Goal: Task Accomplishment & Management: Use online tool/utility

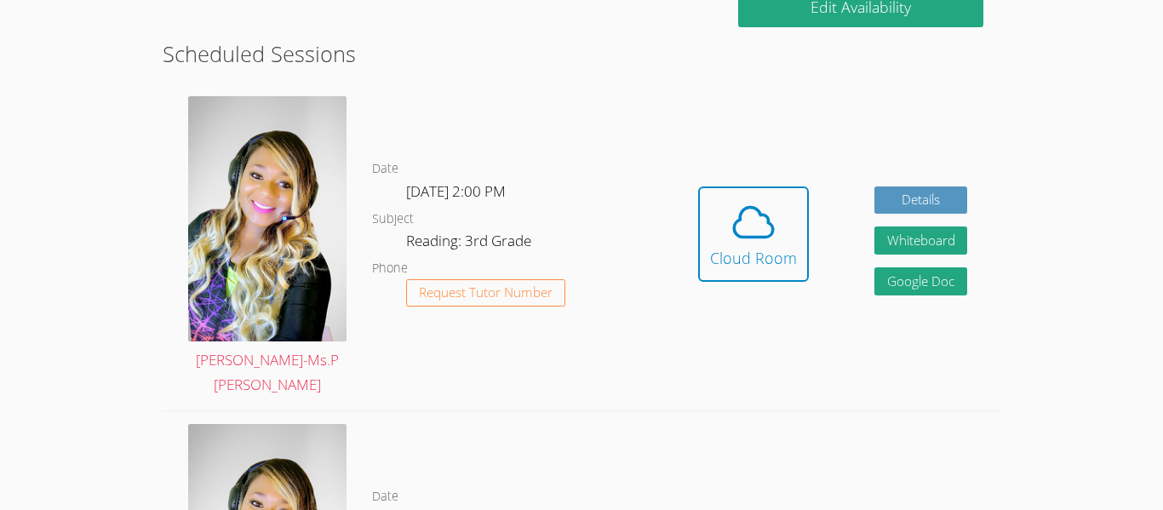
scroll to position [442, 0]
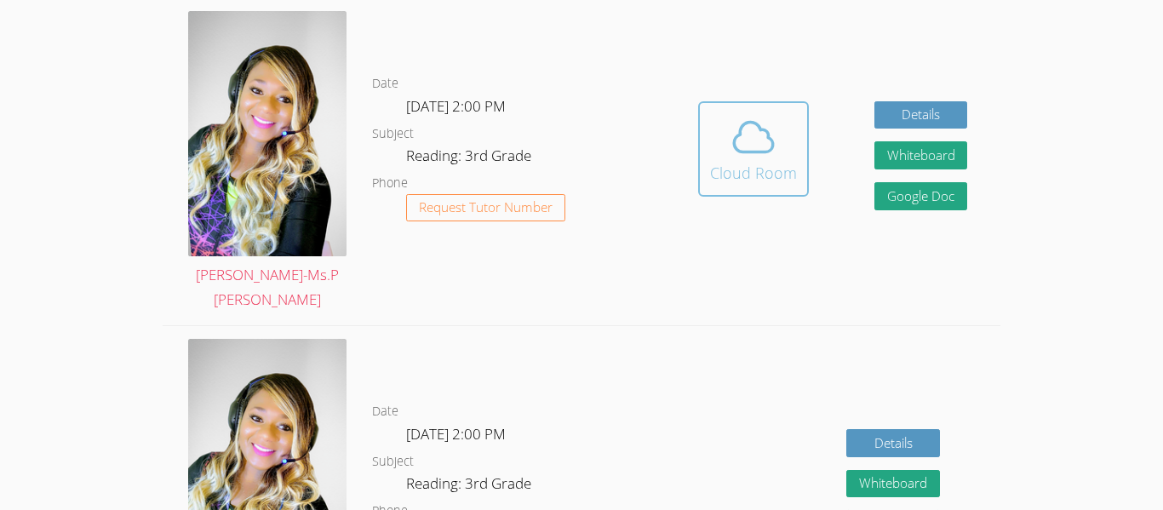
scroll to position [531, 0]
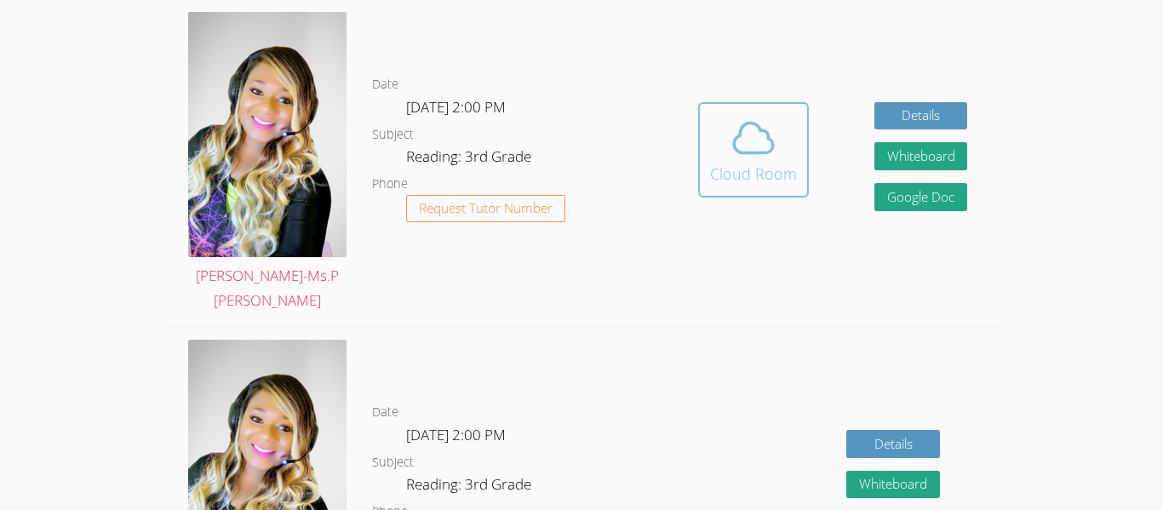
click at [758, 162] on div "Cloud Room" at bounding box center [753, 174] width 87 height 24
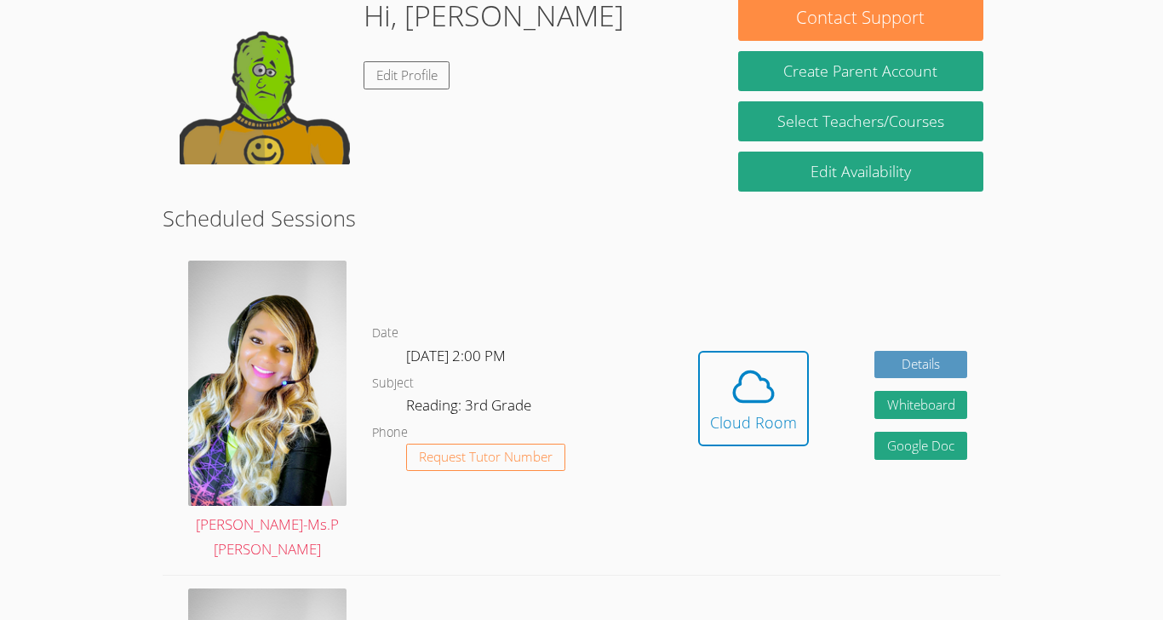
scroll to position [287, 0]
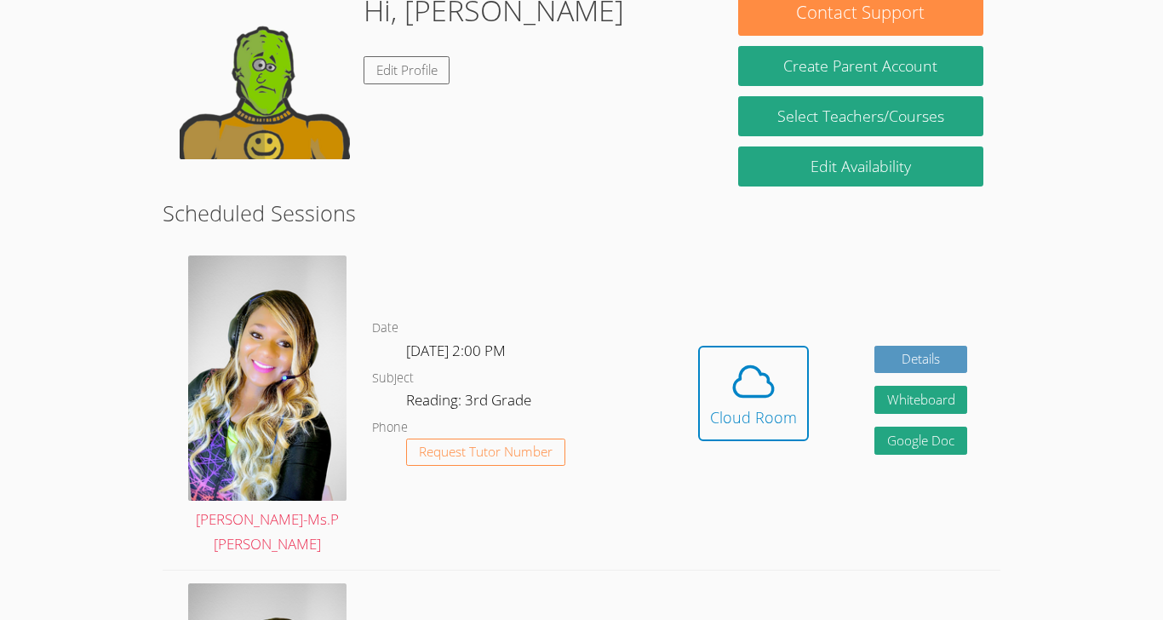
click at [763, 381] on icon at bounding box center [754, 382] width 48 height 48
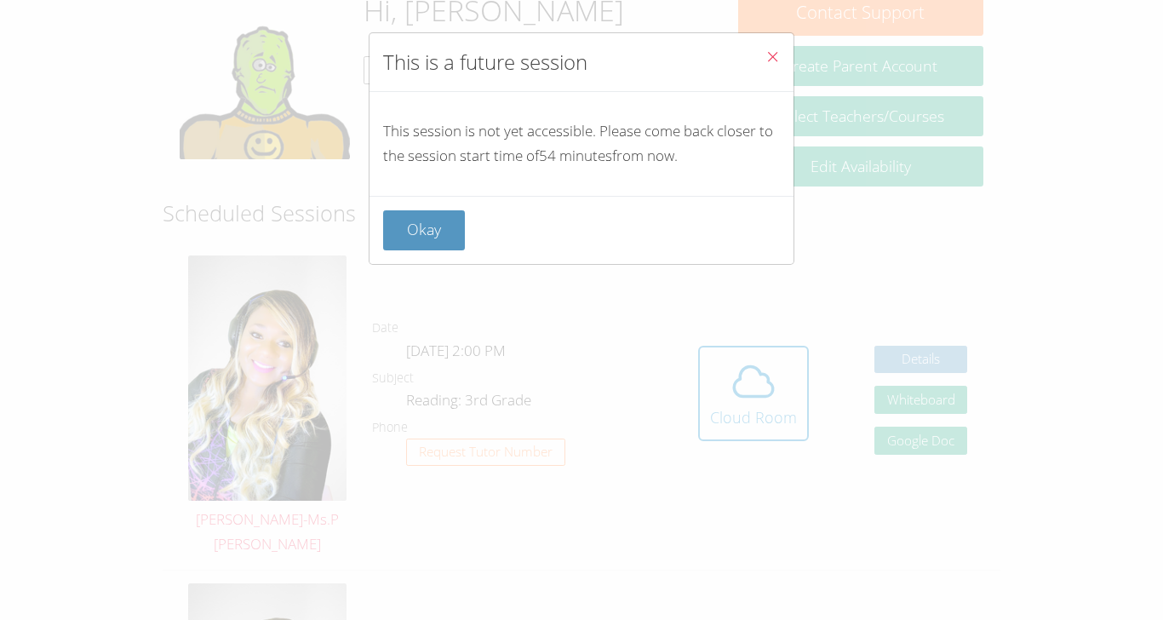
click at [770, 74] on button "Close" at bounding box center [773, 59] width 42 height 52
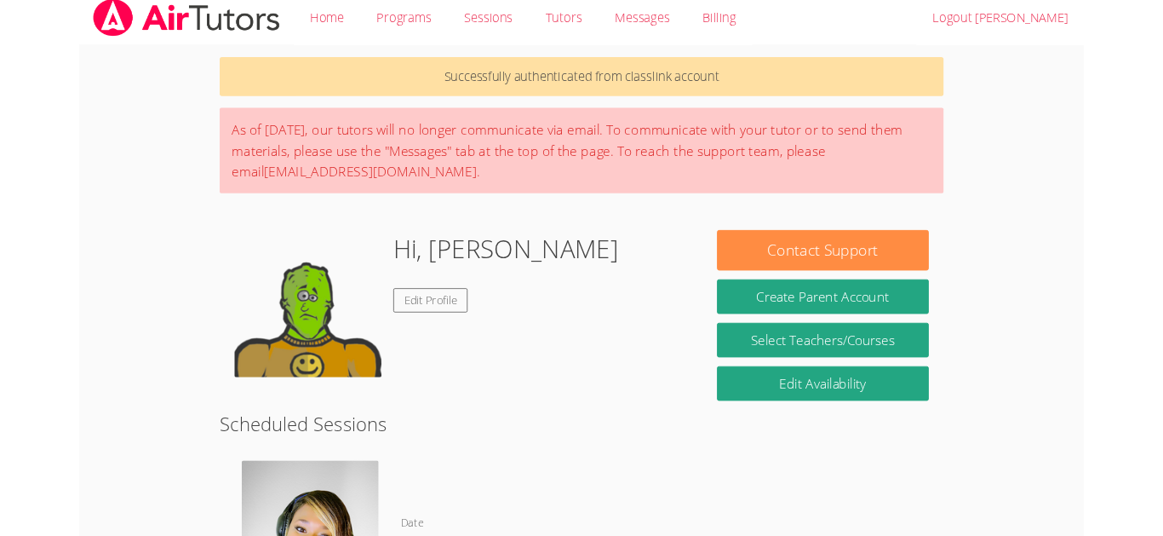
scroll to position [0, 0]
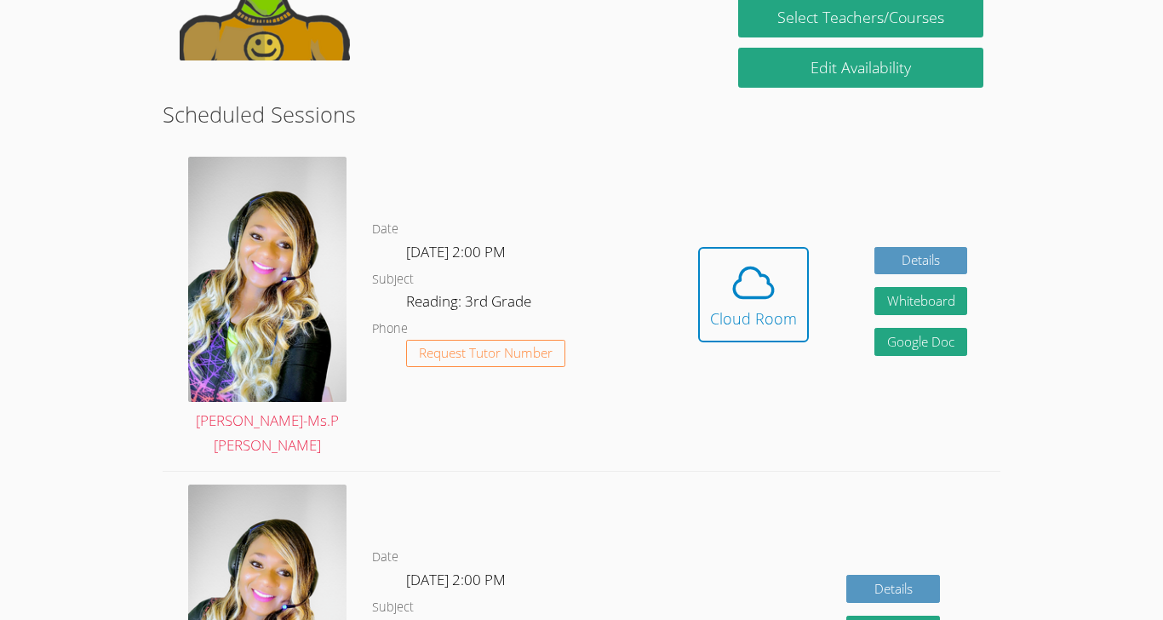
scroll to position [388, 0]
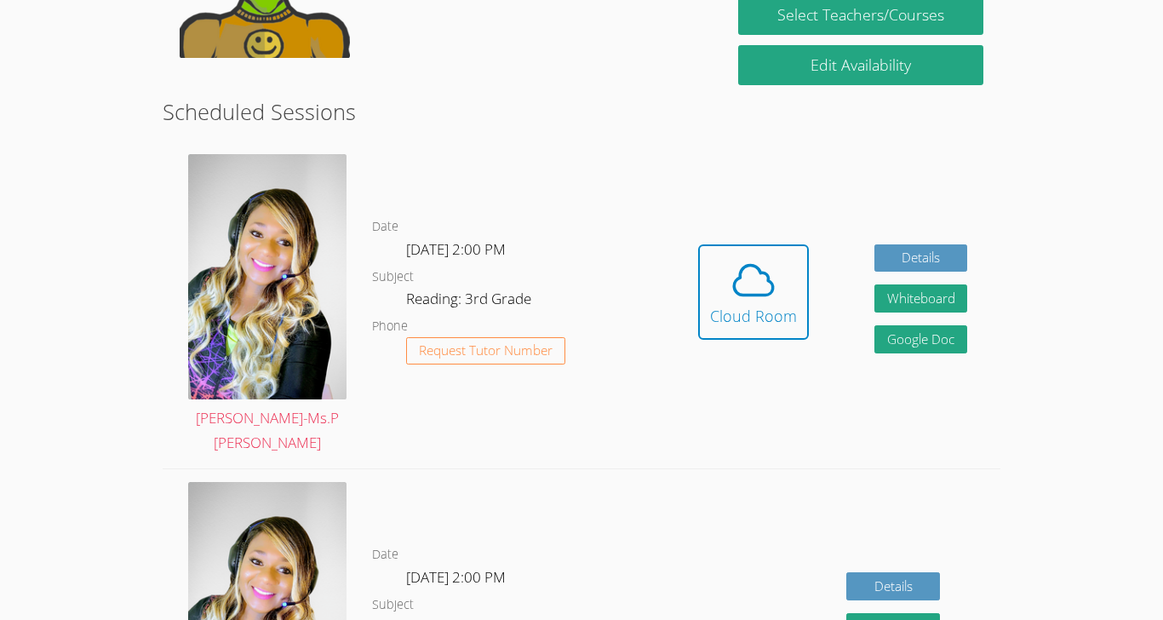
click at [774, 258] on icon at bounding box center [754, 280] width 48 height 48
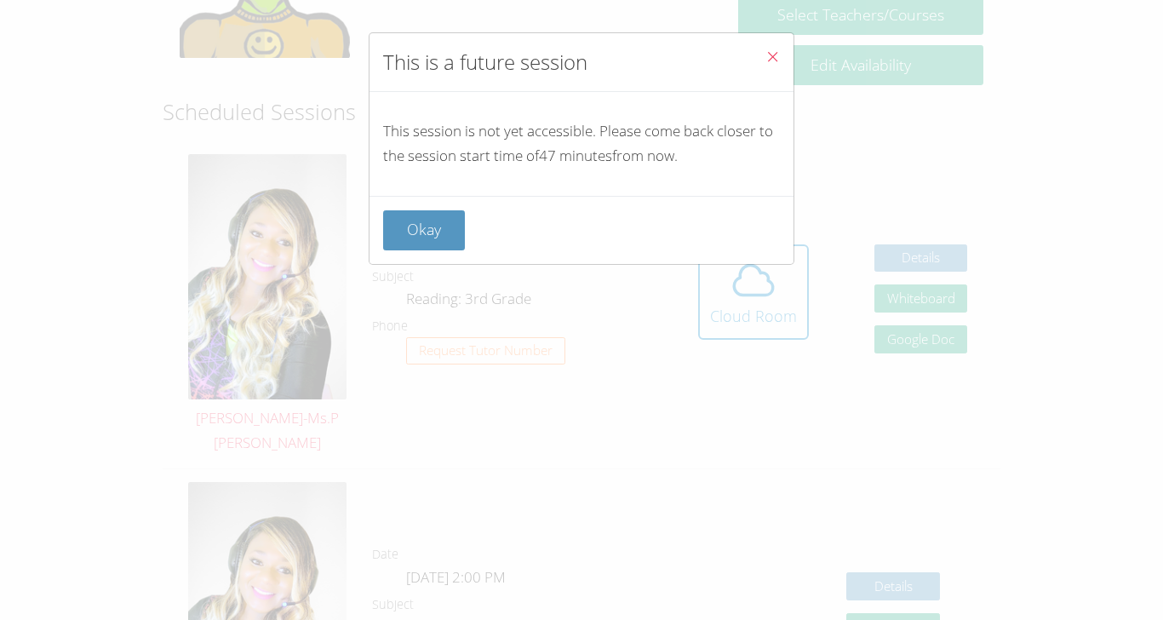
click at [413, 250] on button "Okay" at bounding box center [424, 230] width 82 height 40
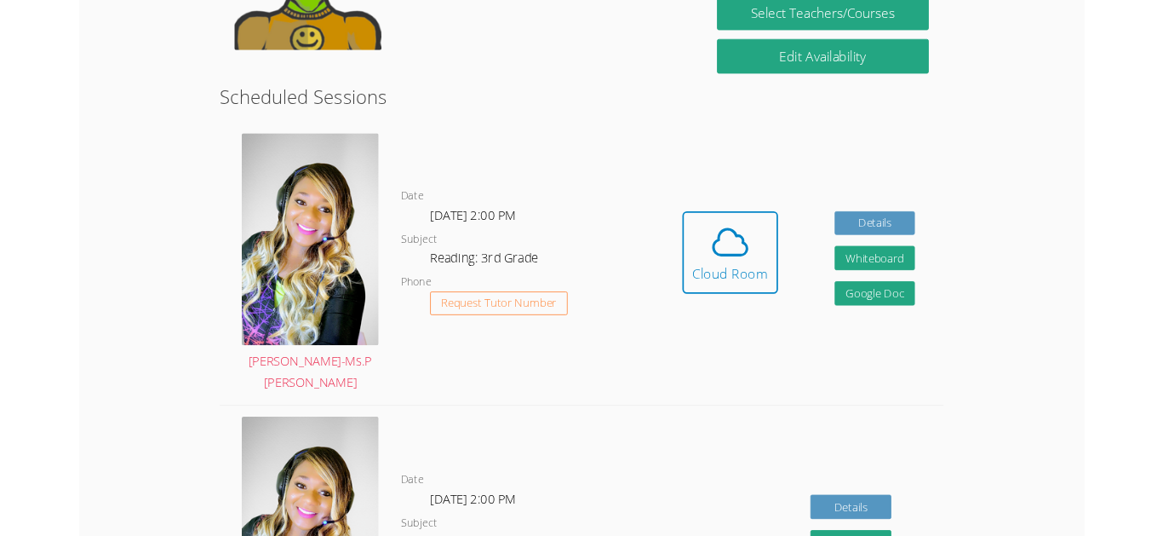
scroll to position [0, 0]
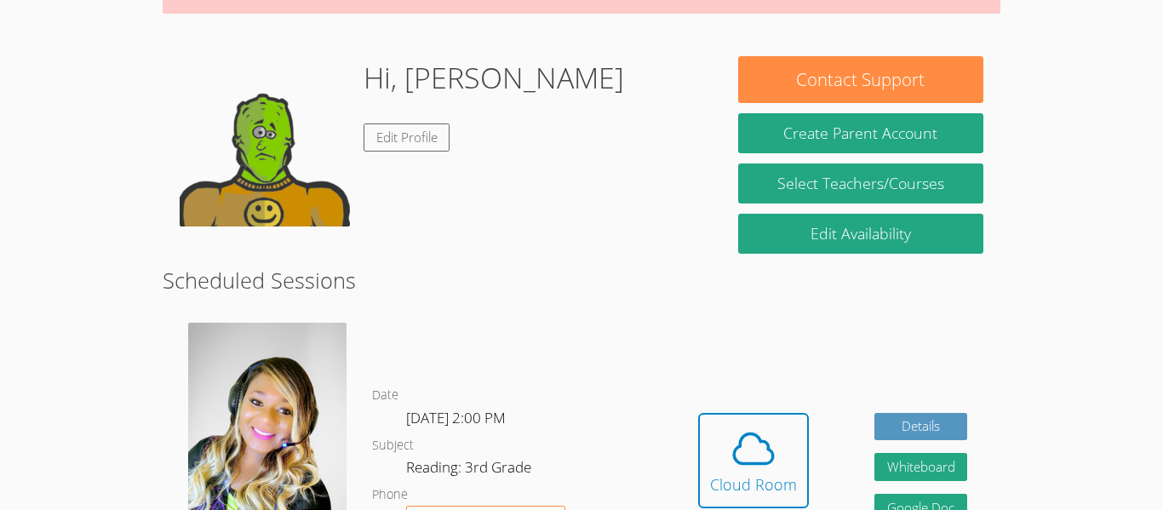
scroll to position [219, 0]
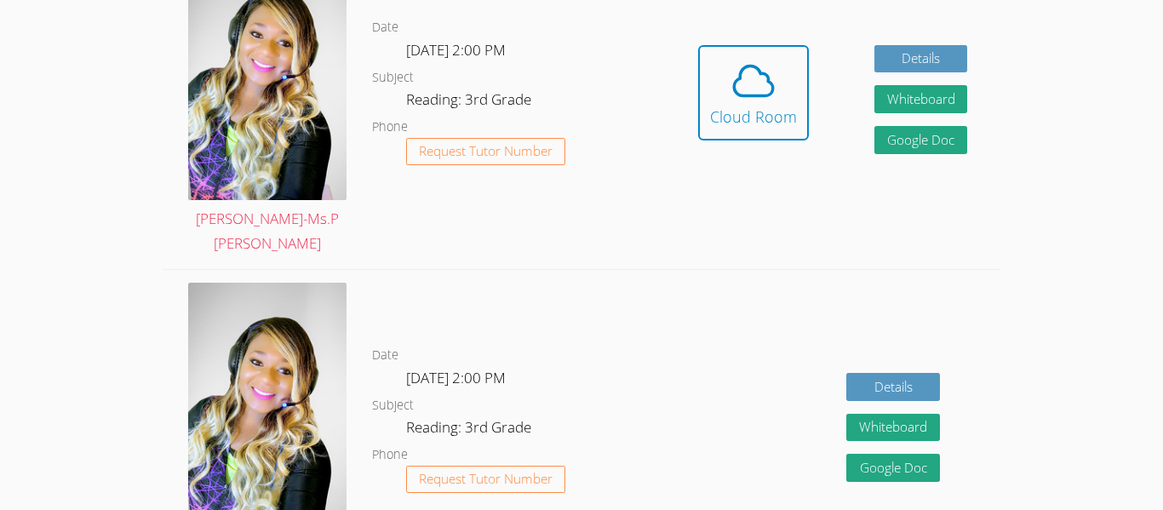
scroll to position [594, 0]
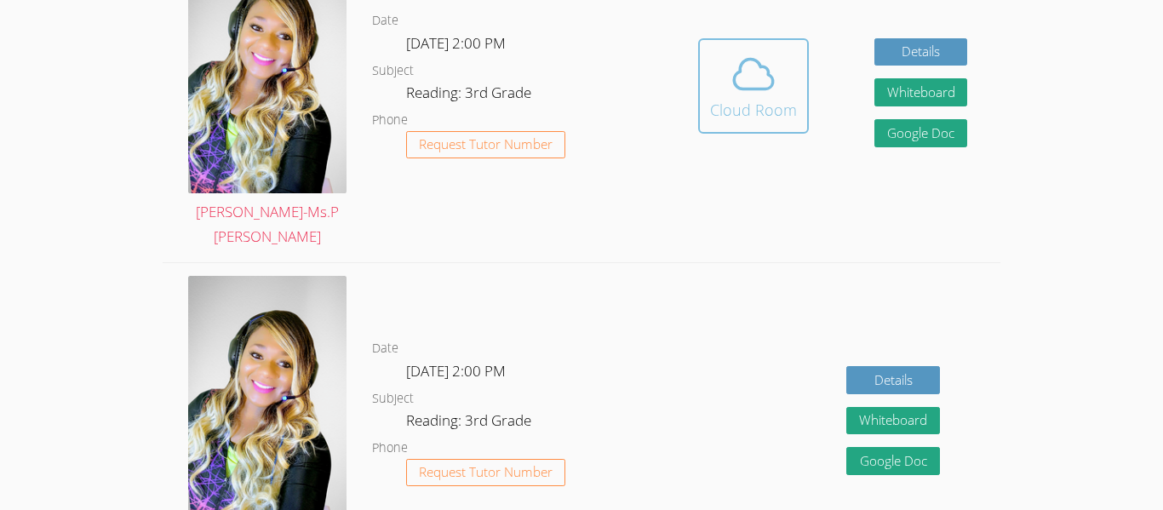
click at [765, 79] on icon at bounding box center [754, 74] width 48 height 48
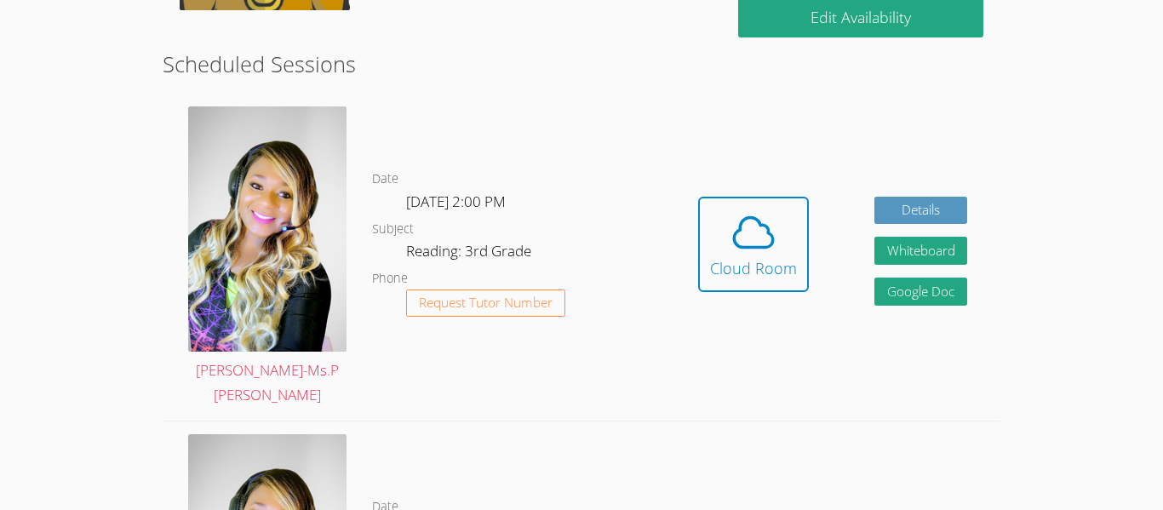
scroll to position [432, 0]
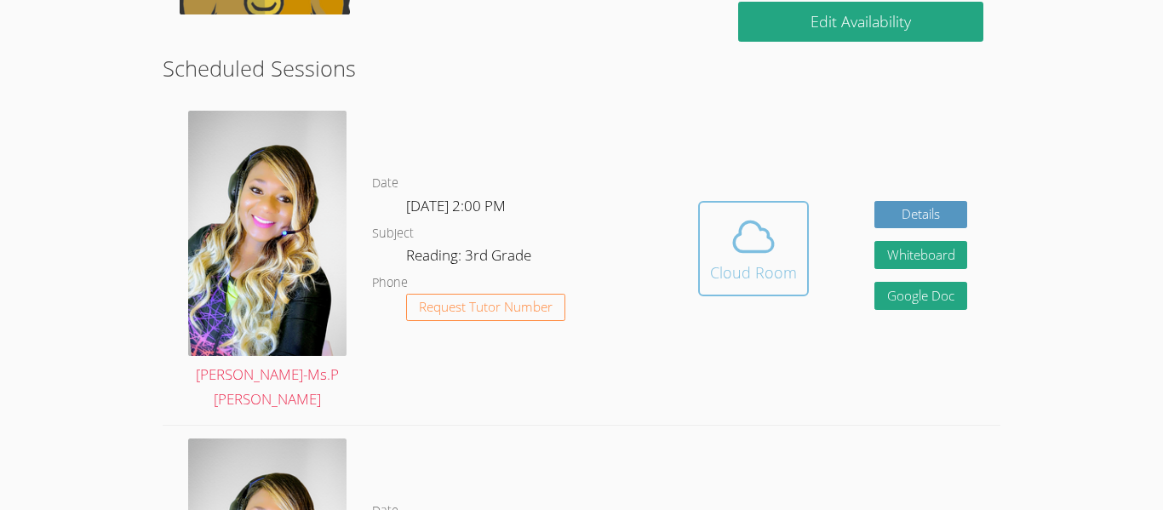
click at [766, 268] on div "Cloud Room" at bounding box center [753, 273] width 87 height 24
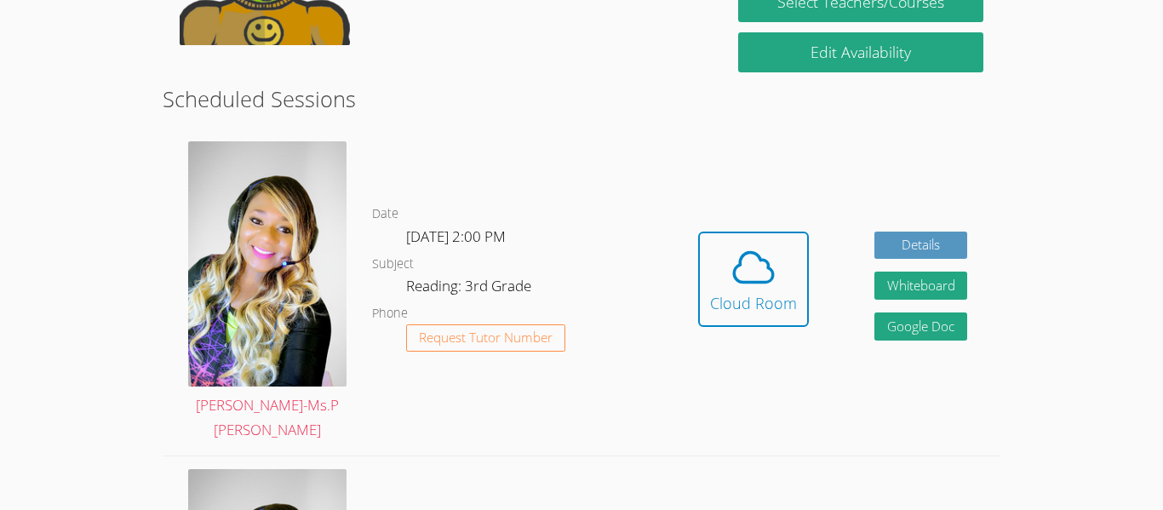
scroll to position [388, 0]
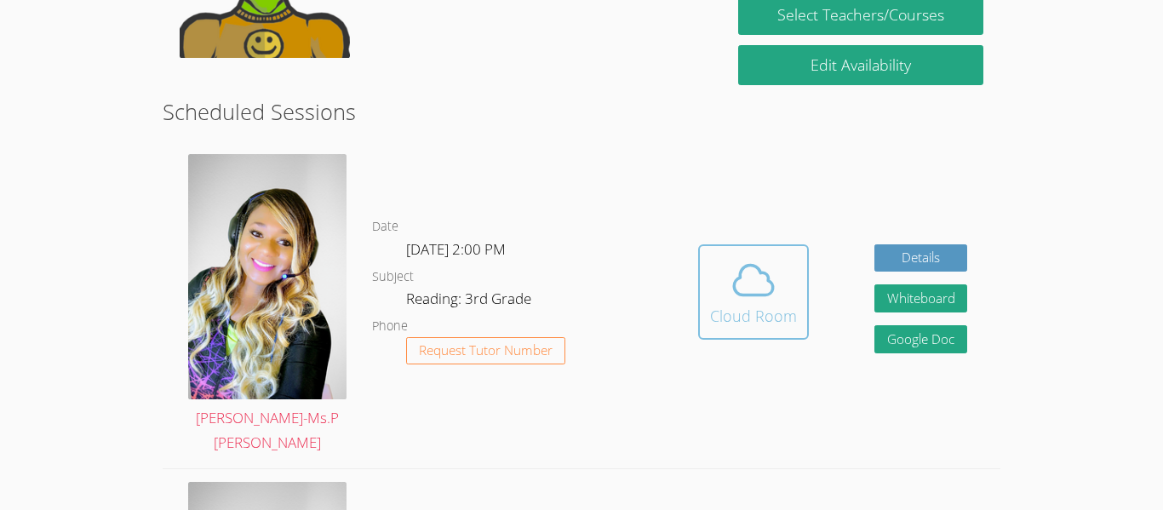
click at [779, 289] on span at bounding box center [753, 280] width 87 height 48
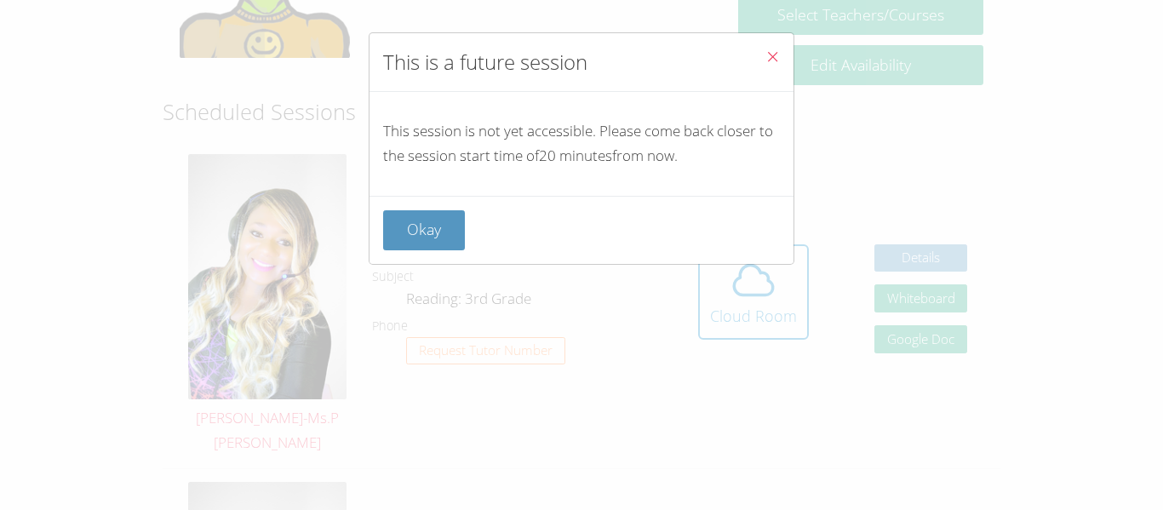
click at [786, 53] on button "Close" at bounding box center [773, 59] width 42 height 52
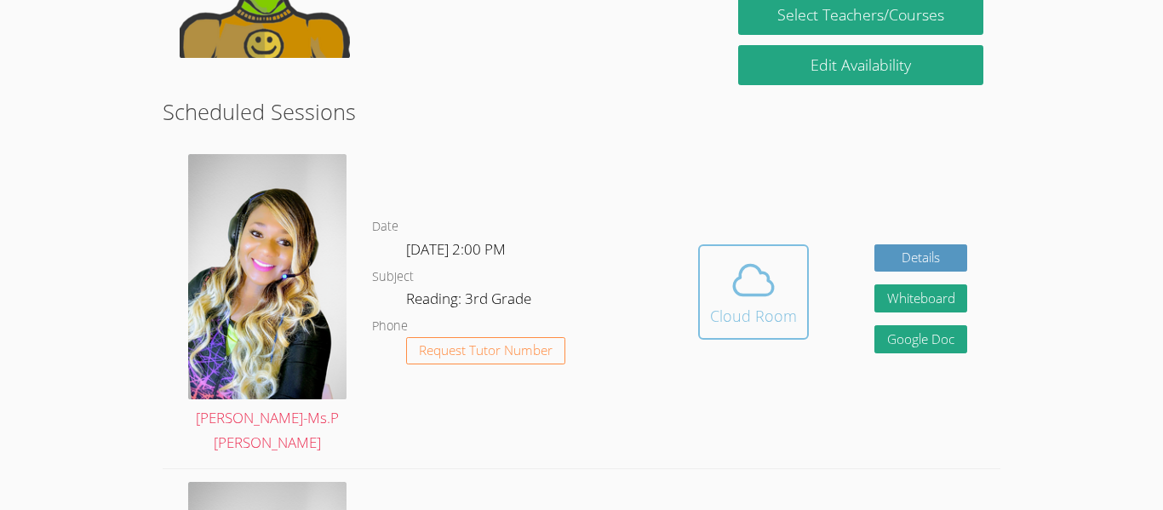
click at [797, 307] on button "Cloud Room" at bounding box center [753, 291] width 111 height 95
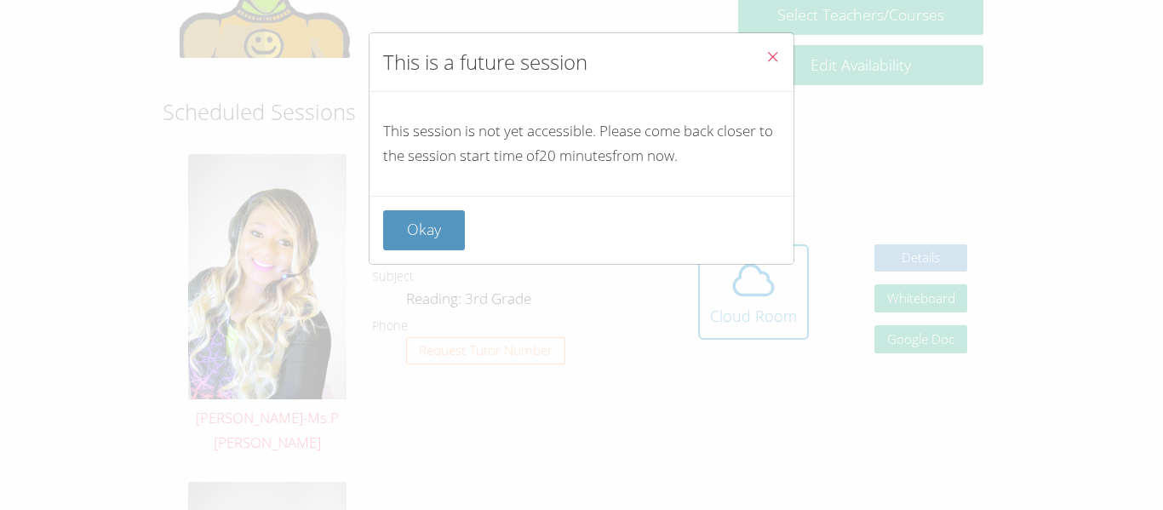
click at [776, 58] on icon "Close" at bounding box center [773, 56] width 14 height 14
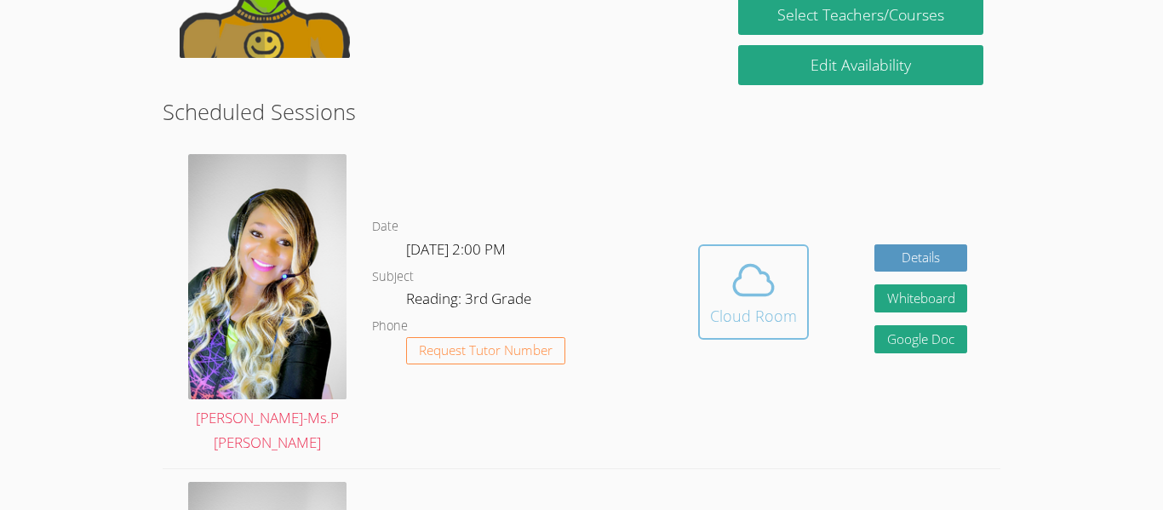
click at [782, 290] on span at bounding box center [753, 280] width 87 height 48
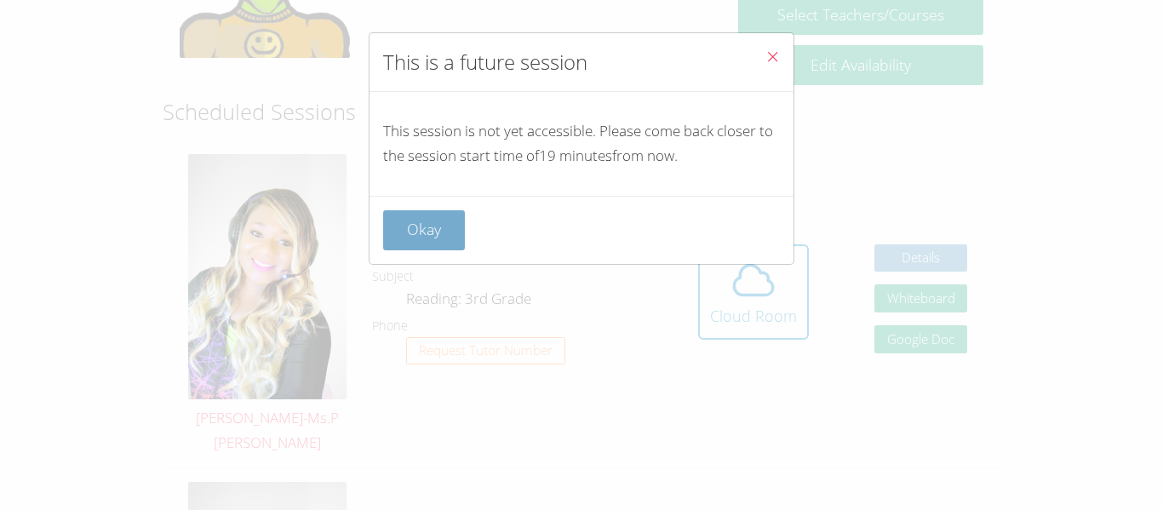
click at [405, 226] on button "Okay" at bounding box center [424, 230] width 82 height 40
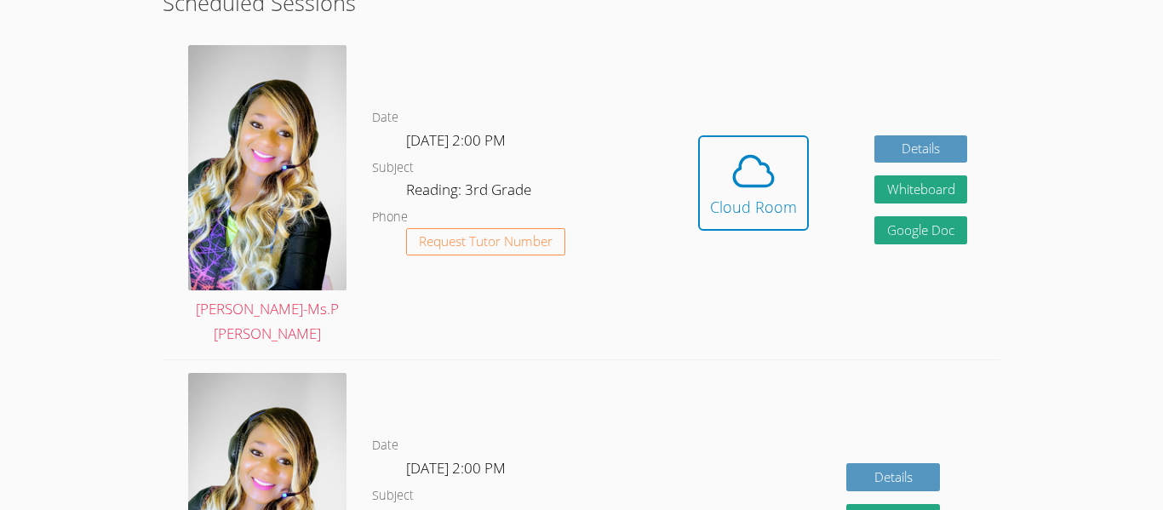
scroll to position [485, 0]
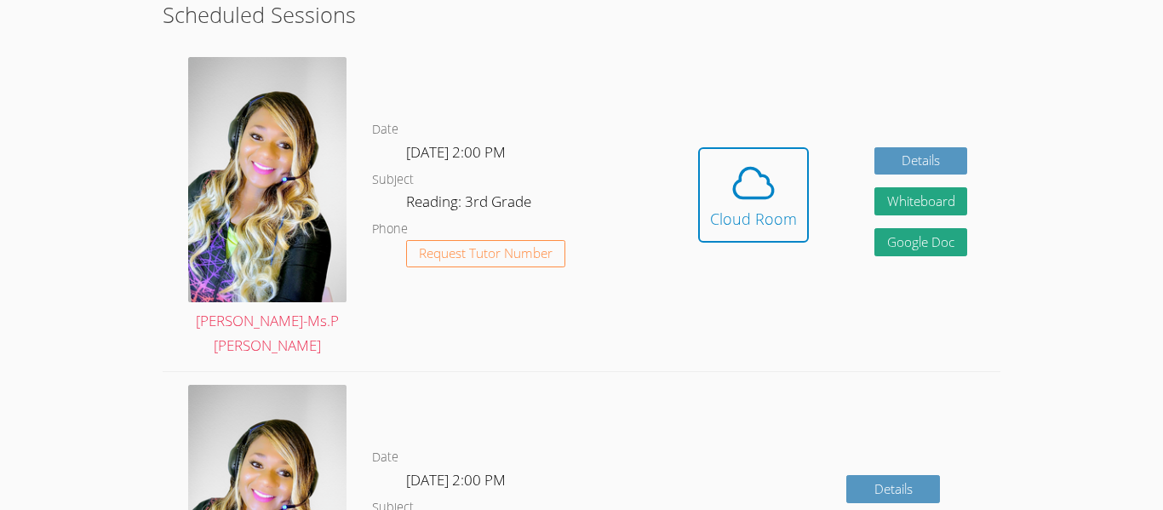
click at [407, 86] on div "Date Thu Oct 9, 2:00 PM Subject Reading: 3rd Grade Phone Request Tutor Number" at bounding box center [518, 207] width 293 height 327
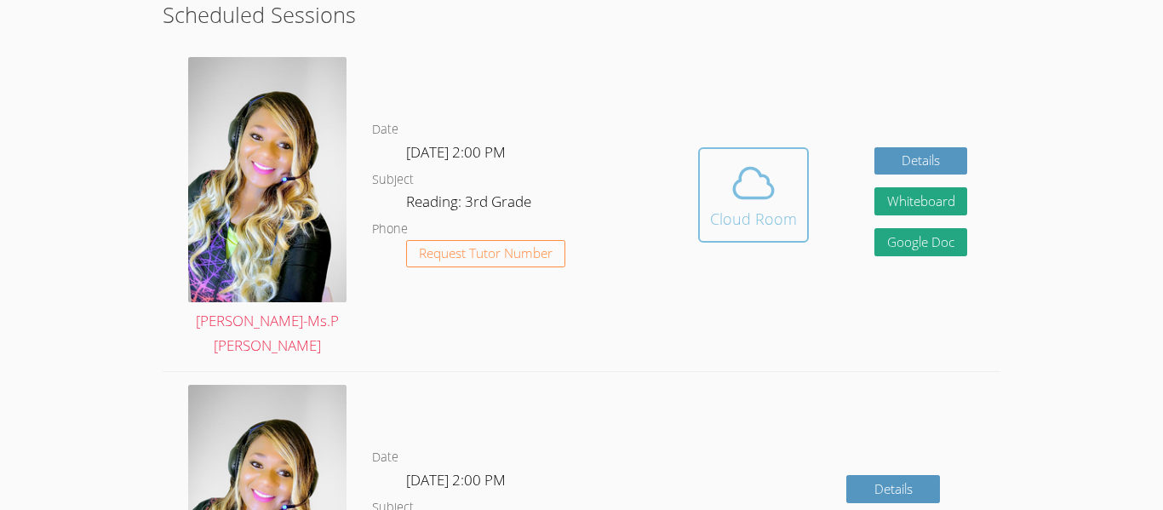
click at [745, 186] on icon at bounding box center [753, 184] width 39 height 30
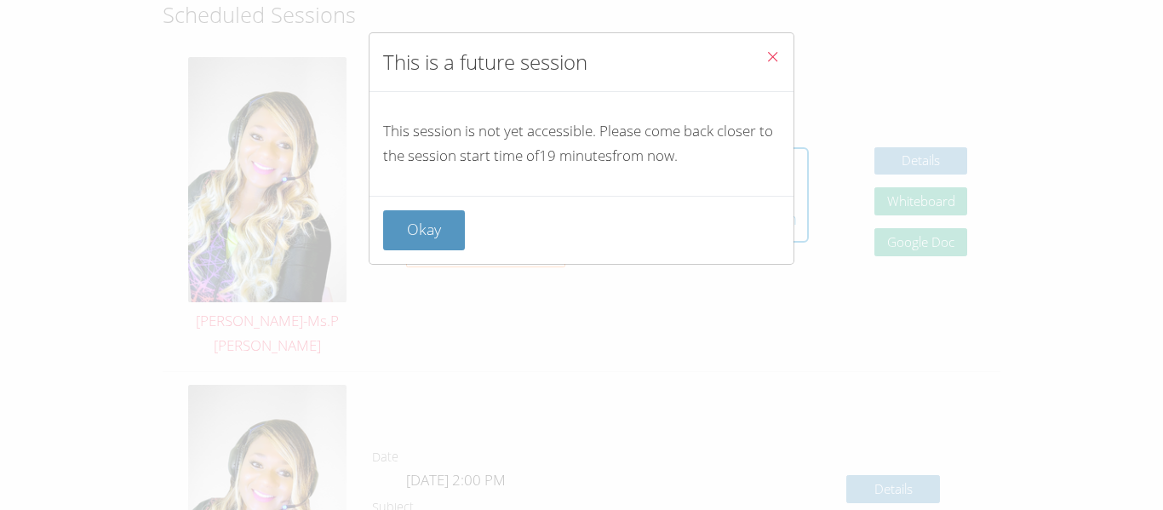
click at [774, 54] on icon "Close" at bounding box center [773, 56] width 14 height 14
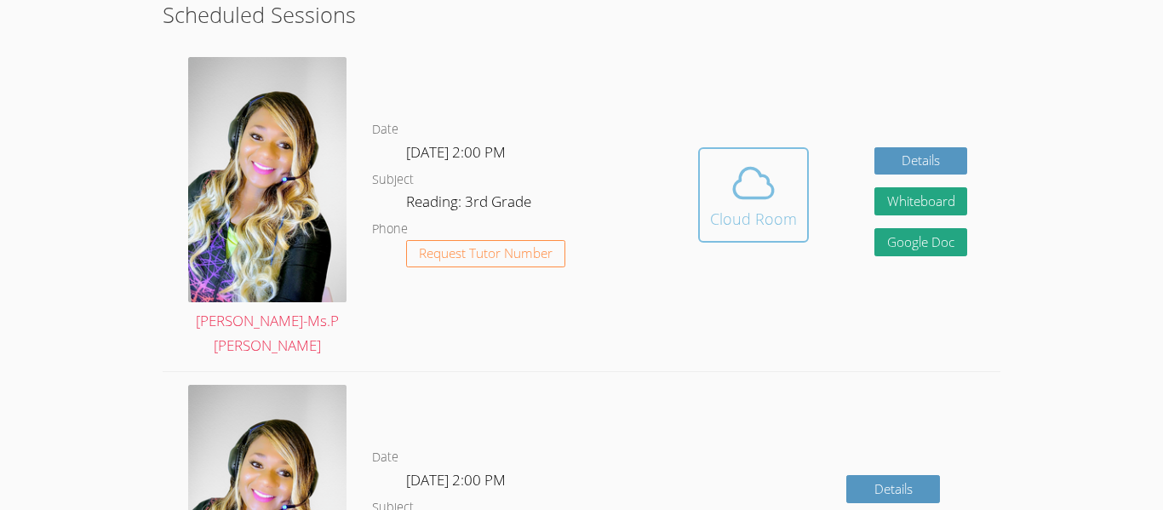
click at [736, 177] on icon at bounding box center [754, 183] width 48 height 48
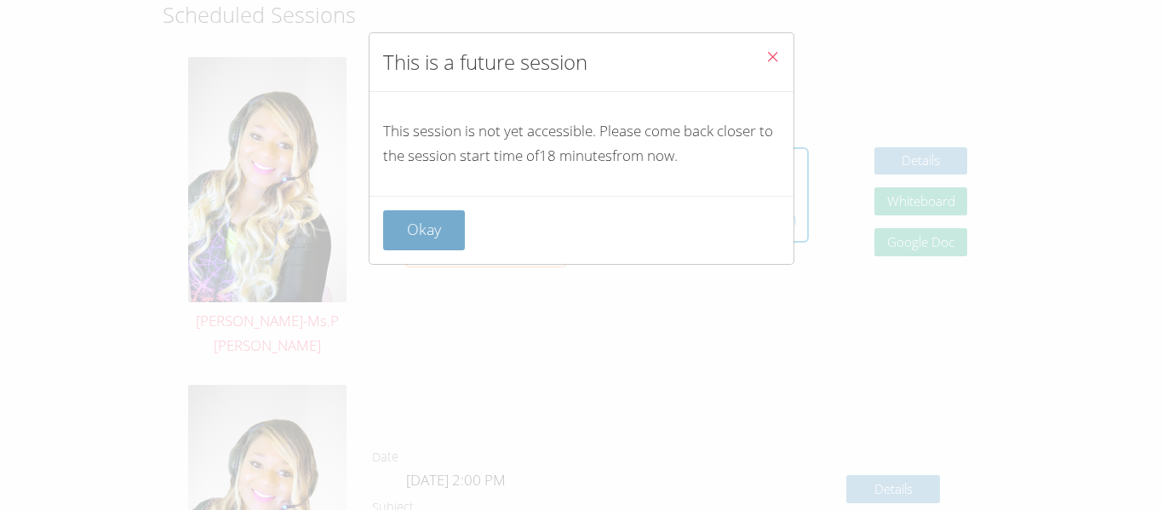
click at [416, 247] on button "Okay" at bounding box center [424, 230] width 82 height 40
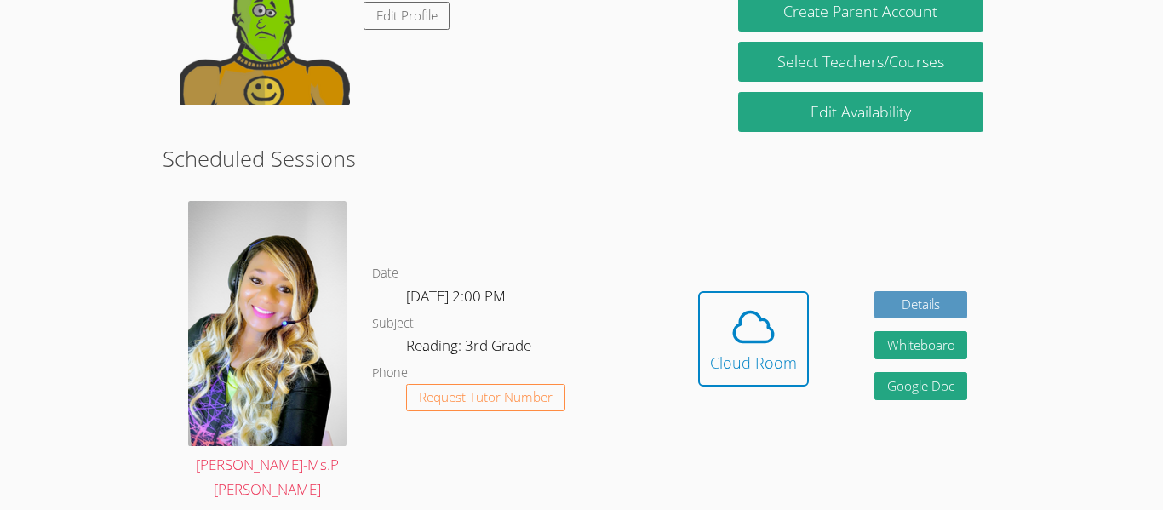
scroll to position [315, 0]
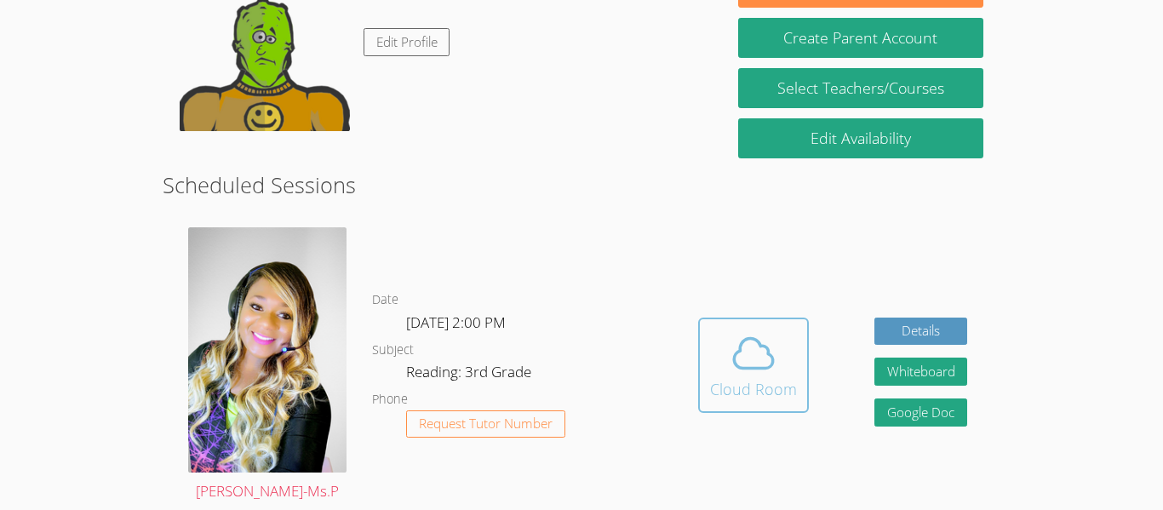
click at [760, 330] on icon at bounding box center [754, 354] width 48 height 48
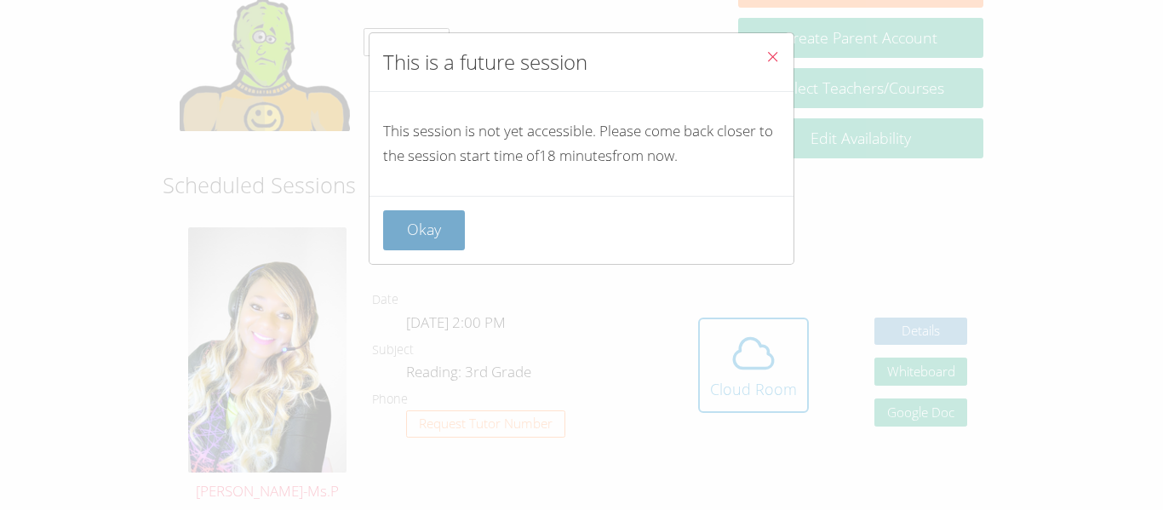
click at [429, 238] on button "Okay" at bounding box center [424, 230] width 82 height 40
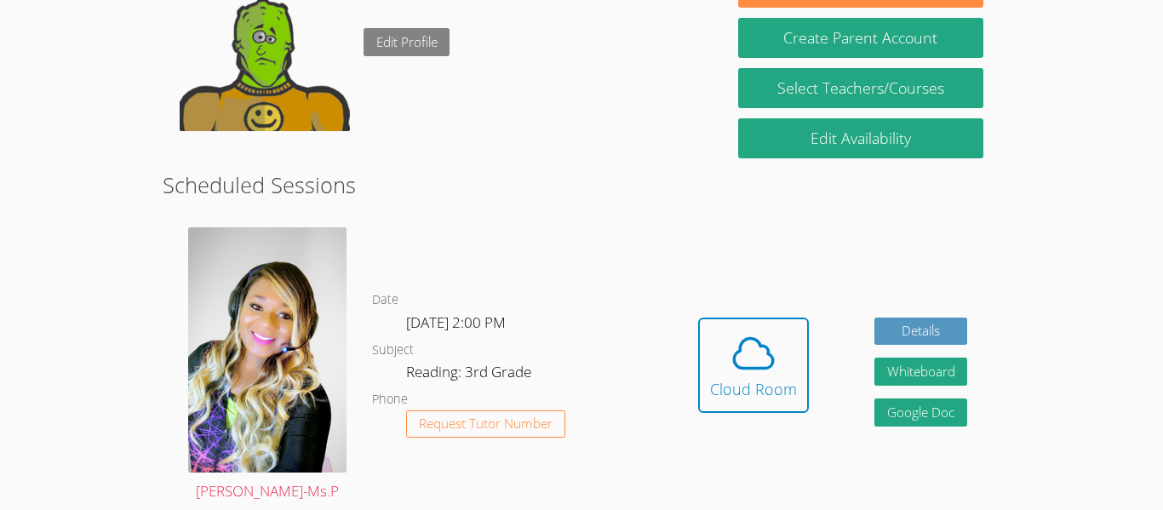
click at [416, 37] on link "Edit Profile" at bounding box center [407, 42] width 87 height 28
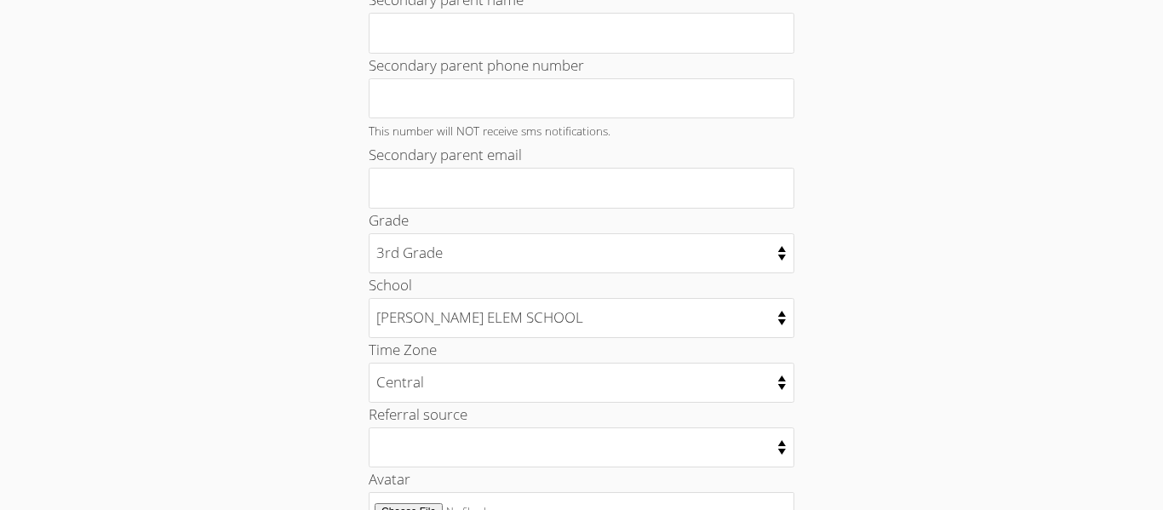
scroll to position [640, 0]
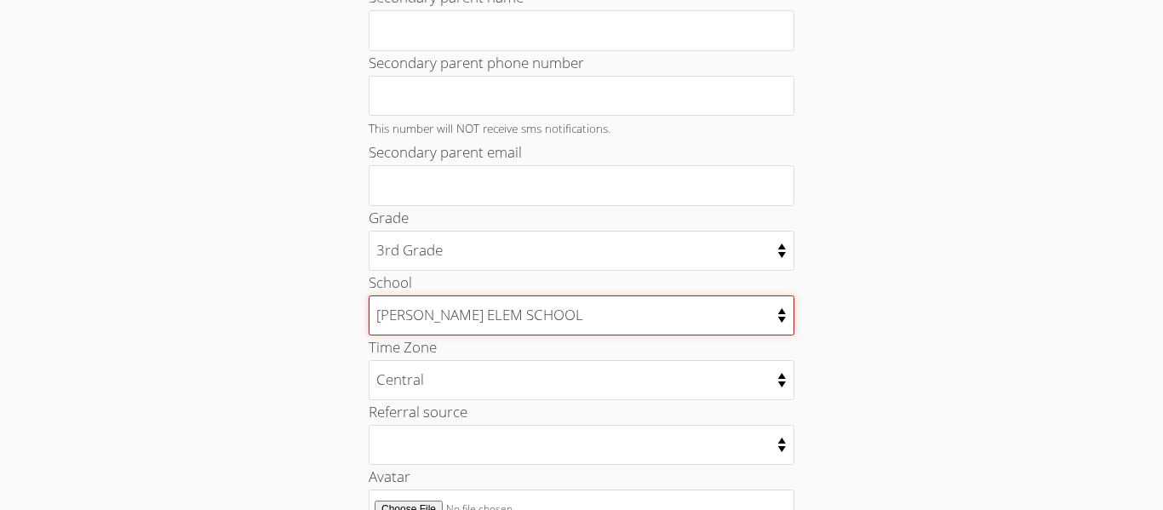
click at [783, 324] on select "002 - ODESSA HIGH SCHOOL 003 - PERMIAN HIGH SCHOOL 004 - ALTERNATIVE EDUC CENTE…" at bounding box center [582, 315] width 426 height 40
select select "2770"
click at [369, 295] on select "002 - ODESSA HIGH SCHOOL 003 - PERMIAN HIGH SCHOOL 004 - ALTERNATIVE EDUC CENTE…" at bounding box center [582, 315] width 426 height 40
click at [788, 320] on select "002 - ODESSA HIGH SCHOOL 003 - PERMIAN HIGH SCHOOL 004 - ALTERNATIVE EDUC CENTE…" at bounding box center [582, 315] width 426 height 40
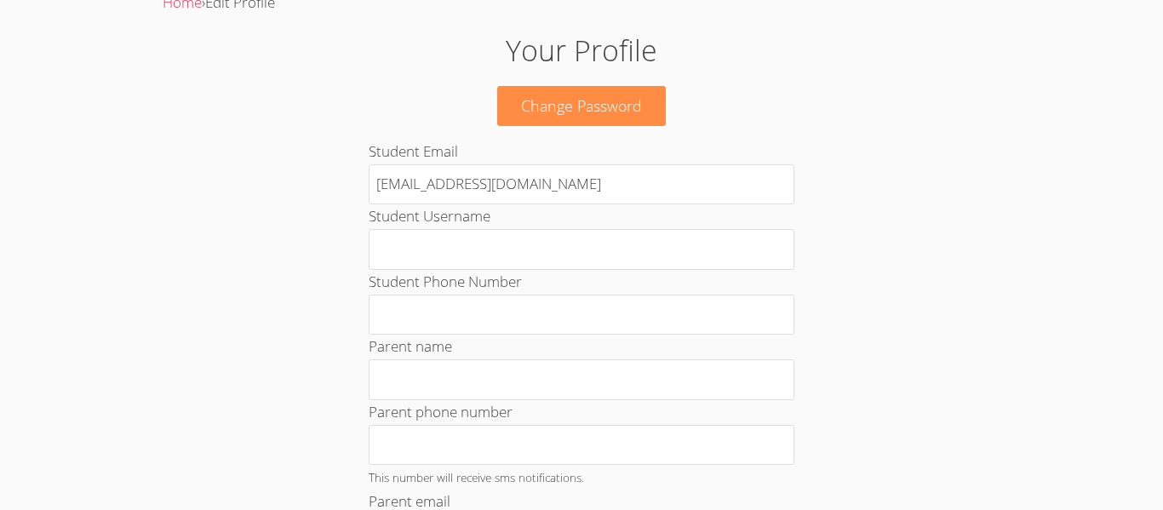
scroll to position [0, 0]
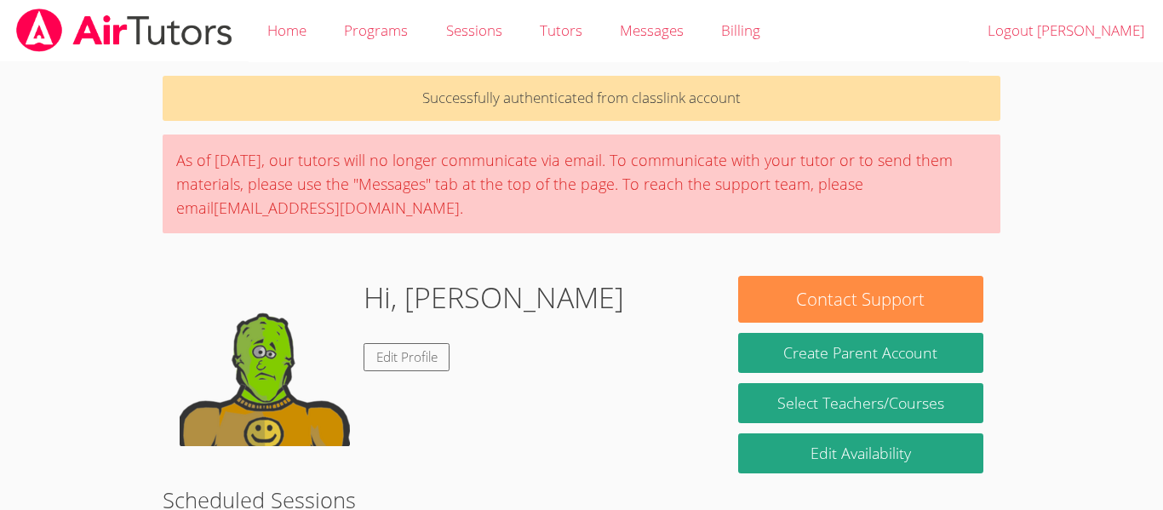
scroll to position [315, 0]
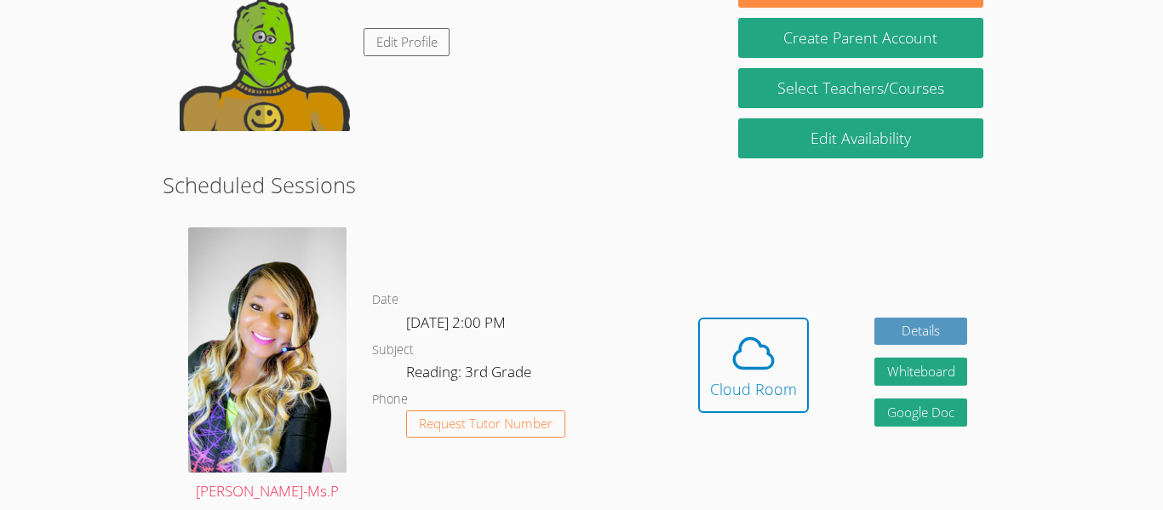
click at [468, 60] on div "Hi, ABRAHAM Edit Profile" at bounding box center [494, 46] width 261 height 170
click at [421, 43] on link "Edit Profile" at bounding box center [407, 42] width 87 height 28
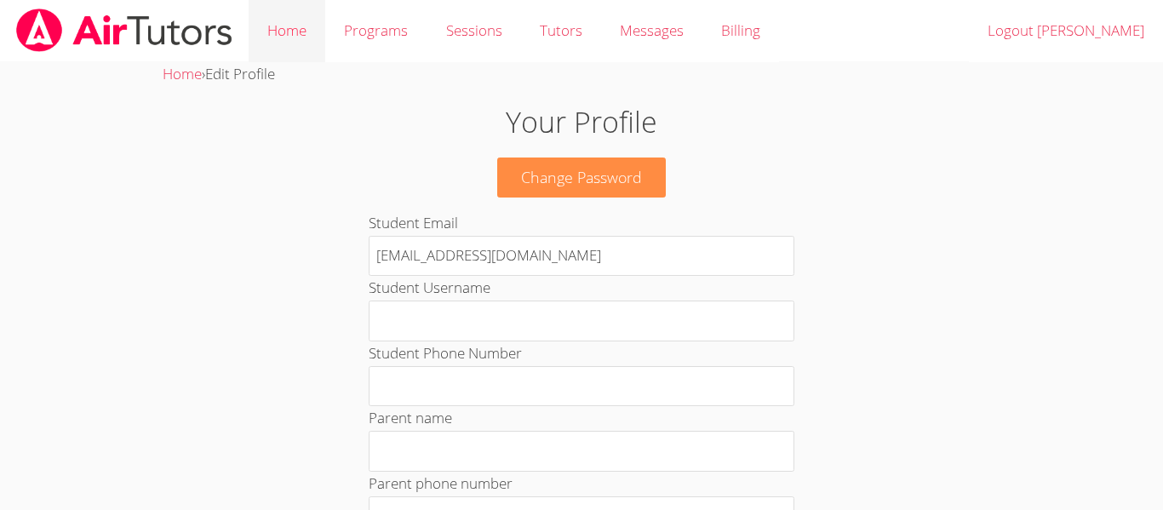
click at [318, 37] on link "Home" at bounding box center [287, 31] width 77 height 62
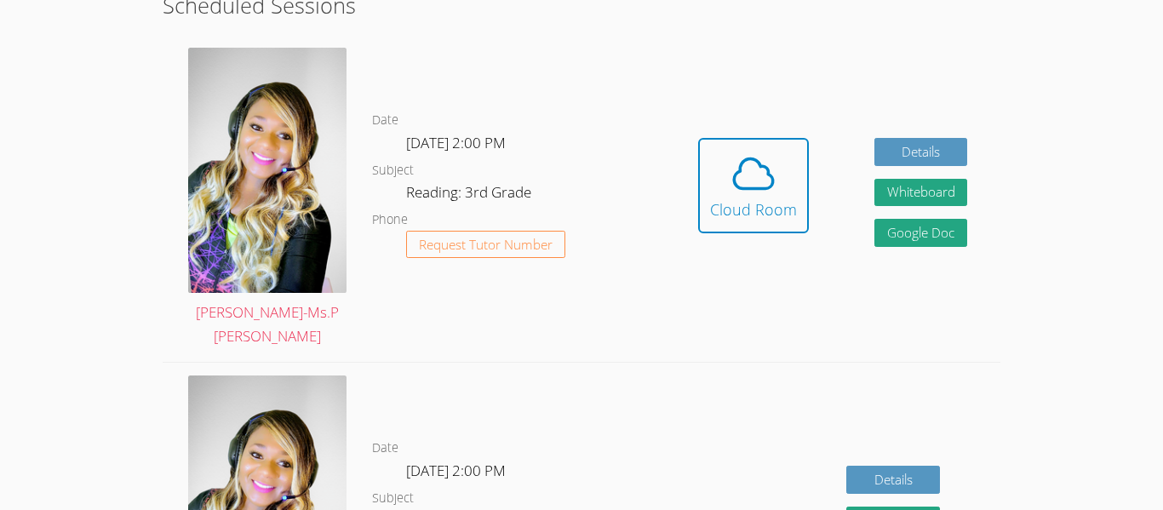
scroll to position [438, 0]
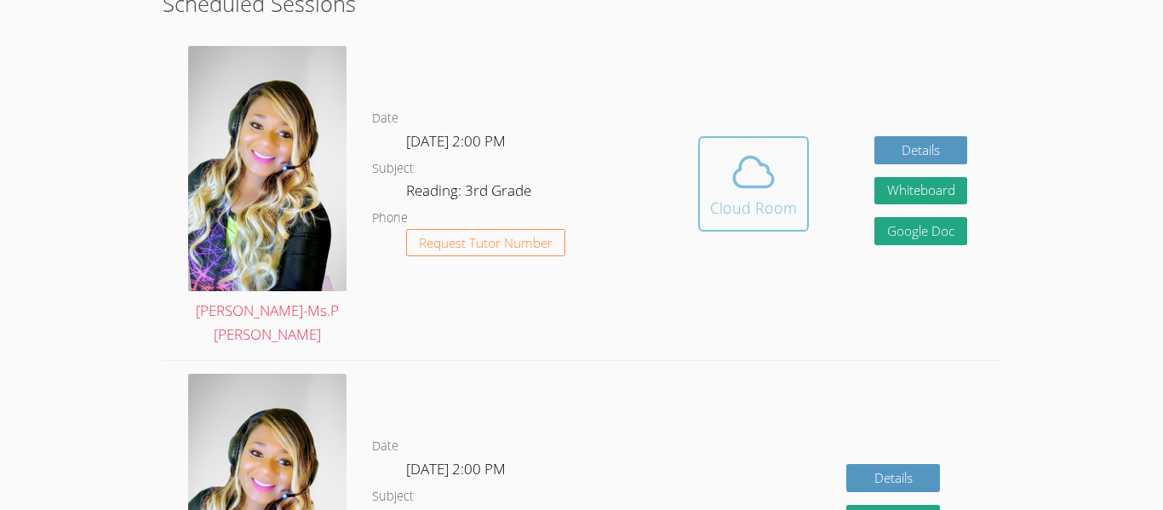
click at [725, 158] on span at bounding box center [753, 172] width 87 height 48
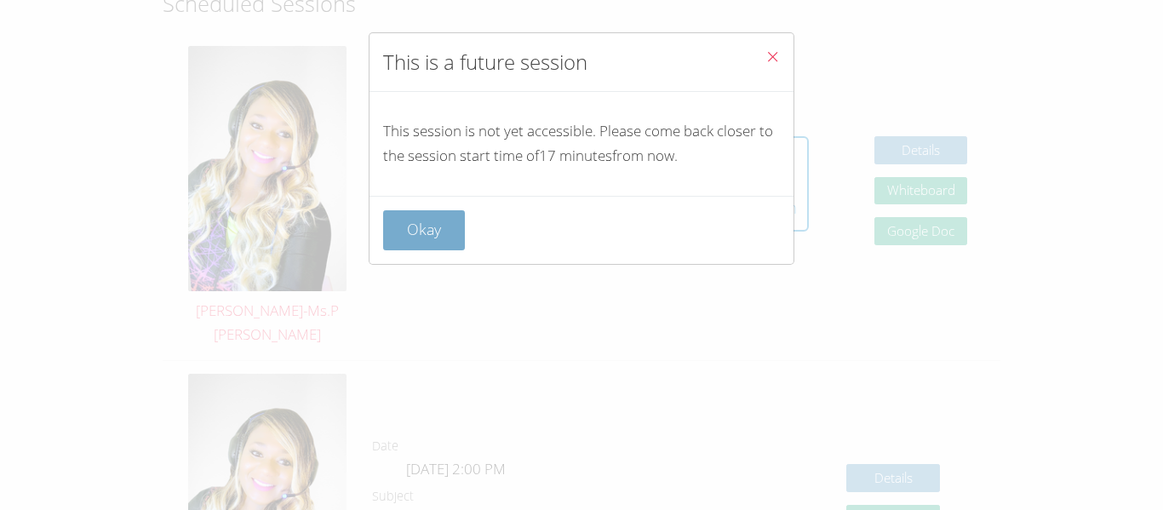
click at [429, 230] on button "Okay" at bounding box center [424, 230] width 82 height 40
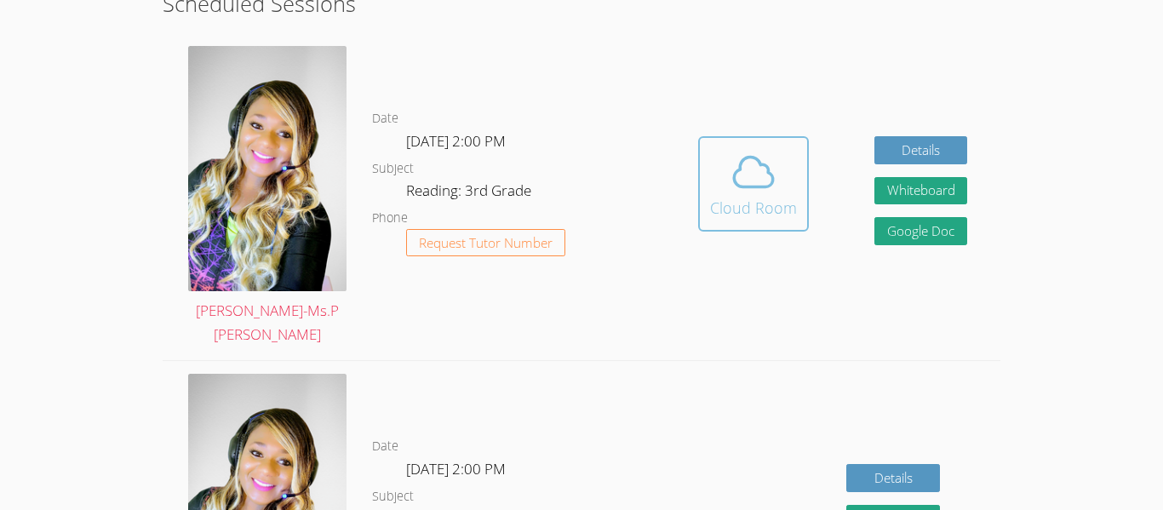
click at [770, 196] on div "Cloud Room" at bounding box center [753, 208] width 87 height 24
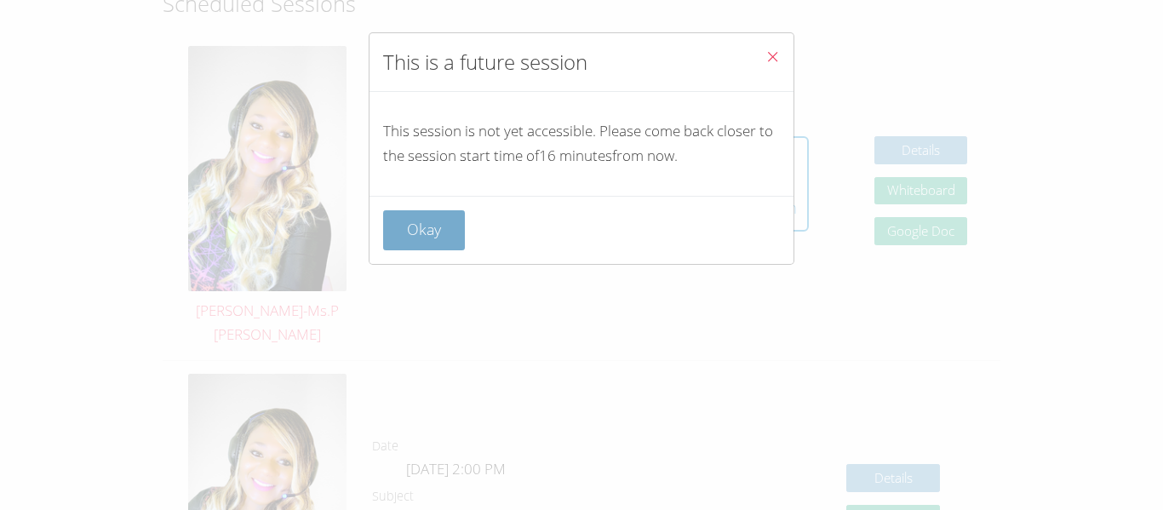
click at [426, 224] on button "Okay" at bounding box center [424, 230] width 82 height 40
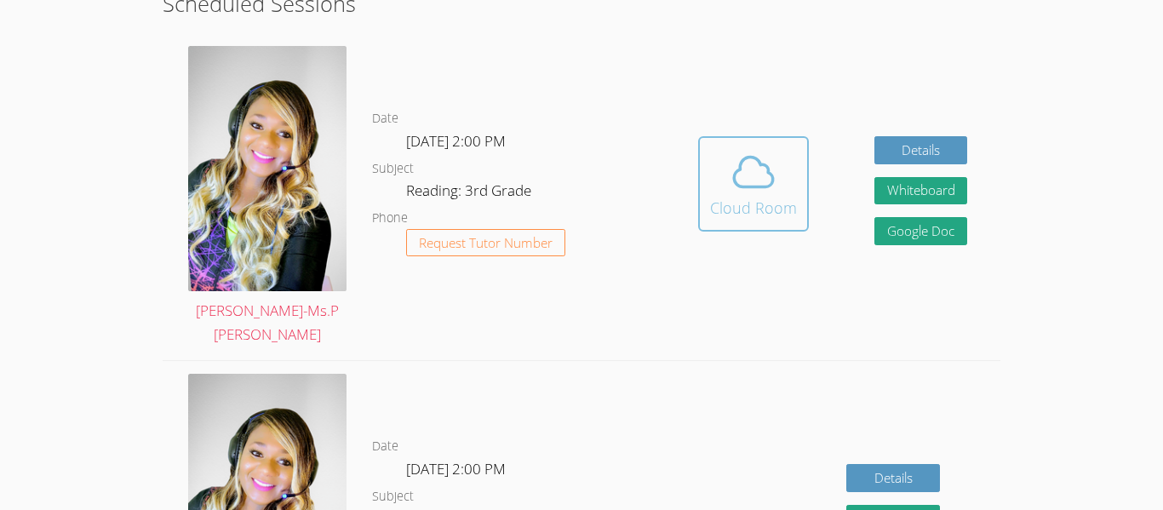
click at [754, 196] on div "Cloud Room" at bounding box center [753, 208] width 87 height 24
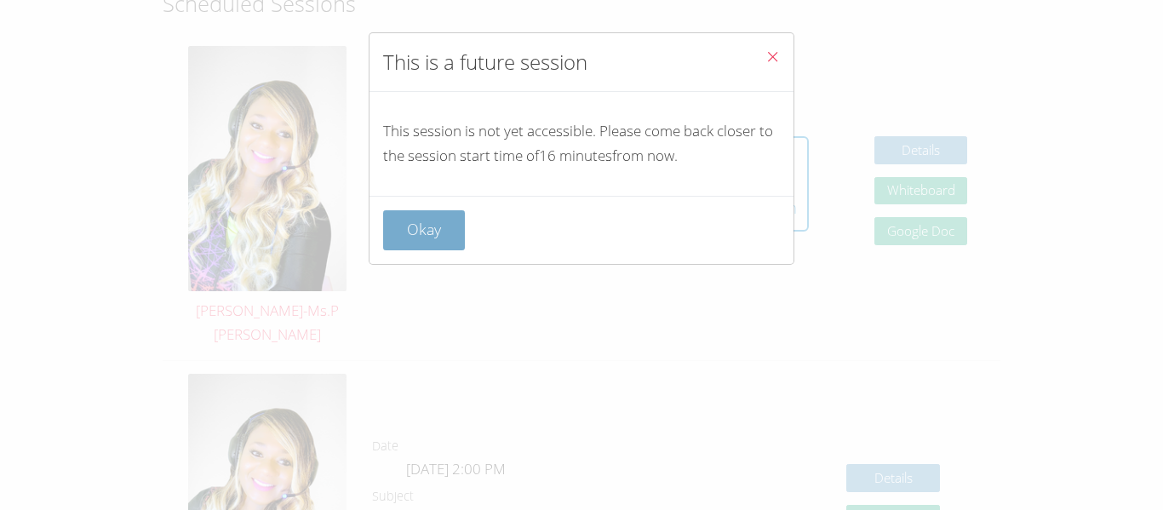
click at [427, 241] on button "Okay" at bounding box center [424, 230] width 82 height 40
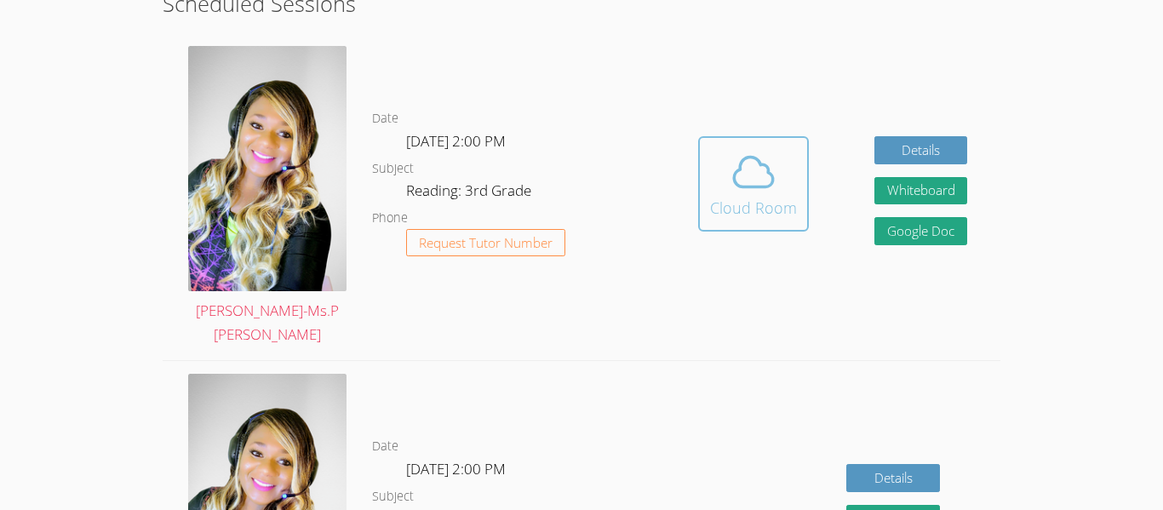
click at [753, 180] on icon at bounding box center [754, 172] width 48 height 48
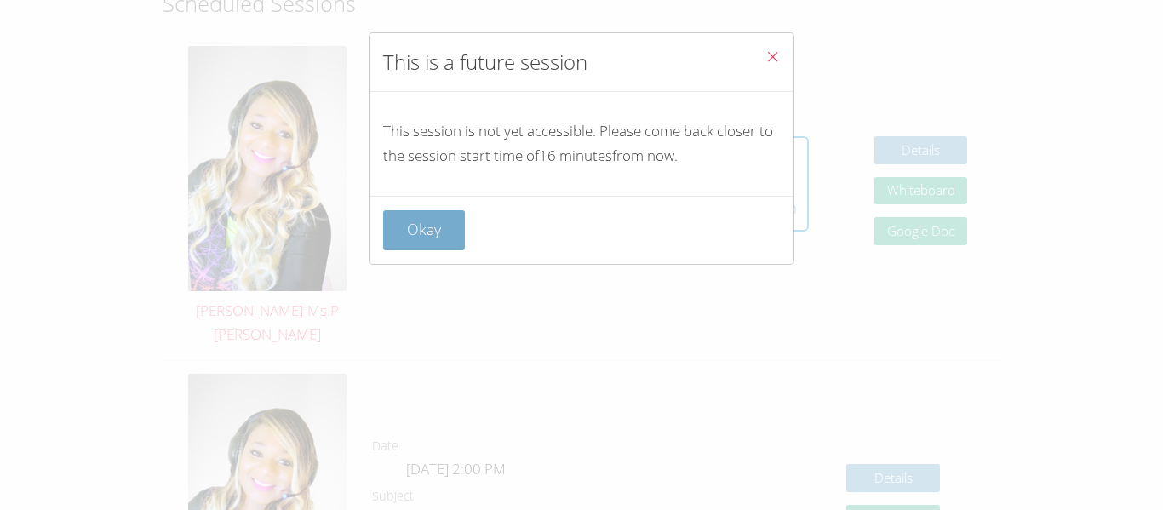
click at [404, 220] on button "Okay" at bounding box center [424, 230] width 82 height 40
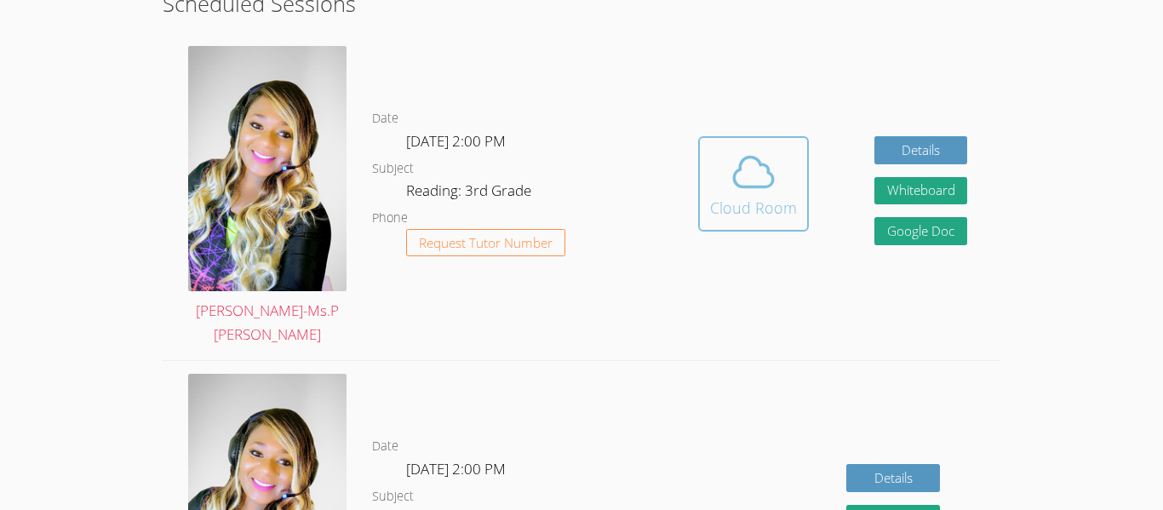
click at [713, 196] on div "Cloud Room" at bounding box center [753, 208] width 87 height 24
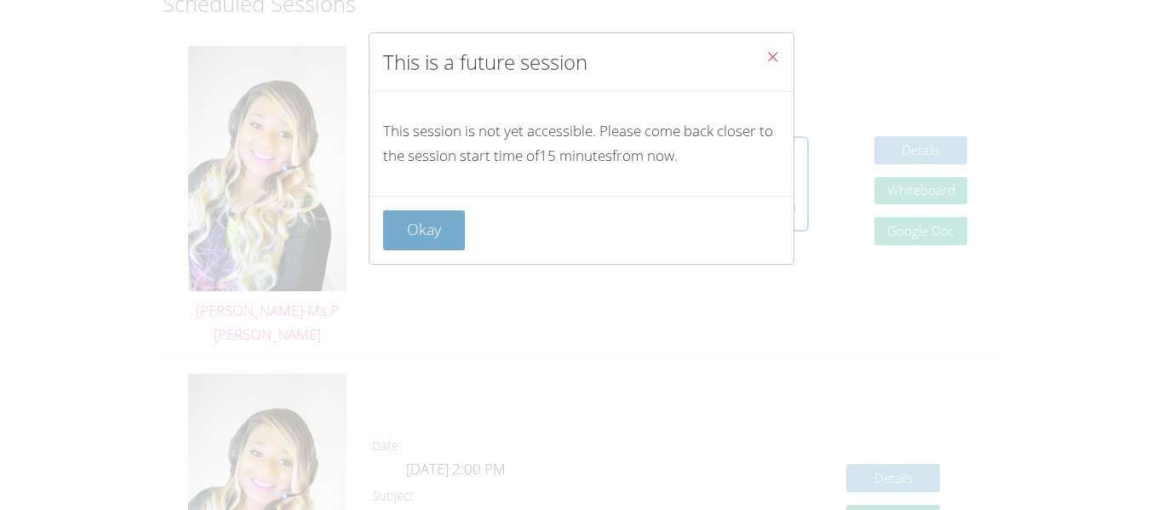
click at [421, 243] on button "Okay" at bounding box center [424, 230] width 82 height 40
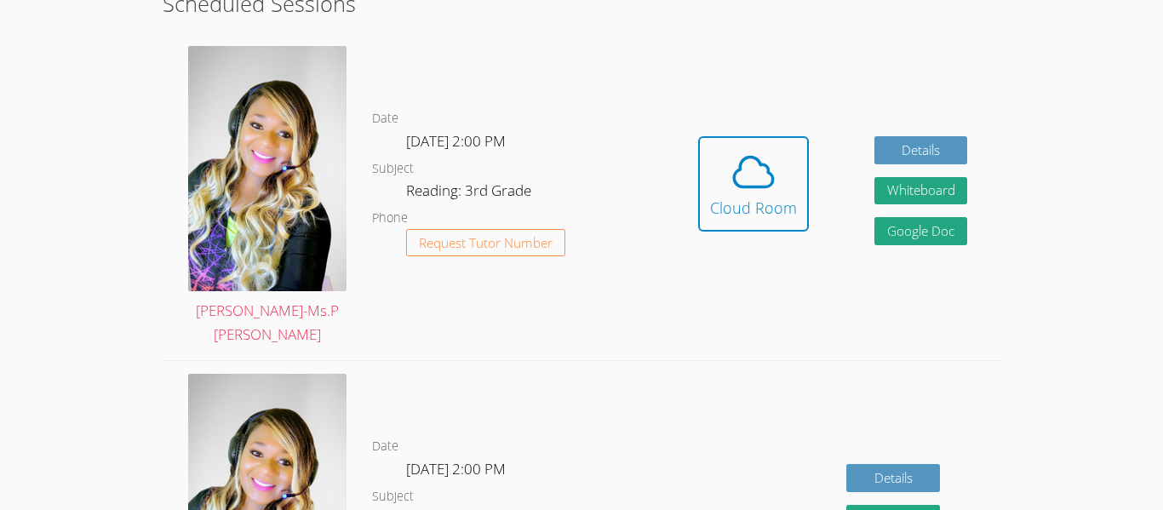
click at [421, 243] on button "Request Tutor Number" at bounding box center [485, 243] width 159 height 28
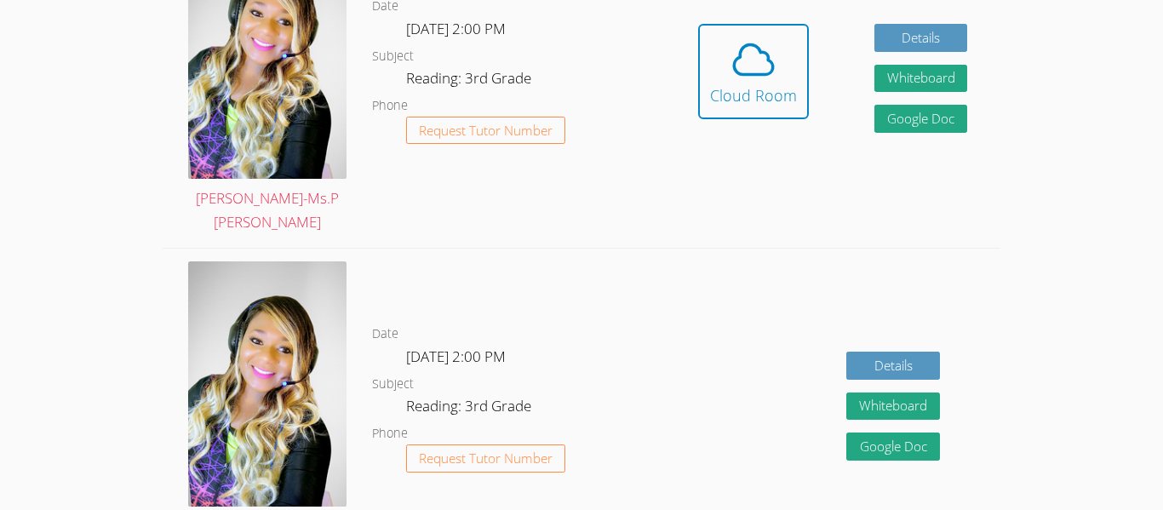
scroll to position [547, 0]
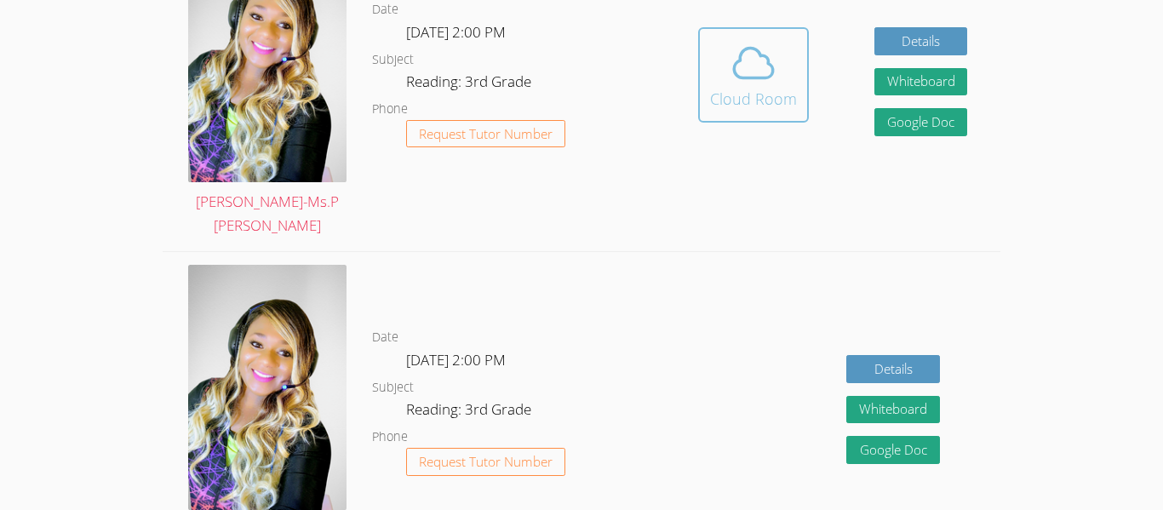
click at [783, 99] on button "Cloud Room" at bounding box center [753, 74] width 111 height 95
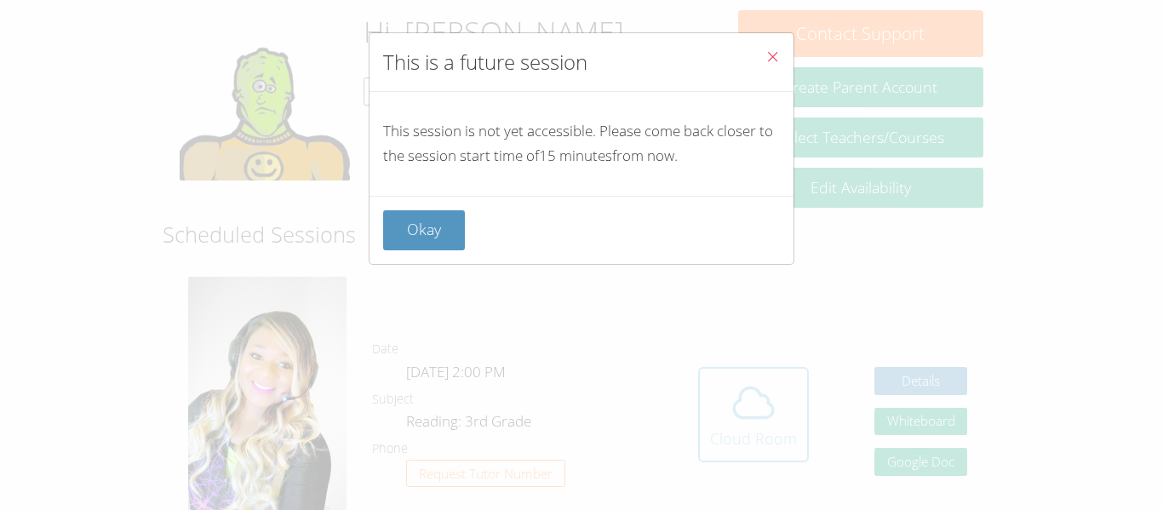
scroll to position [190, 0]
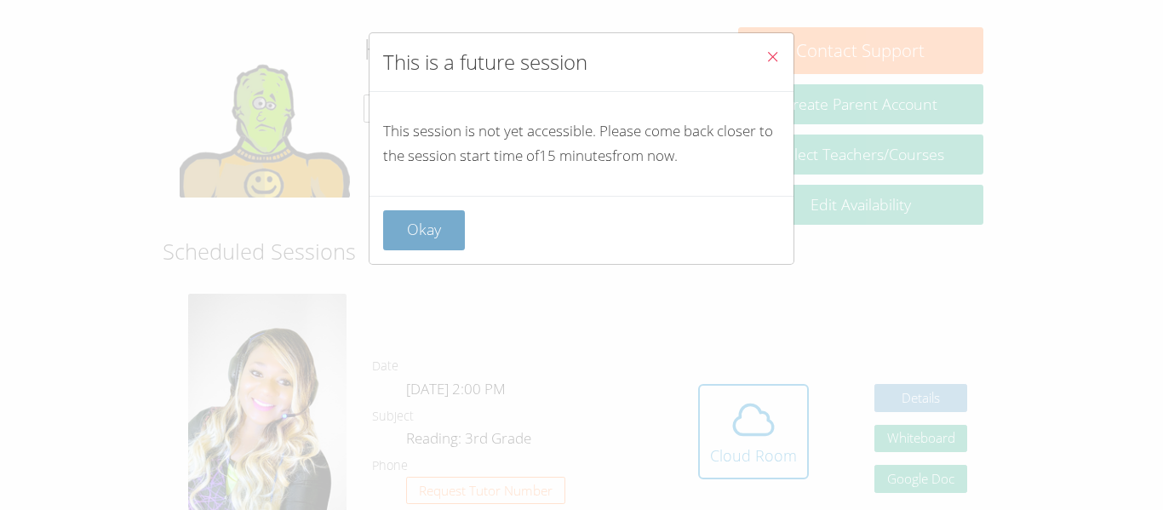
click at [445, 210] on button "Okay" at bounding box center [424, 230] width 82 height 40
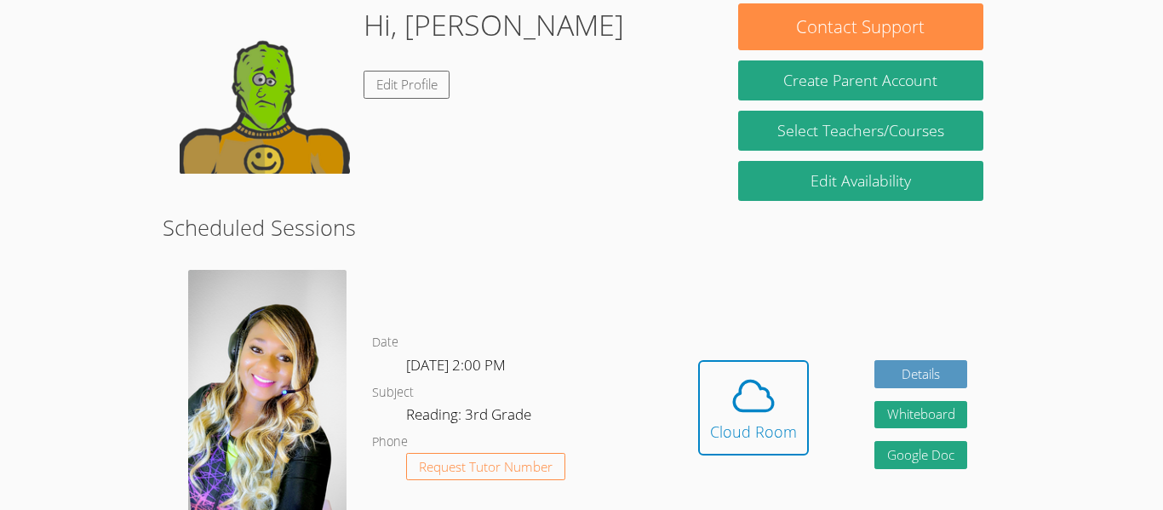
scroll to position [247, 0]
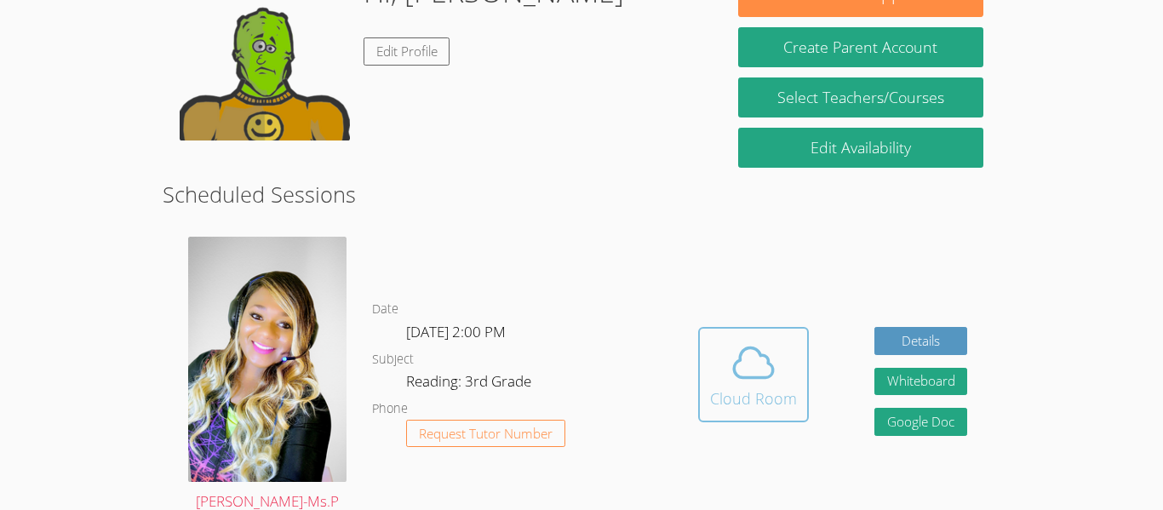
click at [726, 370] on span at bounding box center [753, 363] width 87 height 48
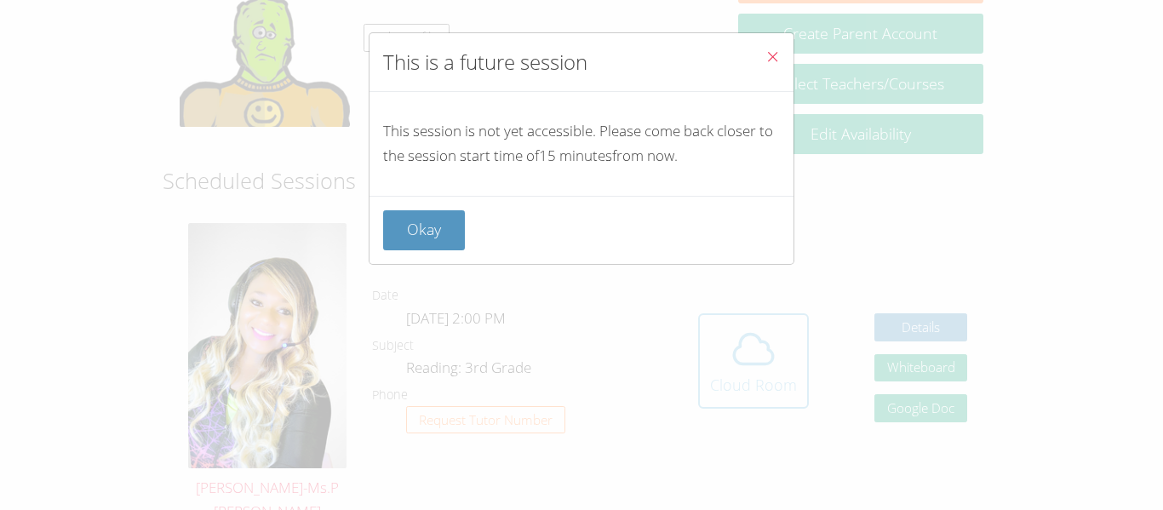
scroll to position [260, 0]
click at [396, 265] on div "This is a future session This session is not yet accessible. Please come back c…" at bounding box center [581, 255] width 1163 height 510
click at [381, 264] on div "This is a future session This session is not yet accessible. Please come back c…" at bounding box center [582, 148] width 426 height 232
click at [419, 231] on button "Okay" at bounding box center [424, 230] width 82 height 40
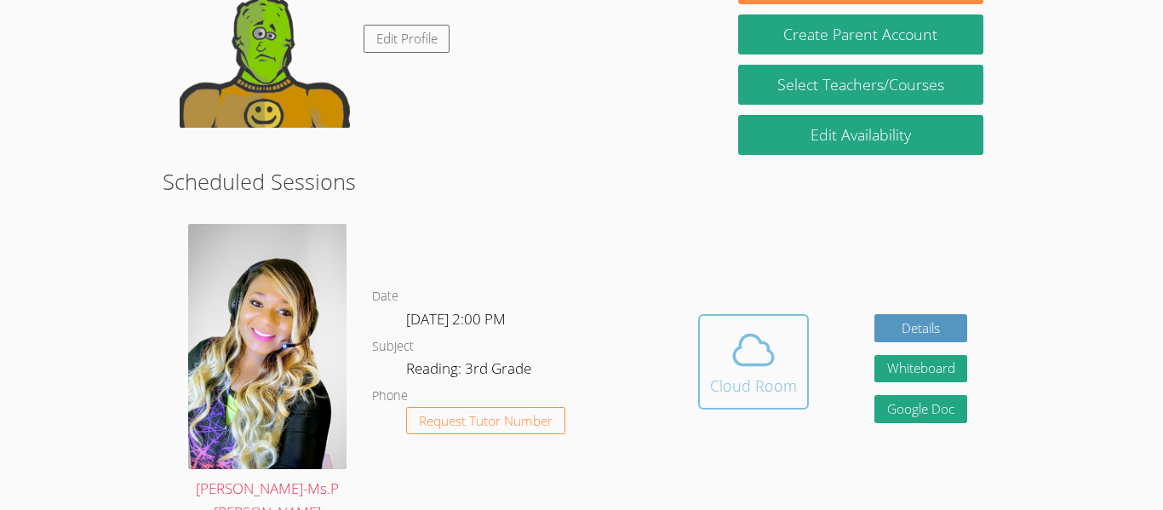
click at [743, 383] on div "Cloud Room" at bounding box center [753, 386] width 87 height 24
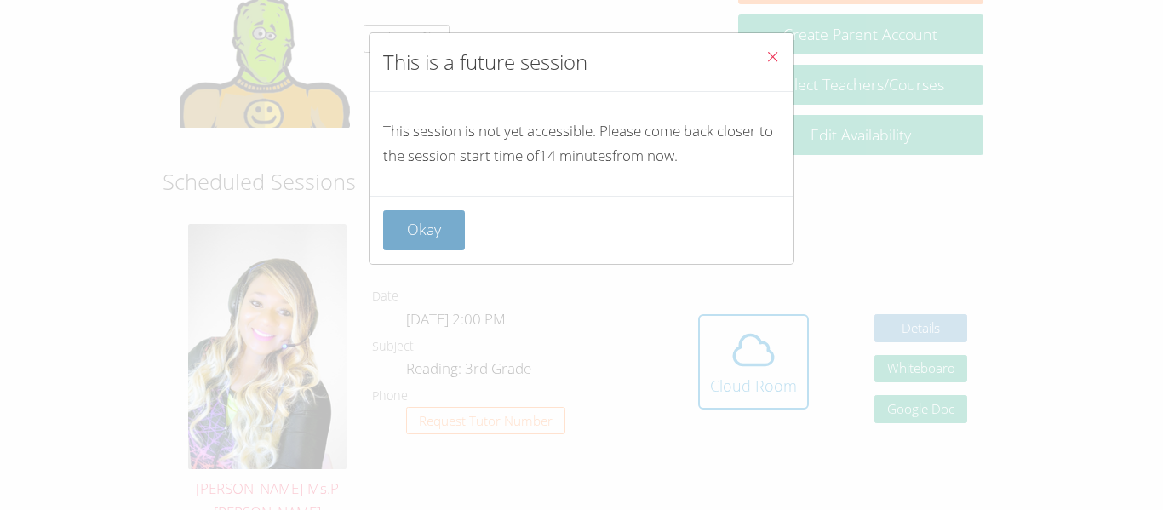
click at [399, 214] on button "Okay" at bounding box center [424, 230] width 82 height 40
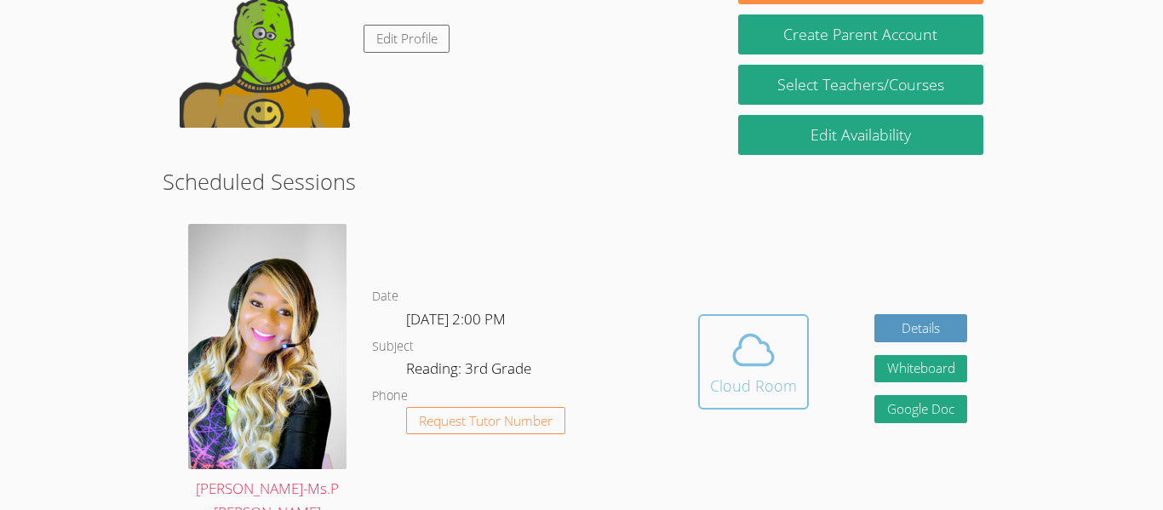
click at [700, 349] on button "Cloud Room" at bounding box center [753, 361] width 111 height 95
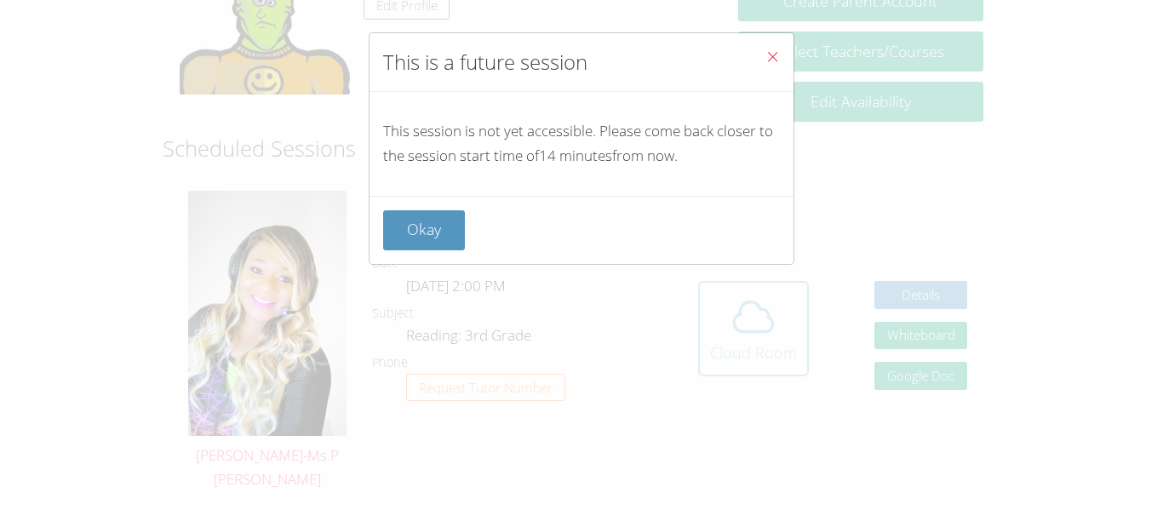
scroll to position [292, 0]
click at [791, 60] on button "Close" at bounding box center [773, 59] width 42 height 52
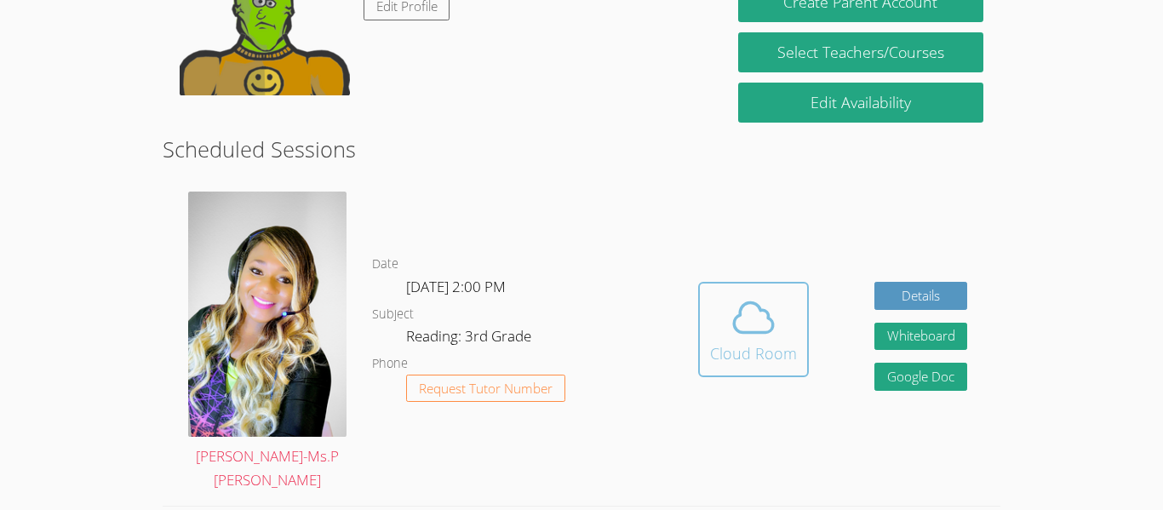
click at [716, 341] on div "Cloud Room" at bounding box center [753, 353] width 87 height 24
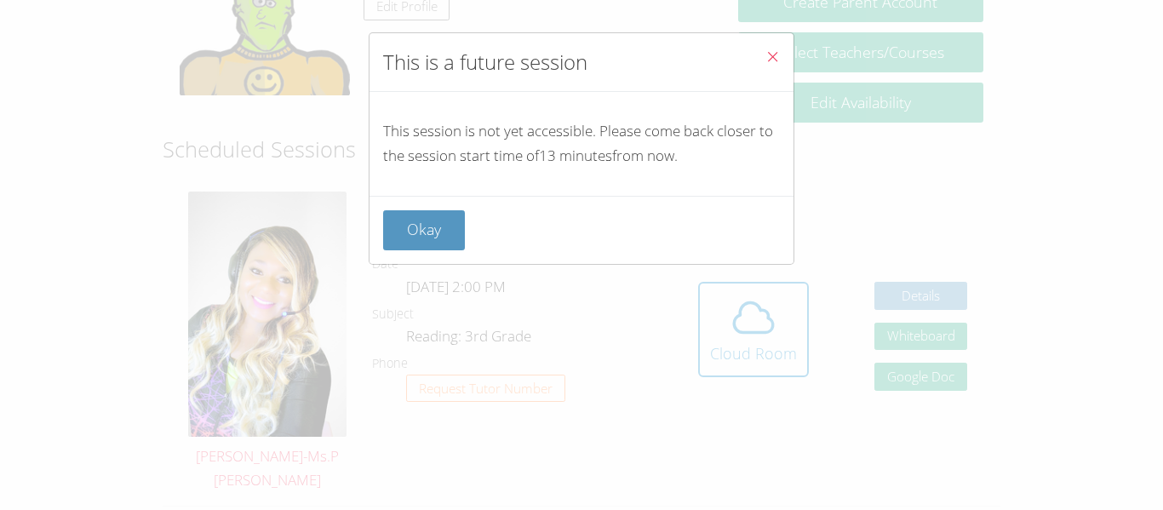
click at [809, 35] on div "This is a future session This session is not yet accessible. Please come back c…" at bounding box center [581, 255] width 1163 height 510
click at [782, 49] on button "Close" at bounding box center [773, 59] width 42 height 52
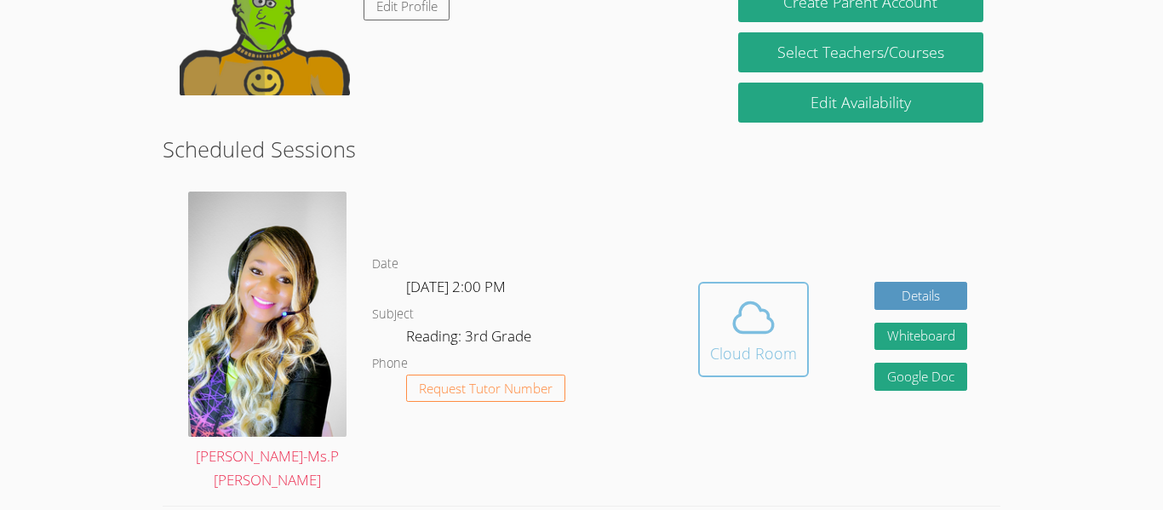
click at [742, 320] on icon at bounding box center [753, 318] width 39 height 30
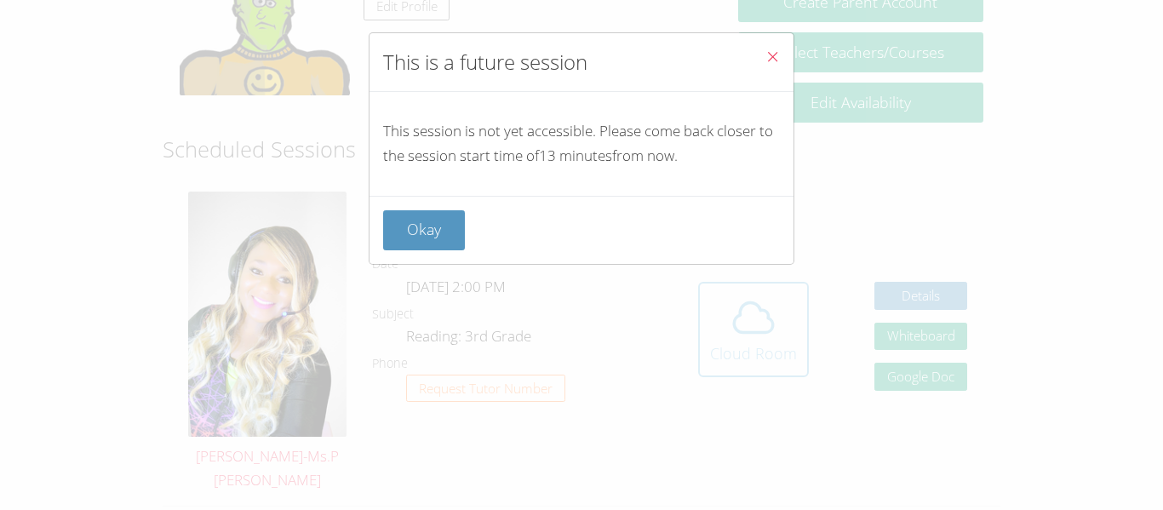
click at [742, 320] on div "This is a future session This session is not yet accessible. Please come back c…" at bounding box center [581, 255] width 1163 height 510
click at [445, 232] on button "Okay" at bounding box center [424, 230] width 82 height 40
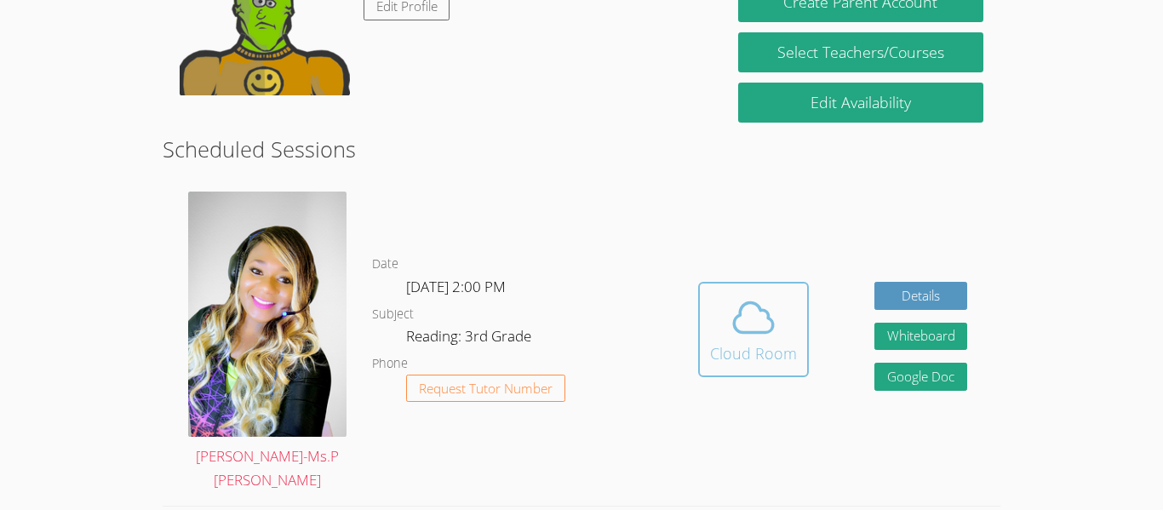
click at [745, 282] on button "Cloud Room" at bounding box center [753, 329] width 111 height 95
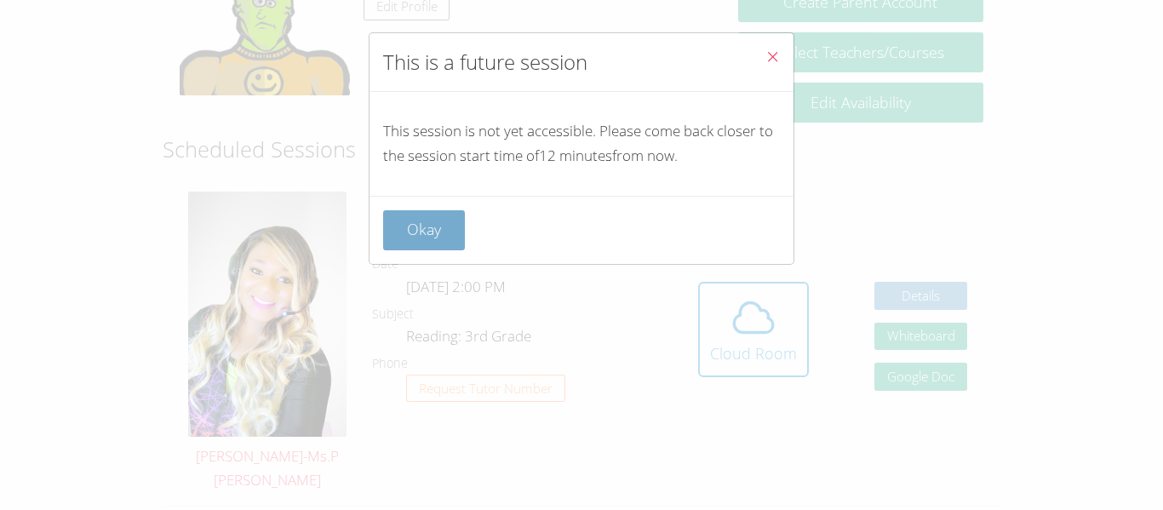
click at [433, 233] on button "Okay" at bounding box center [424, 230] width 82 height 40
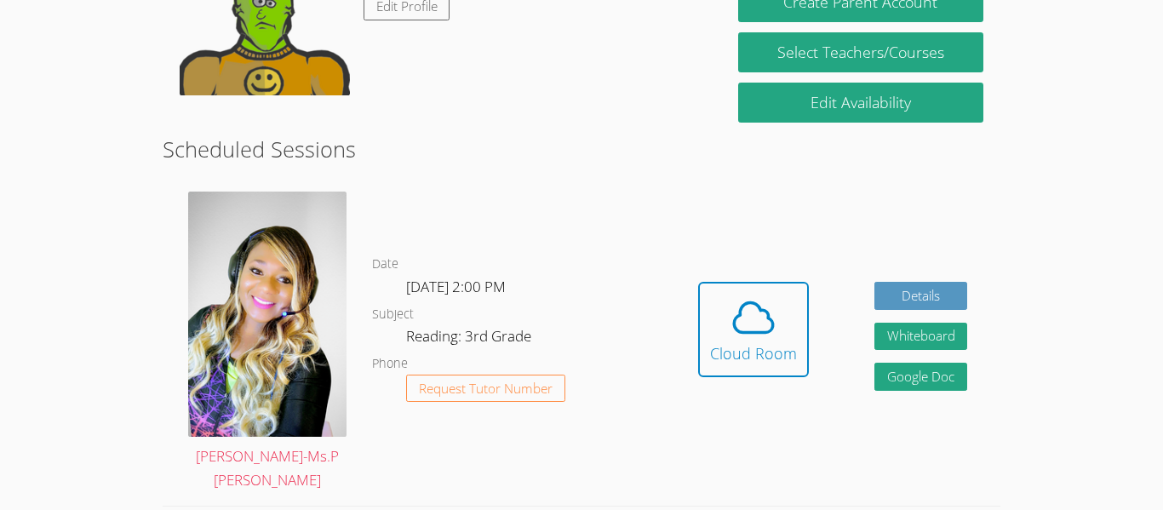
click at [686, 300] on div "Hidden Cloud Room Details Whiteboard Hidden Google Doc" at bounding box center [832, 342] width 335 height 327
click at [699, 307] on button "Cloud Room" at bounding box center [753, 329] width 111 height 95
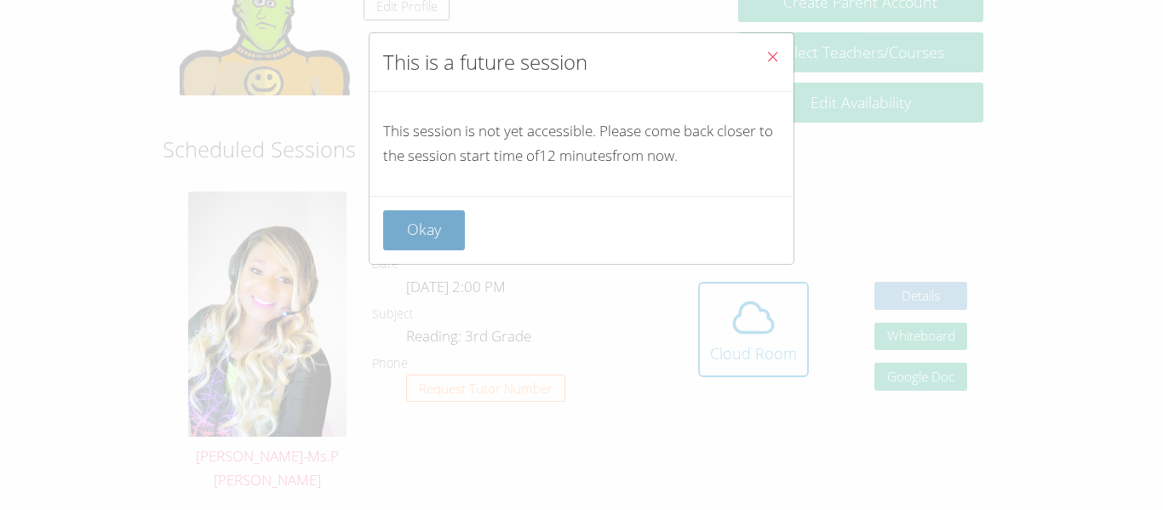
click at [410, 242] on button "Okay" at bounding box center [424, 230] width 82 height 40
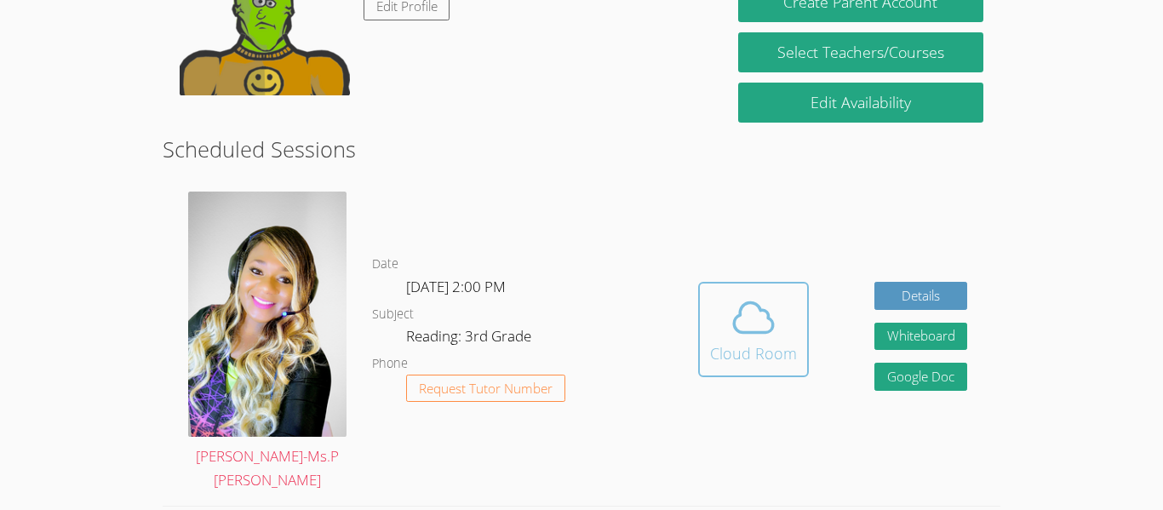
click at [742, 359] on button "Cloud Room" at bounding box center [753, 329] width 111 height 95
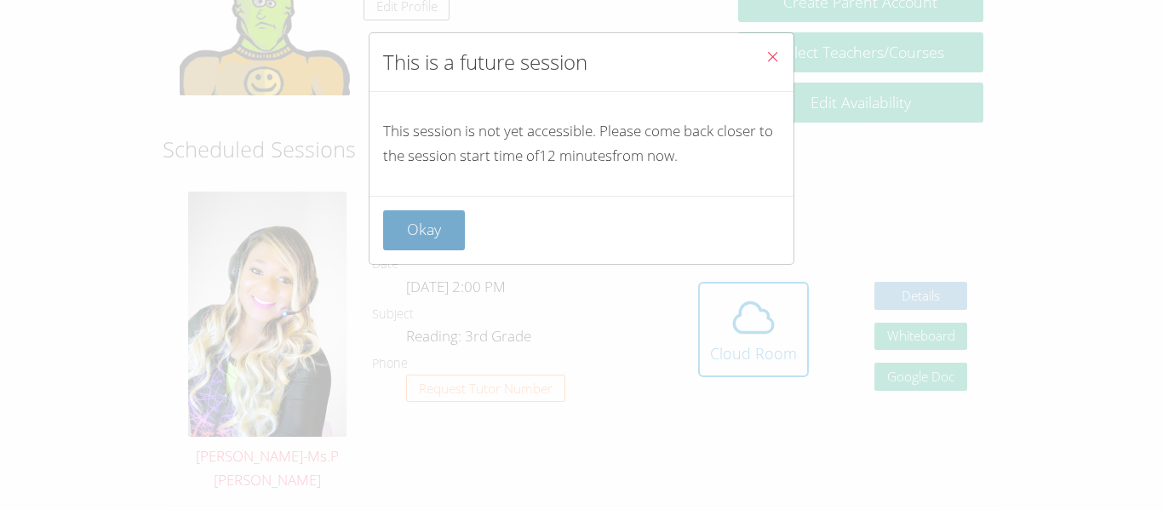
click at [456, 234] on button "Okay" at bounding box center [424, 230] width 82 height 40
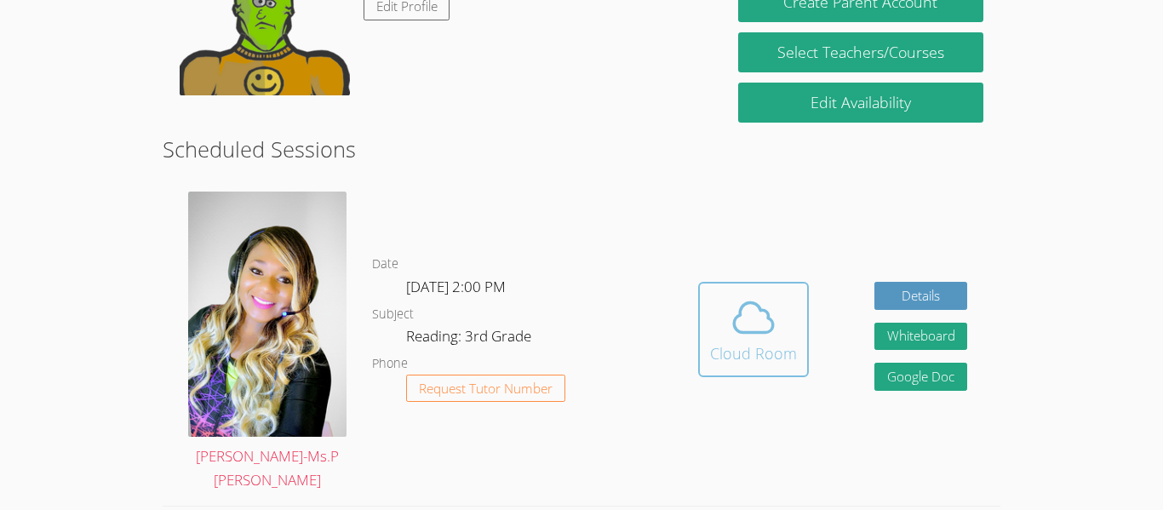
click at [772, 313] on icon at bounding box center [753, 318] width 39 height 30
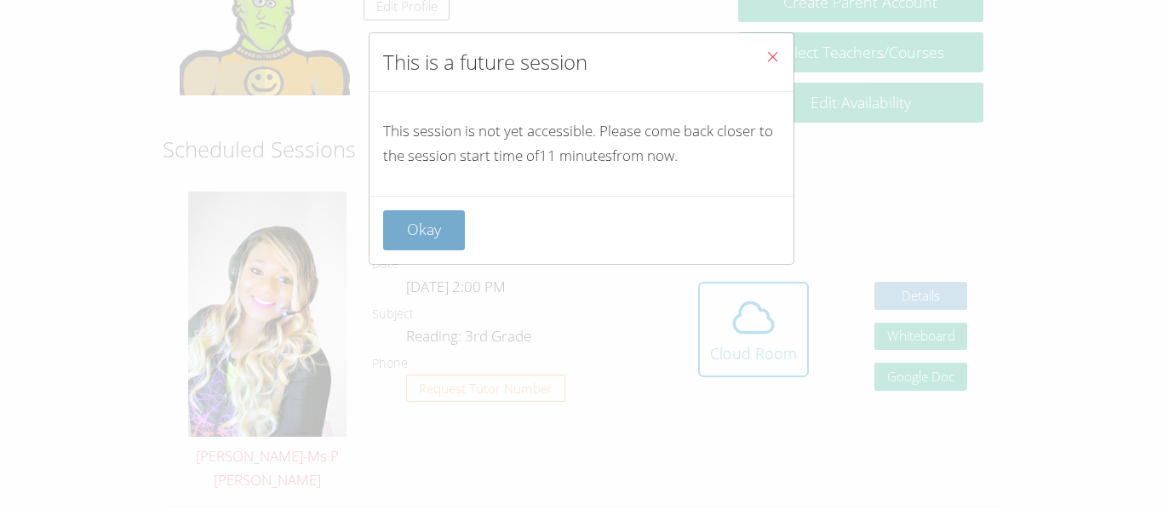
click at [402, 245] on button "Okay" at bounding box center [424, 230] width 82 height 40
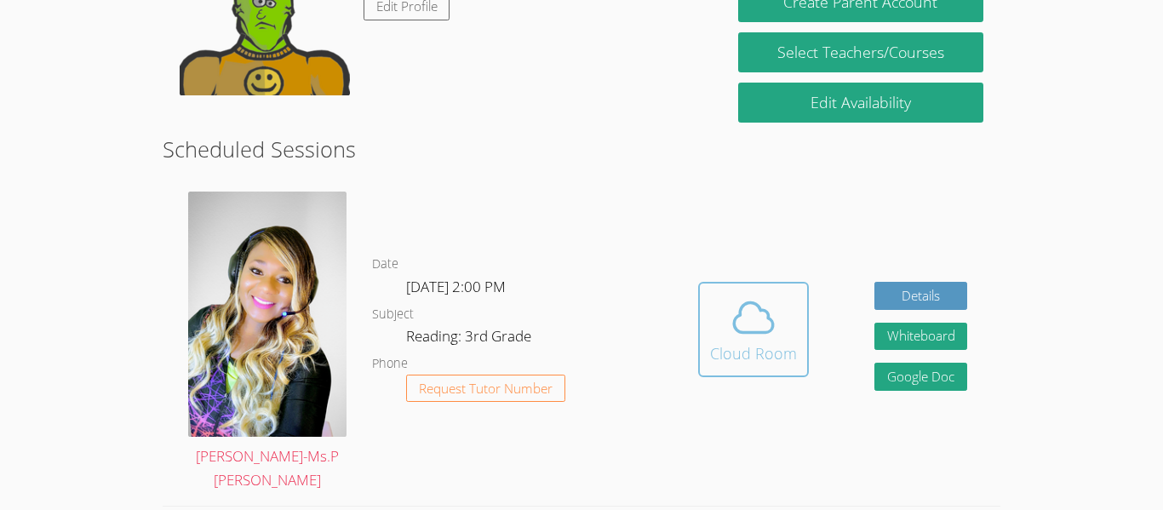
click at [709, 360] on button "Cloud Room" at bounding box center [753, 329] width 111 height 95
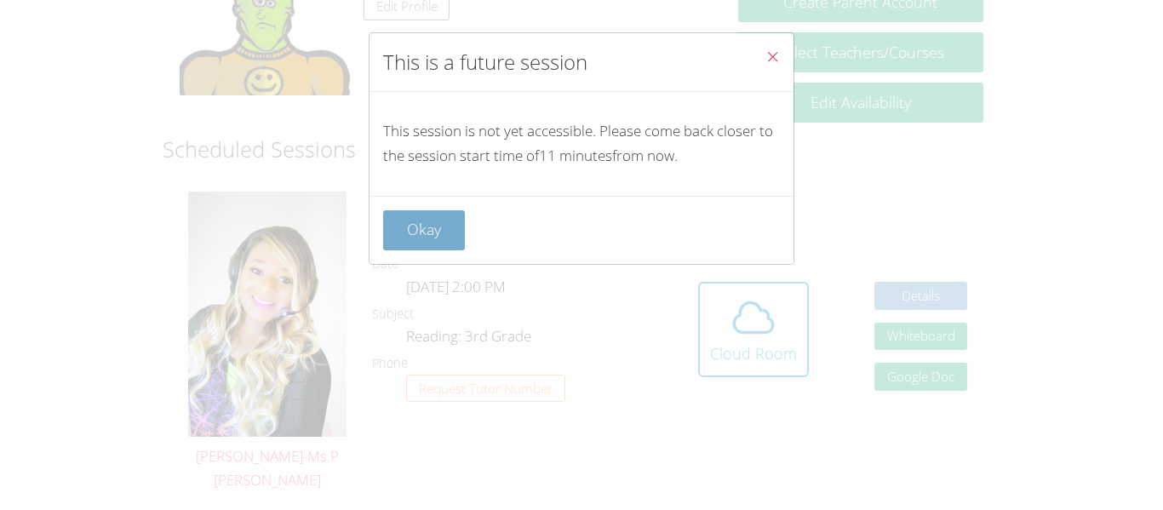
click at [405, 230] on button "Okay" at bounding box center [424, 230] width 82 height 40
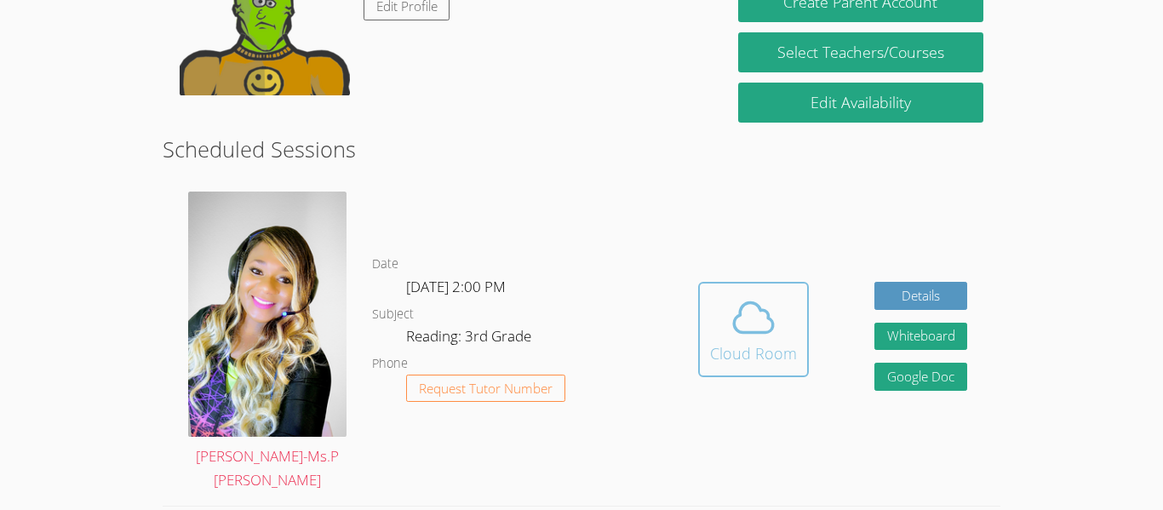
click at [736, 294] on icon at bounding box center [754, 318] width 48 height 48
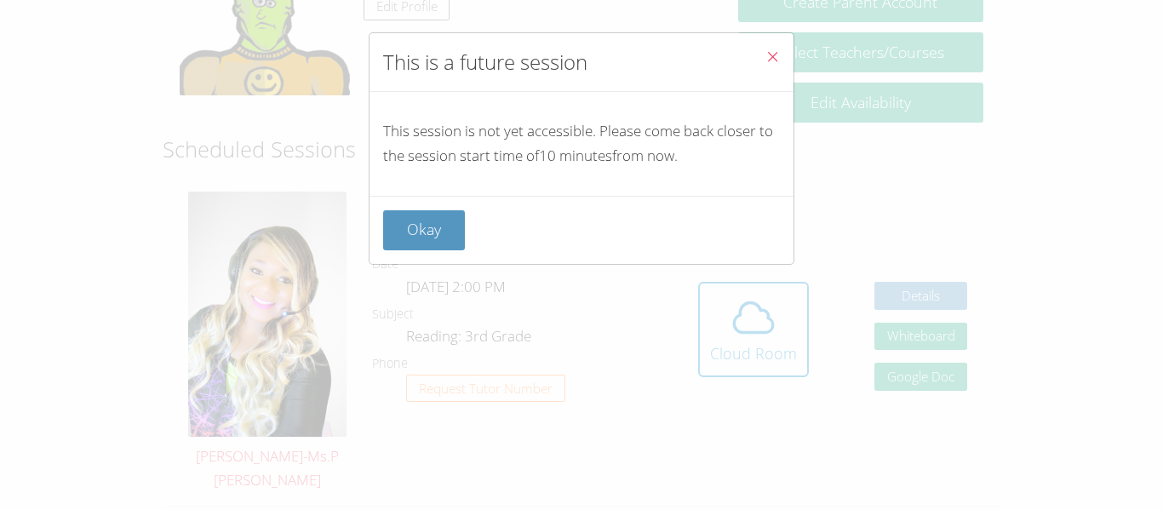
click at [789, 54] on button "Close" at bounding box center [773, 59] width 42 height 52
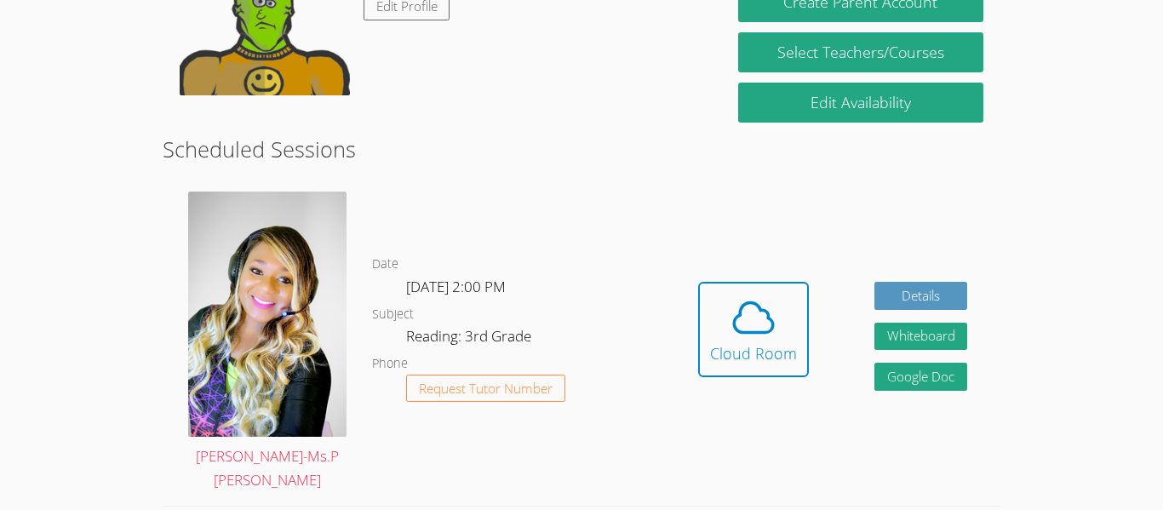
click at [673, 350] on div "Hidden Cloud Room Details Whiteboard Hidden Google Doc" at bounding box center [832, 342] width 335 height 327
click at [743, 327] on icon at bounding box center [754, 318] width 48 height 48
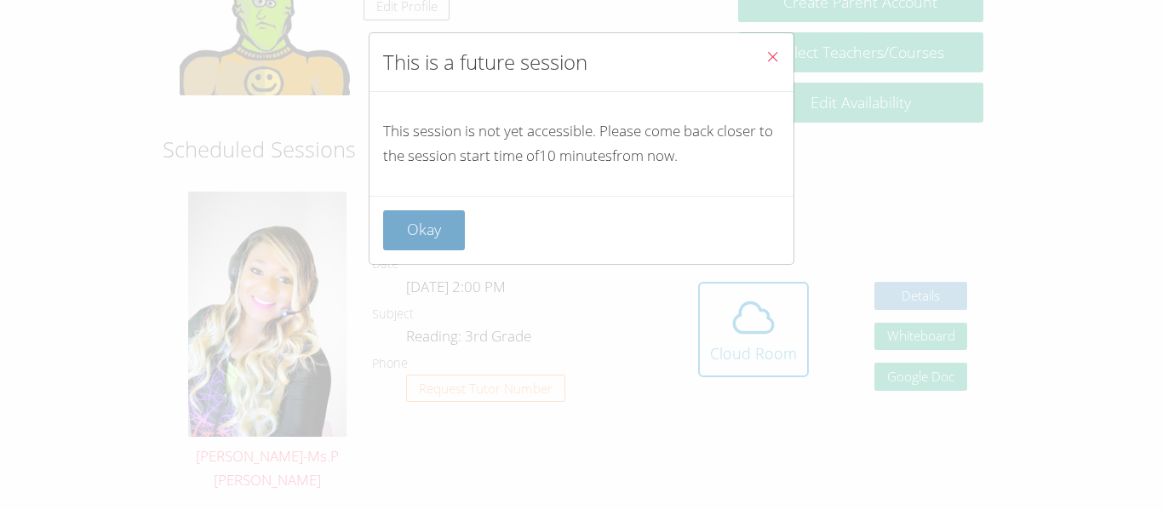
click at [450, 244] on button "Okay" at bounding box center [424, 230] width 82 height 40
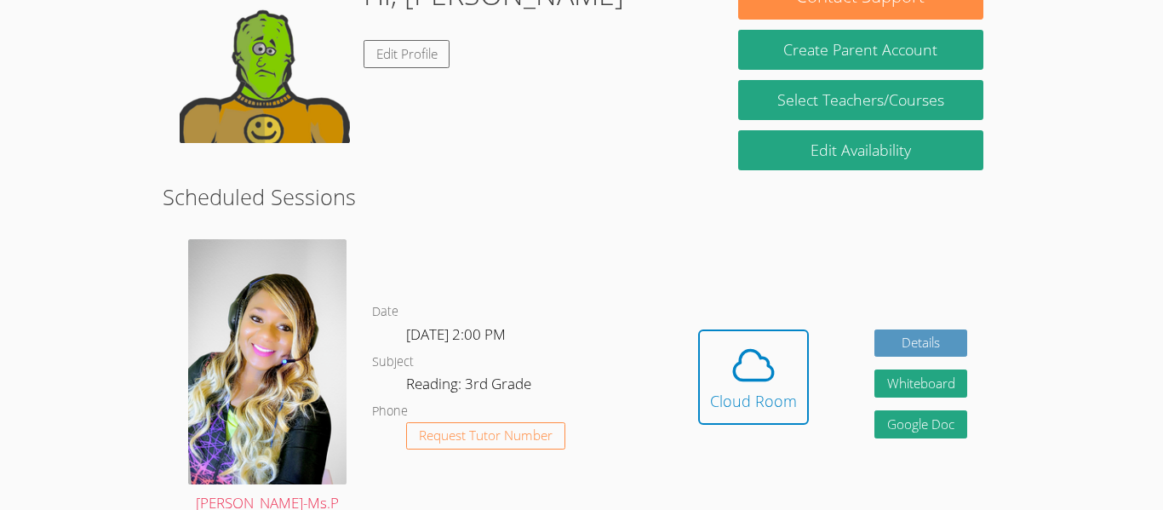
scroll to position [314, 0]
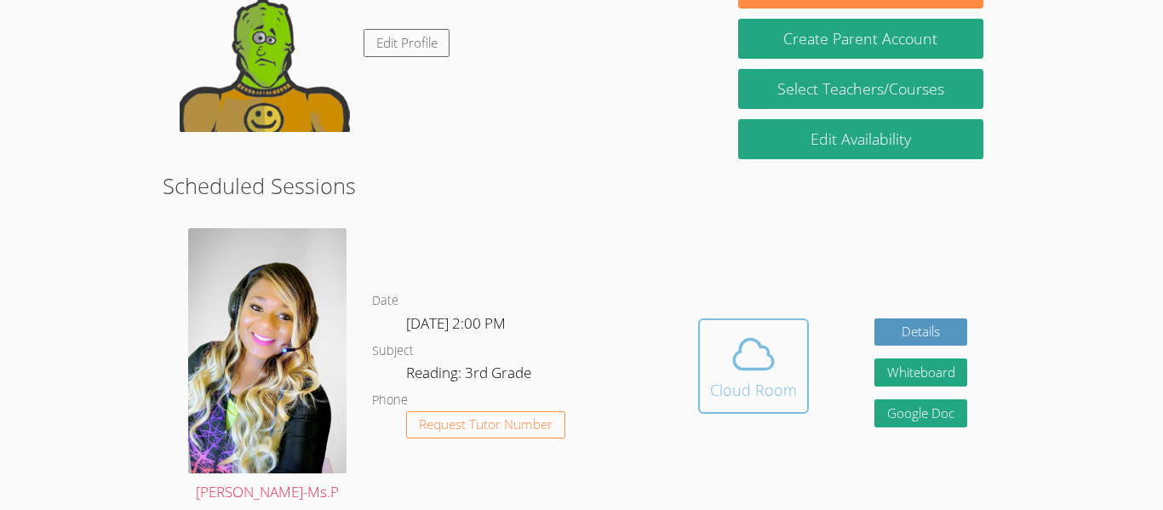
click at [778, 330] on span at bounding box center [753, 354] width 87 height 48
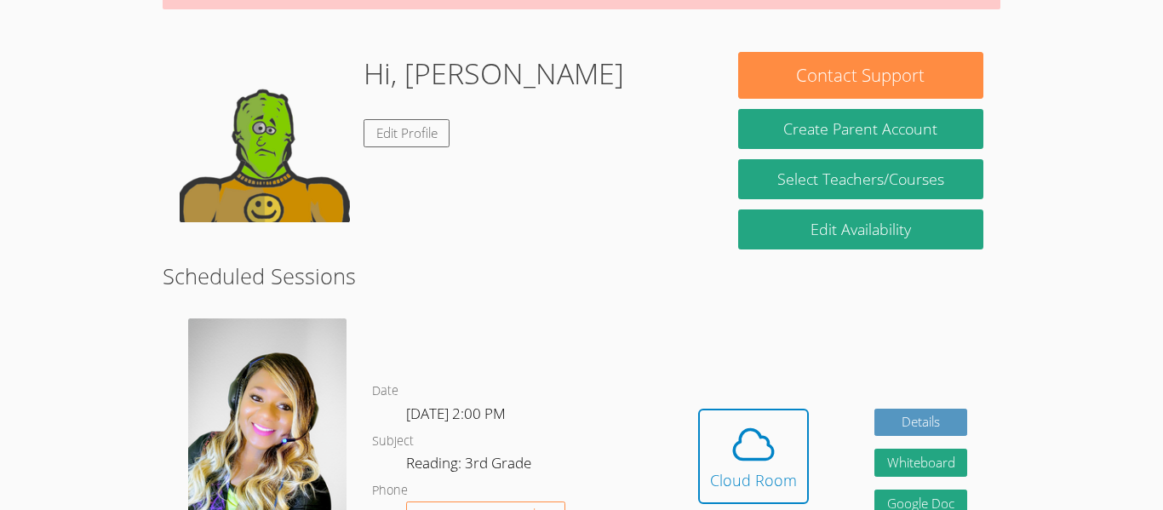
scroll to position [238, 0]
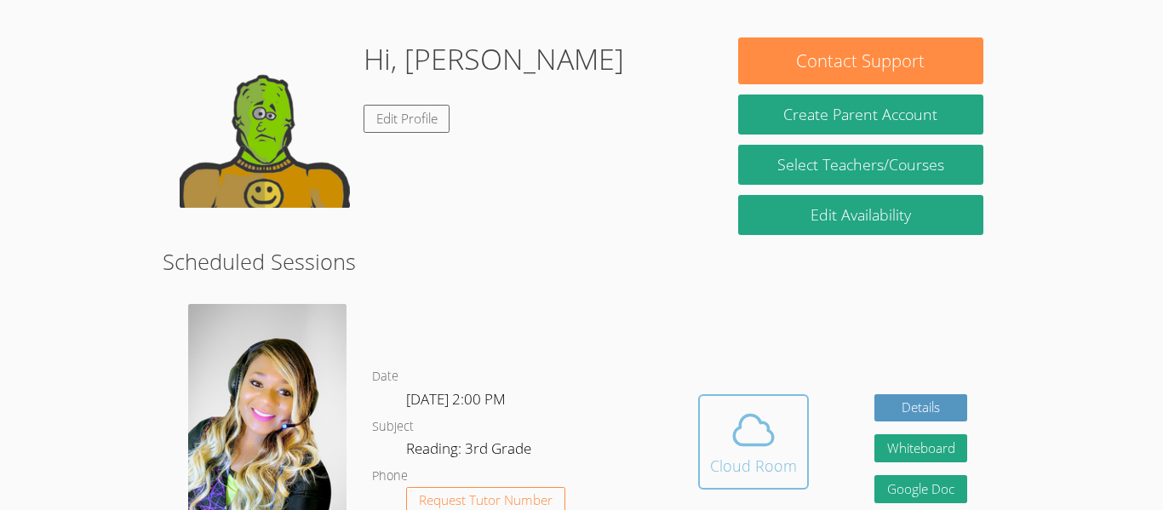
click at [776, 414] on icon at bounding box center [754, 430] width 48 height 48
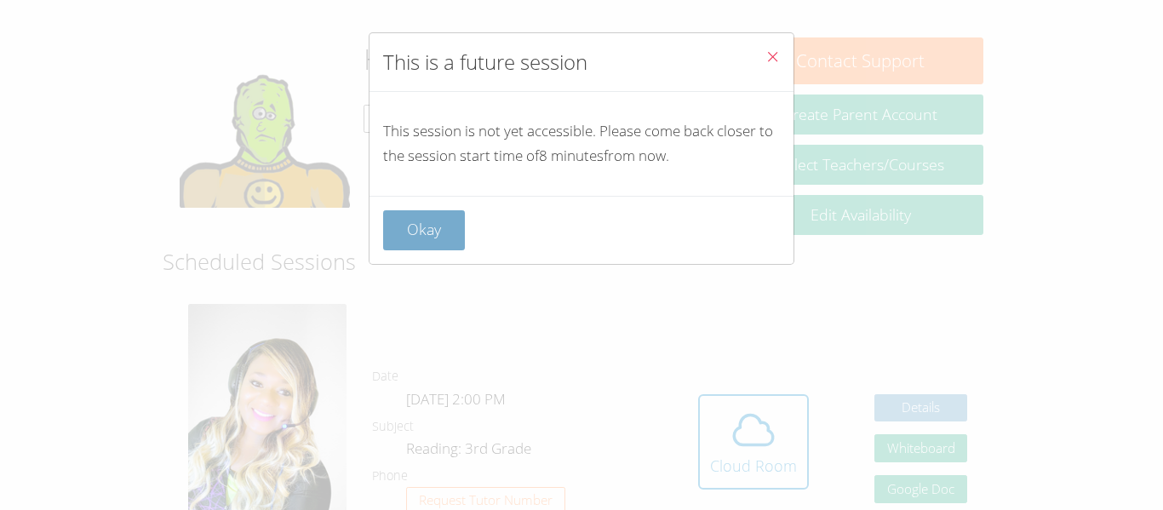
click at [453, 222] on button "Okay" at bounding box center [424, 230] width 82 height 40
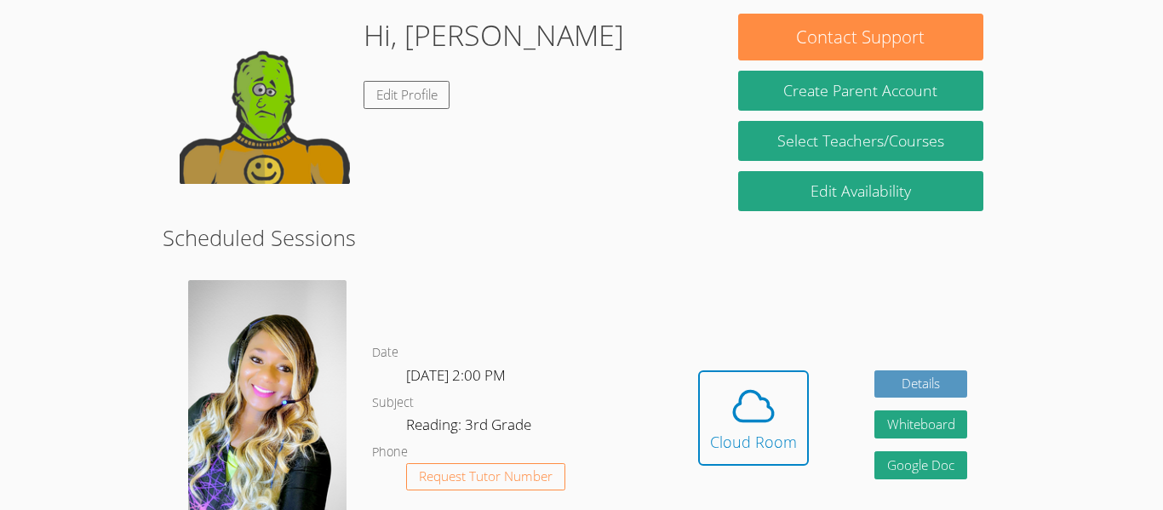
scroll to position [279, 0]
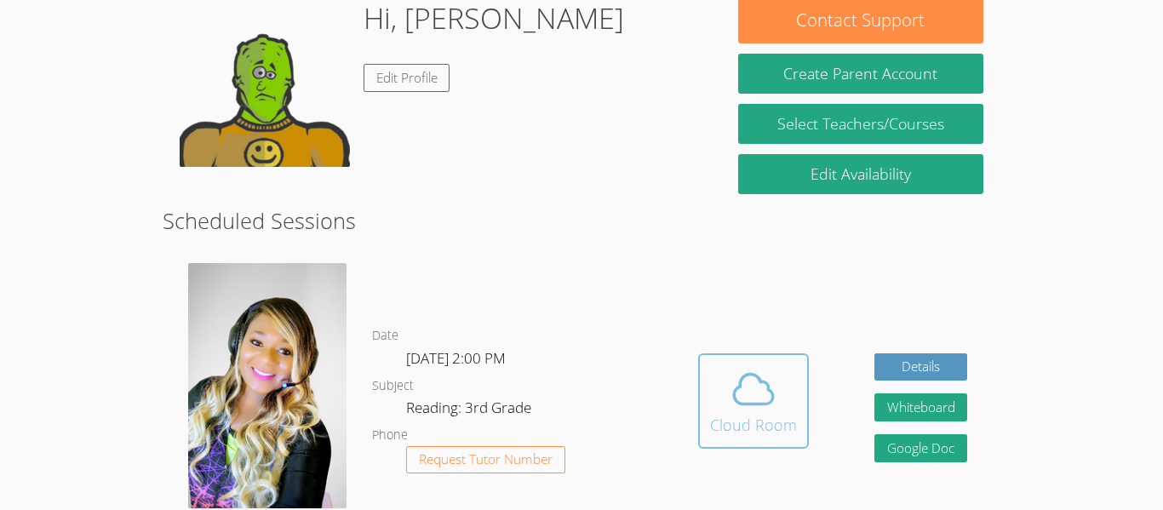
click at [746, 353] on button "Cloud Room" at bounding box center [753, 400] width 111 height 95
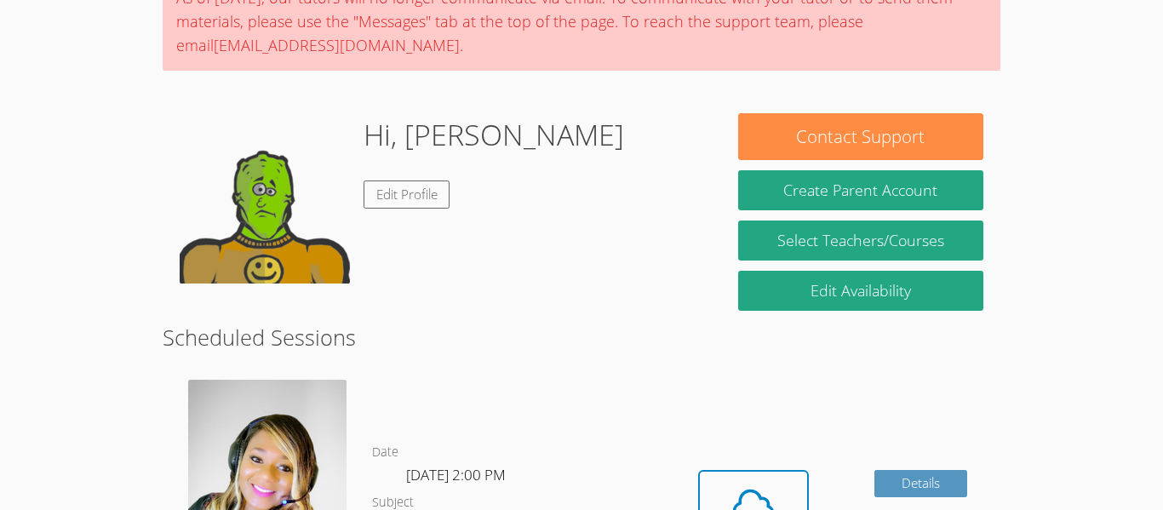
scroll to position [162, 0]
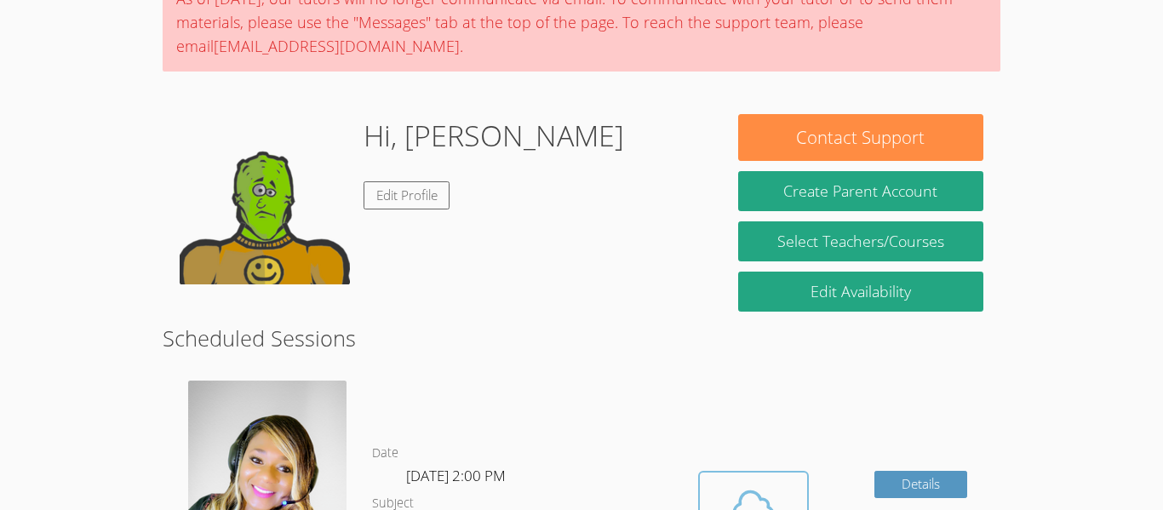
click at [780, 483] on span at bounding box center [753, 507] width 87 height 48
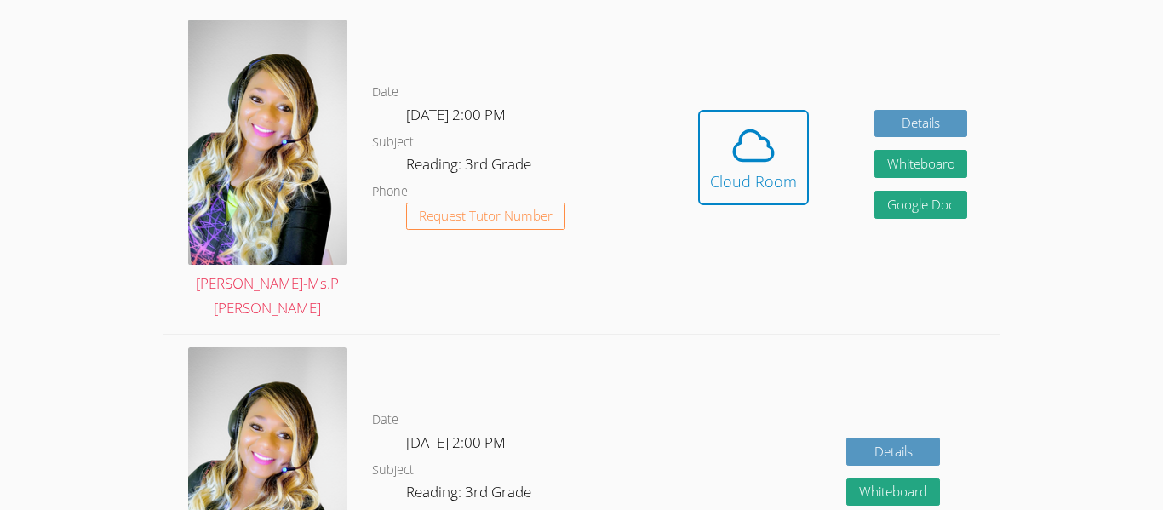
scroll to position [531, 0]
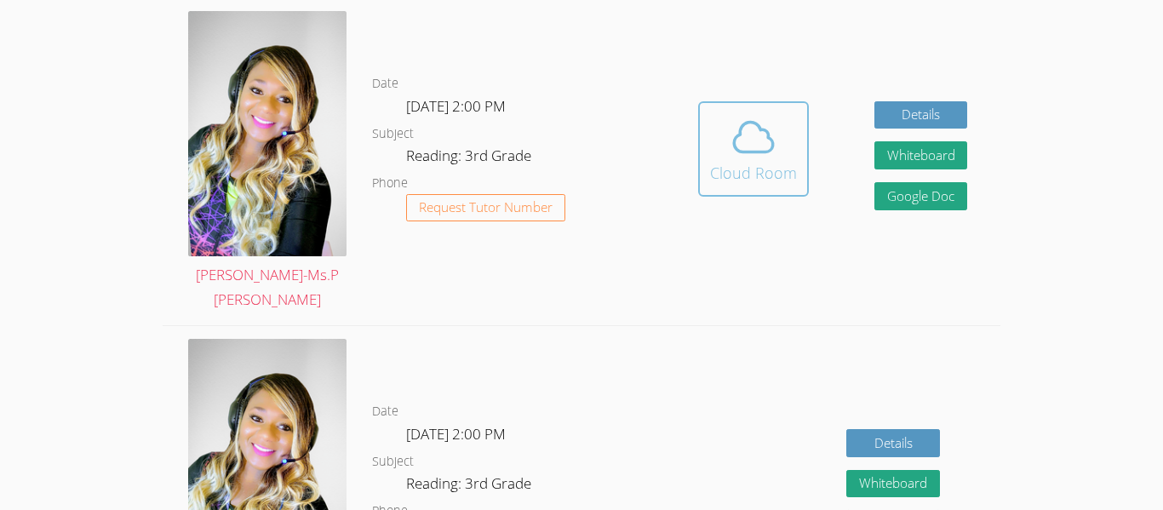
click at [789, 141] on span at bounding box center [753, 137] width 87 height 48
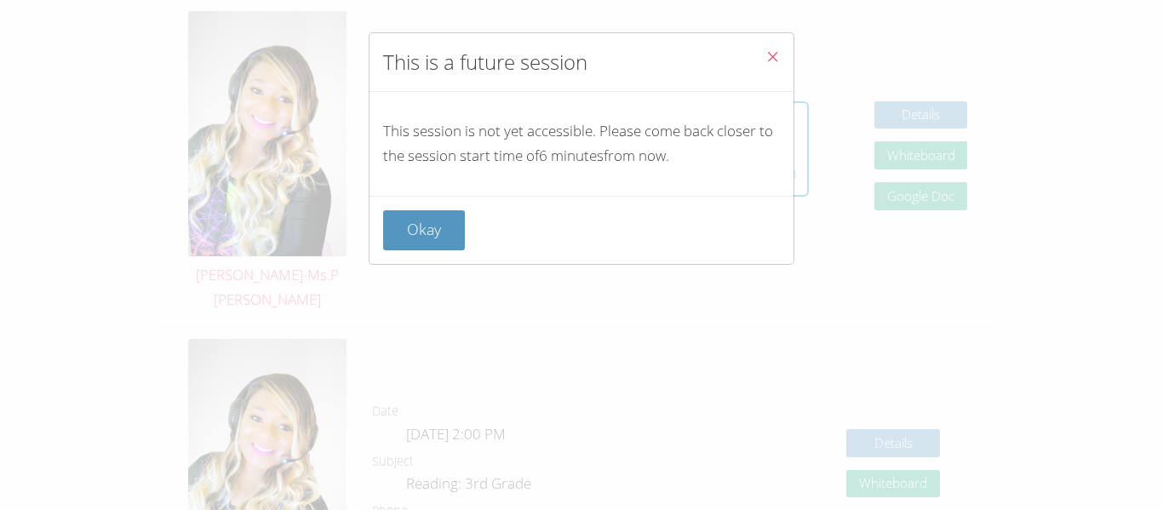
click at [783, 44] on button "Close" at bounding box center [773, 59] width 42 height 52
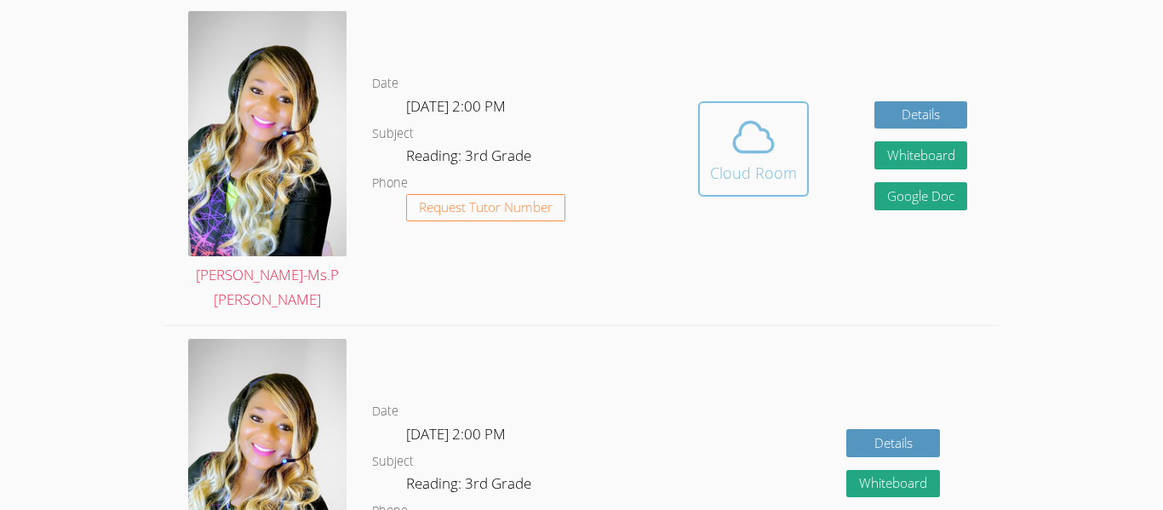
click at [785, 123] on span at bounding box center [753, 137] width 87 height 48
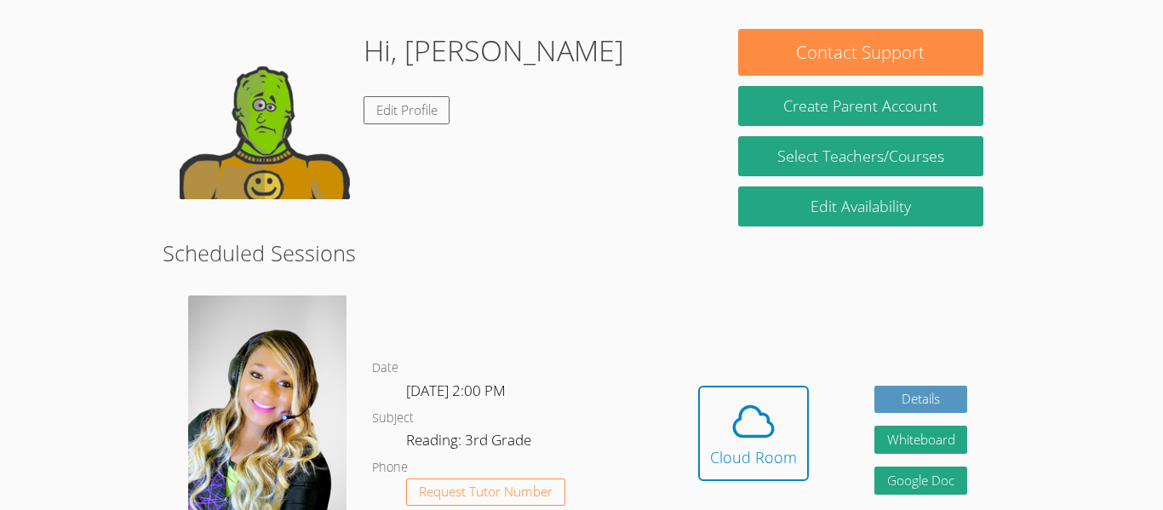
scroll to position [246, 0]
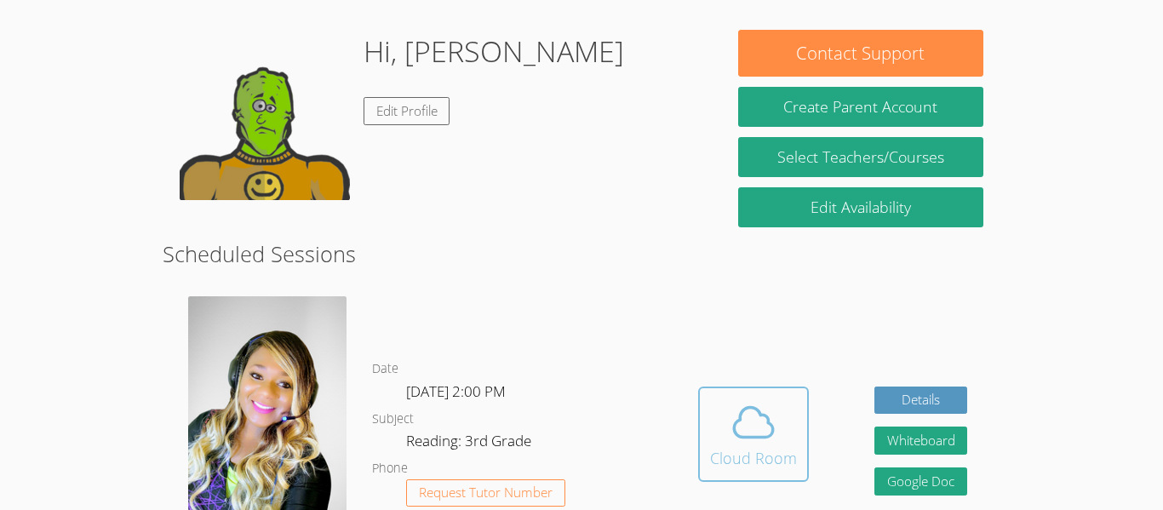
click at [785, 431] on span at bounding box center [753, 423] width 87 height 48
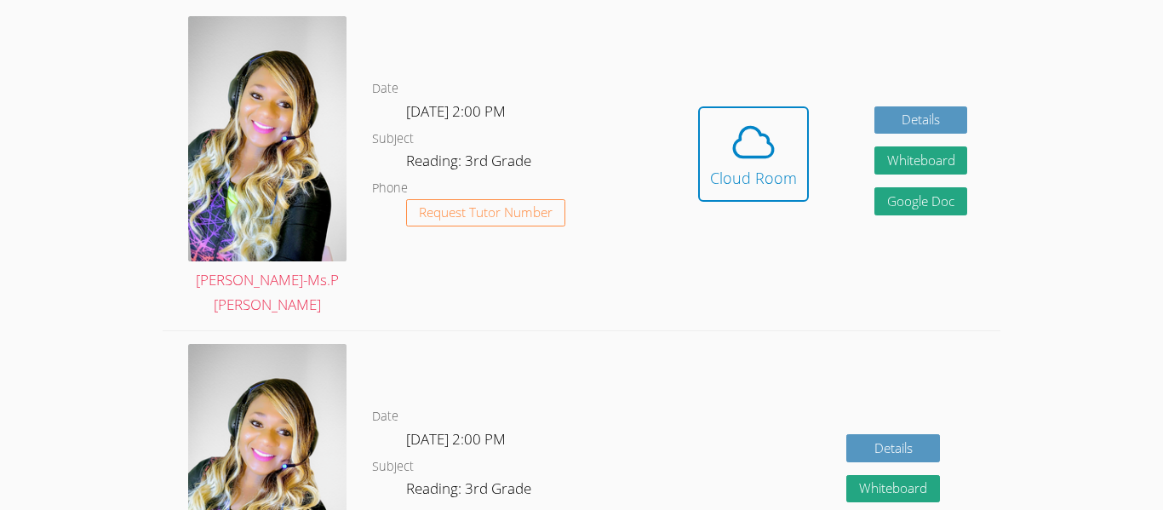
scroll to position [567, 0]
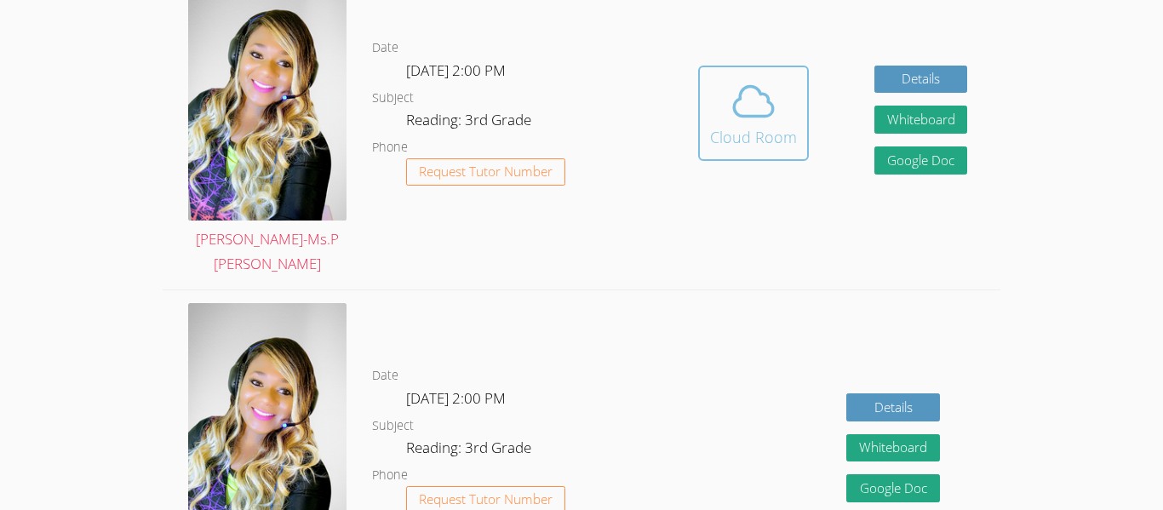
click at [782, 77] on span at bounding box center [753, 101] width 87 height 48
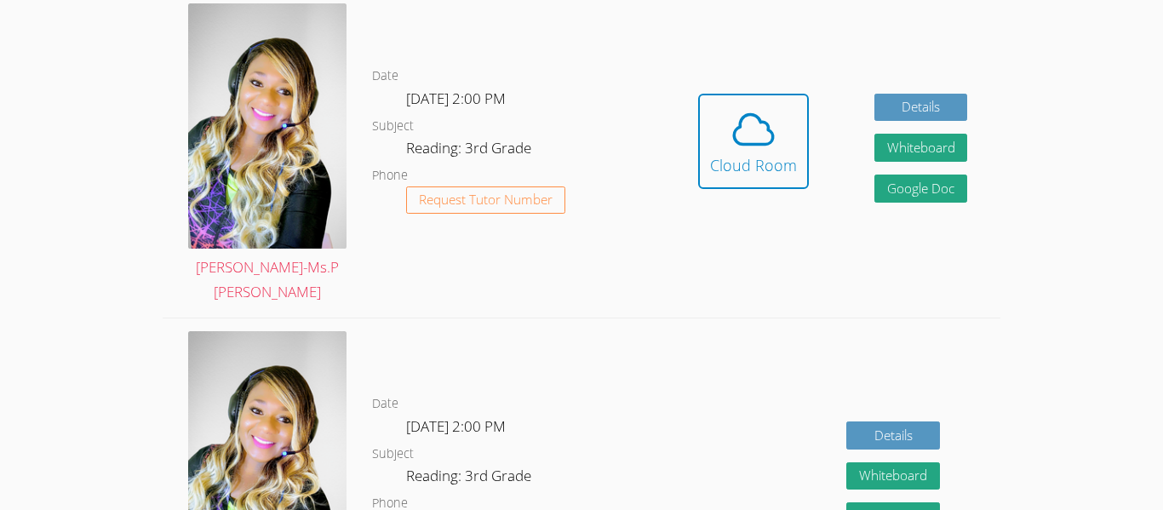
scroll to position [541, 0]
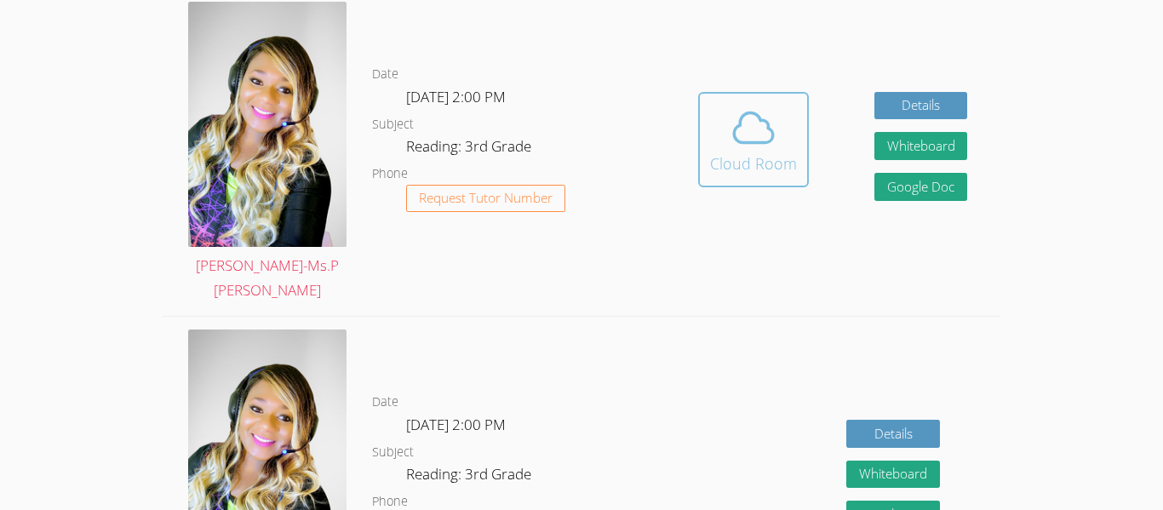
click at [726, 129] on span at bounding box center [753, 128] width 87 height 48
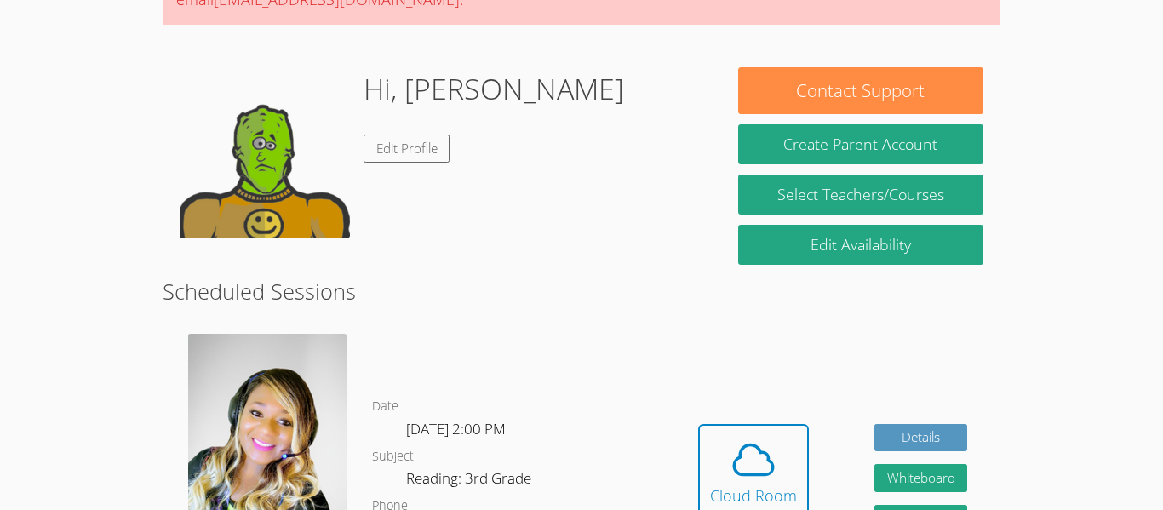
scroll to position [227, 0]
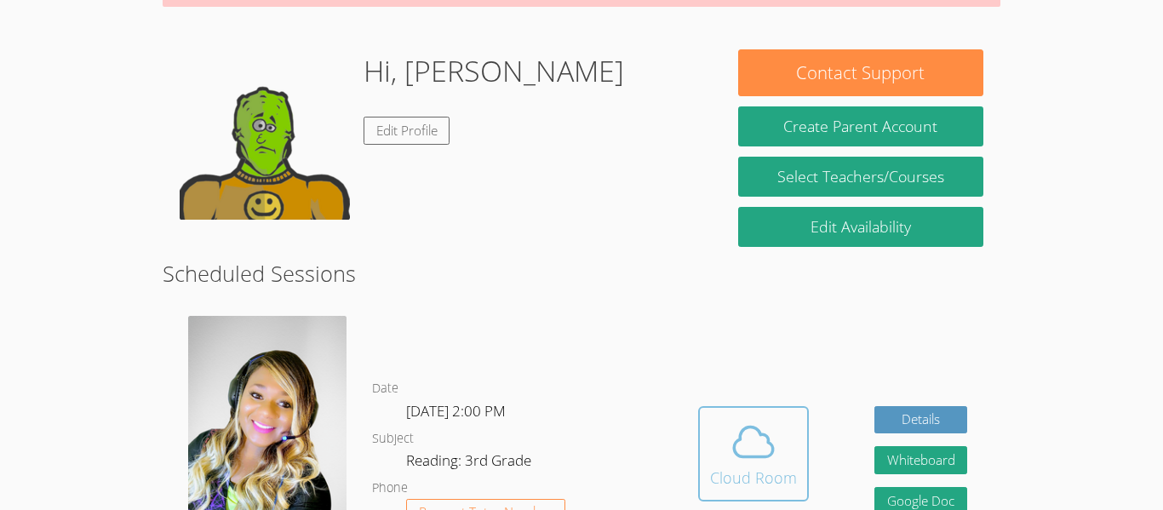
click at [737, 466] on div "Cloud Room" at bounding box center [753, 478] width 87 height 24
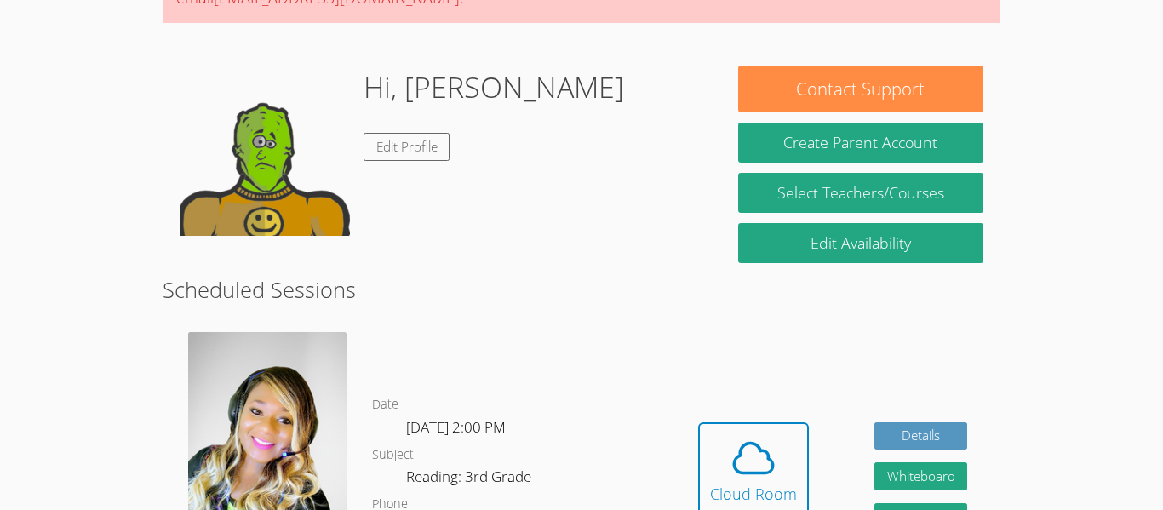
scroll to position [234, 0]
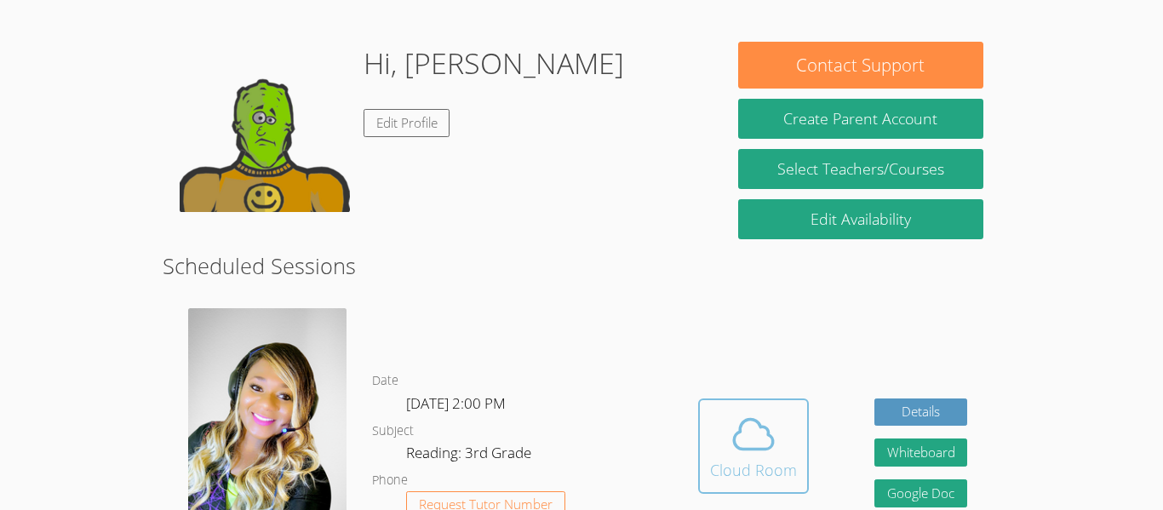
click at [777, 399] on button "Cloud Room" at bounding box center [753, 446] width 111 height 95
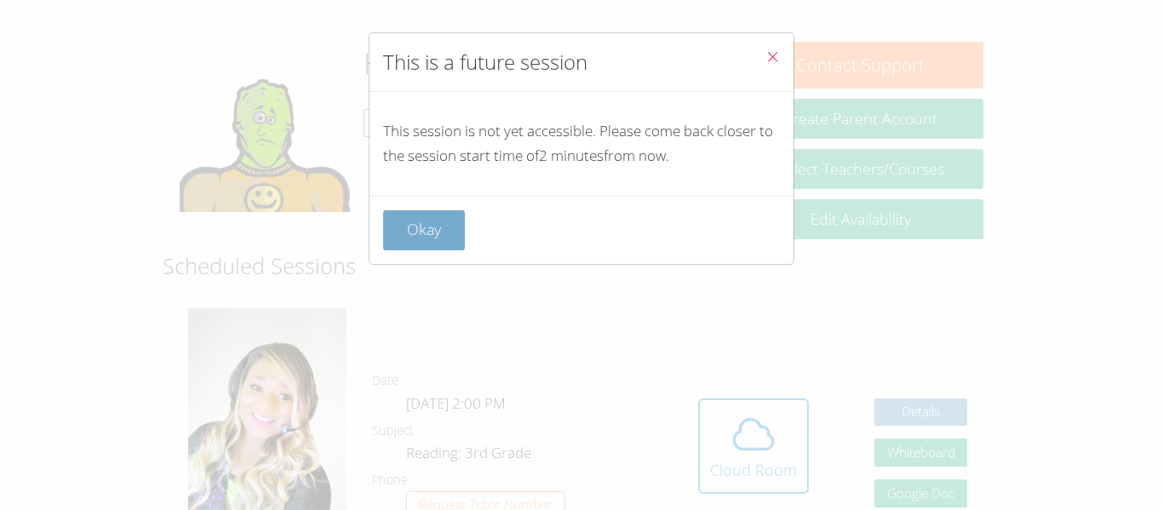
click at [398, 213] on button "Okay" at bounding box center [424, 230] width 82 height 40
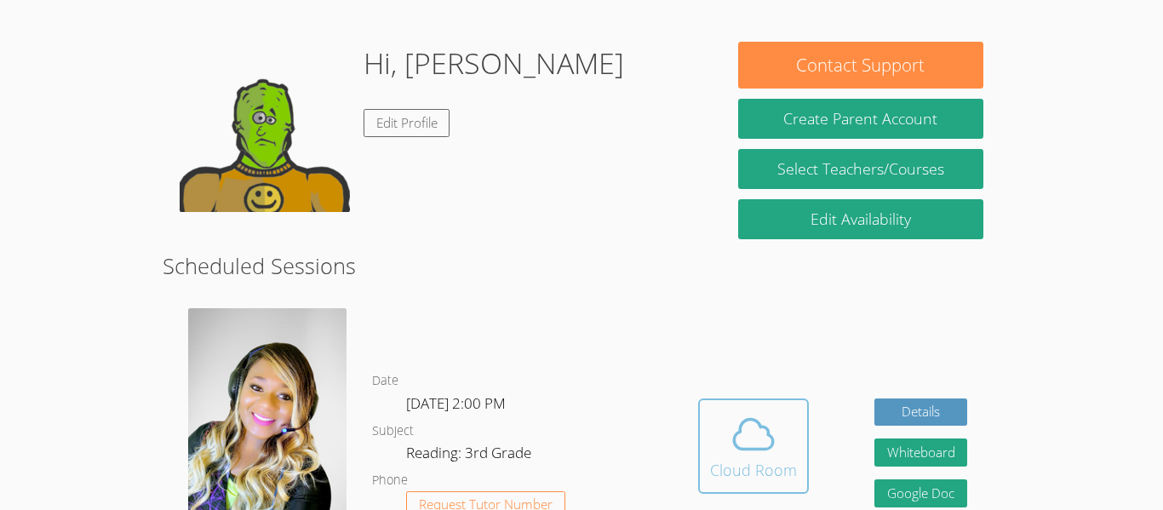
click at [767, 433] on icon at bounding box center [754, 434] width 48 height 48
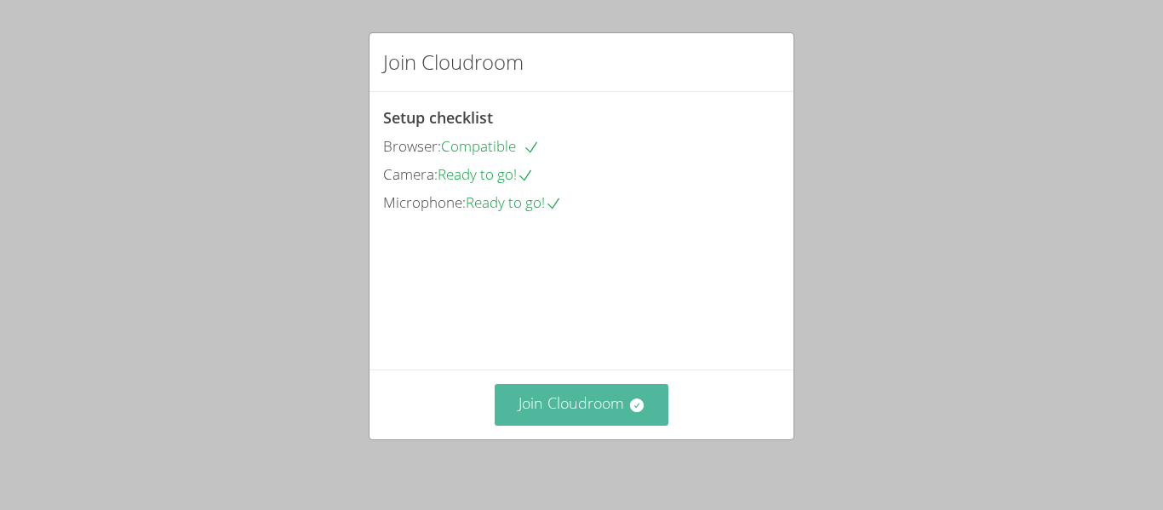
click at [607, 404] on button "Join Cloudroom" at bounding box center [582, 405] width 175 height 42
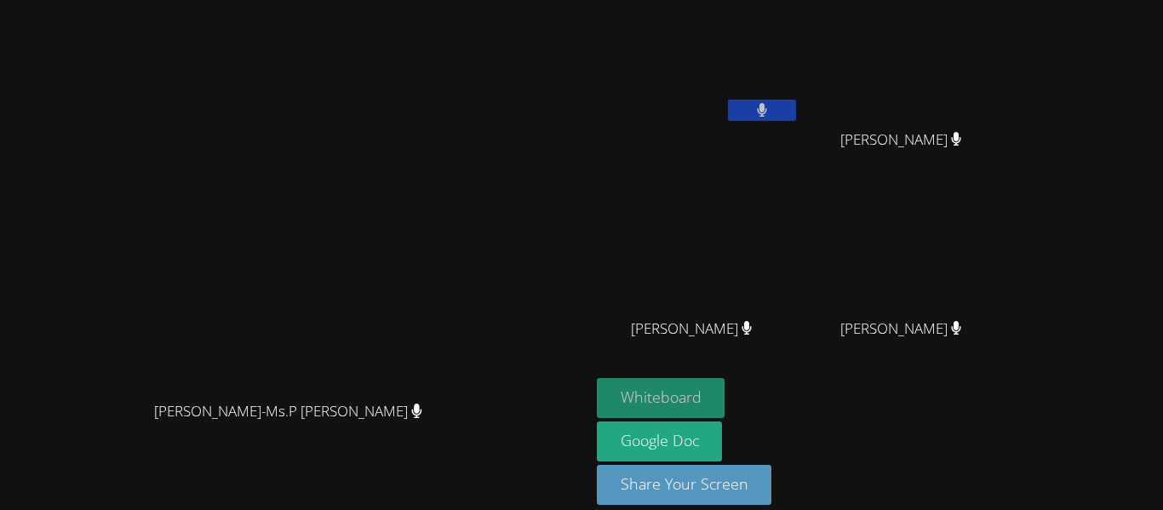
click at [708, 387] on button "Whiteboard" at bounding box center [661, 398] width 129 height 40
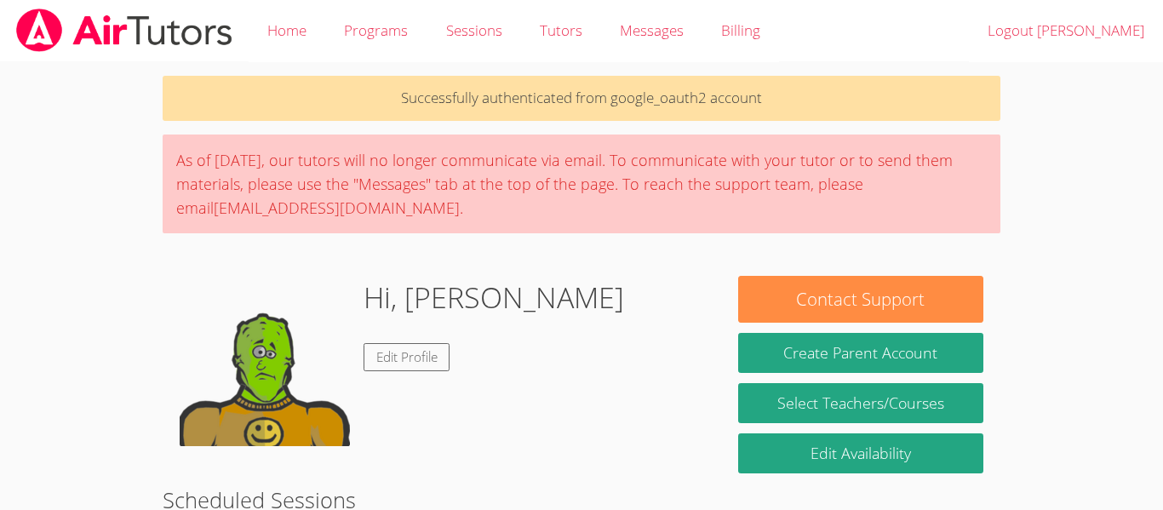
scroll to position [305, 0]
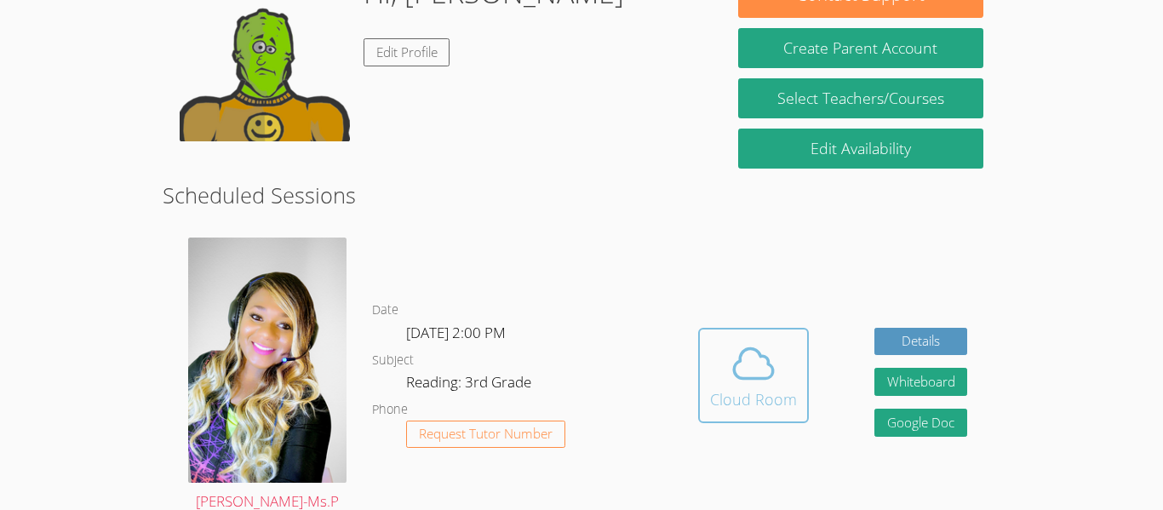
click at [747, 355] on icon at bounding box center [754, 364] width 48 height 48
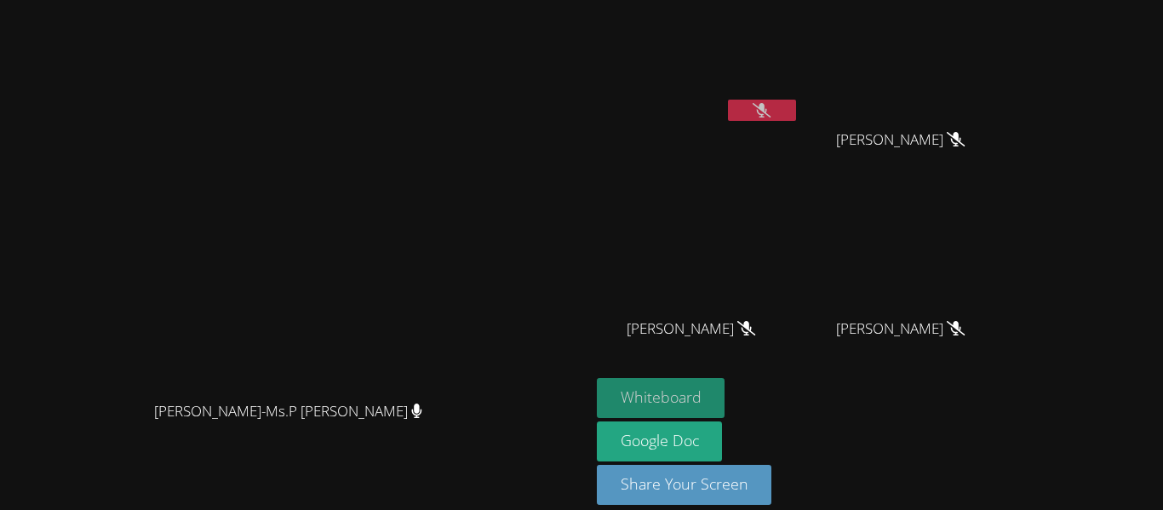
click at [726, 393] on button "Whiteboard" at bounding box center [661, 398] width 129 height 40
click at [726, 405] on button "Whiteboard" at bounding box center [661, 398] width 129 height 40
click at [726, 396] on button "Whiteboard" at bounding box center [661, 398] width 129 height 40
click at [771, 104] on icon at bounding box center [762, 110] width 18 height 14
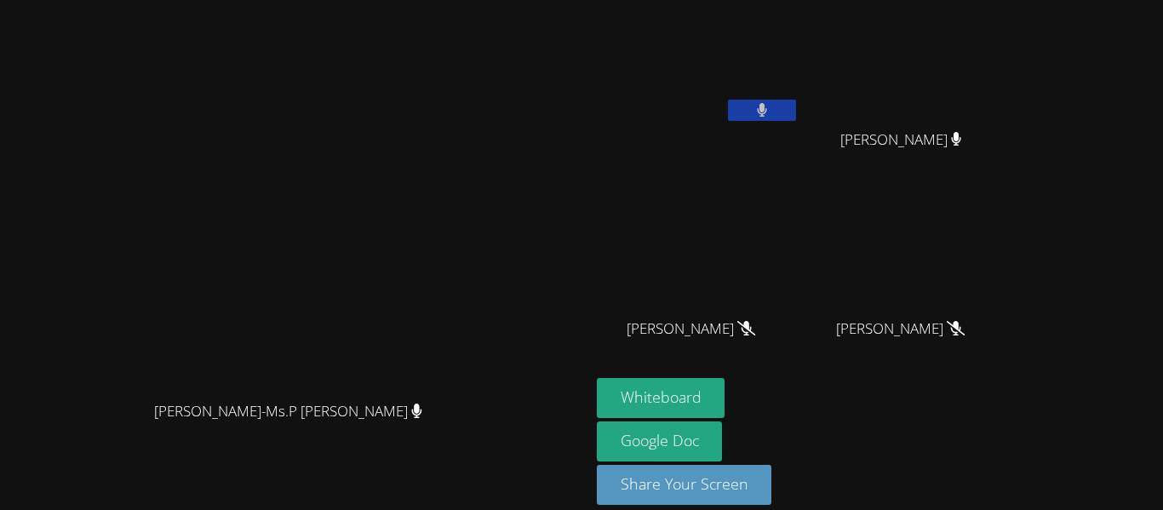
click at [796, 106] on button at bounding box center [762, 110] width 68 height 21
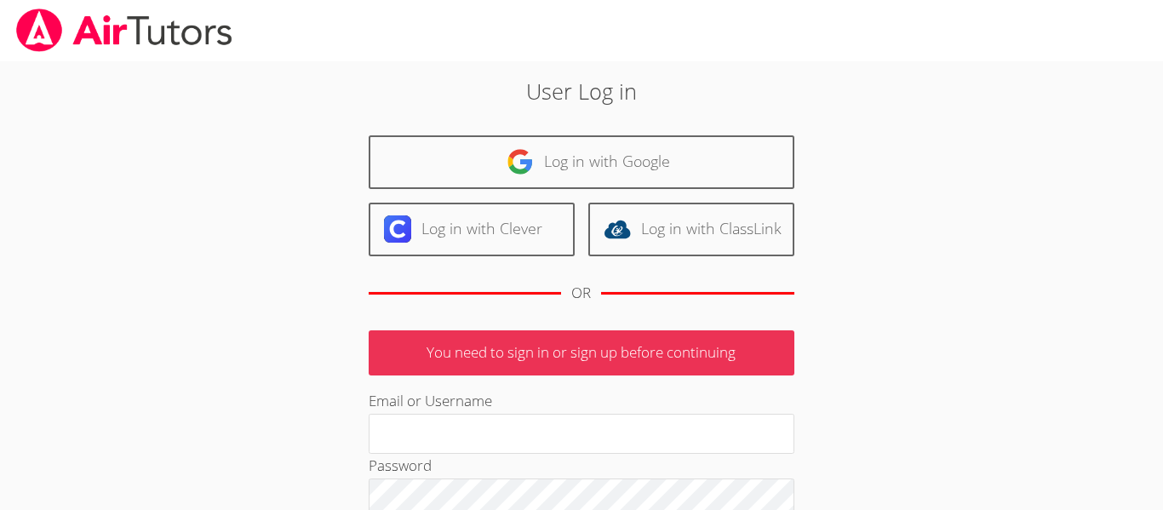
click at [674, 169] on link "Log in with Google" at bounding box center [582, 162] width 426 height 54
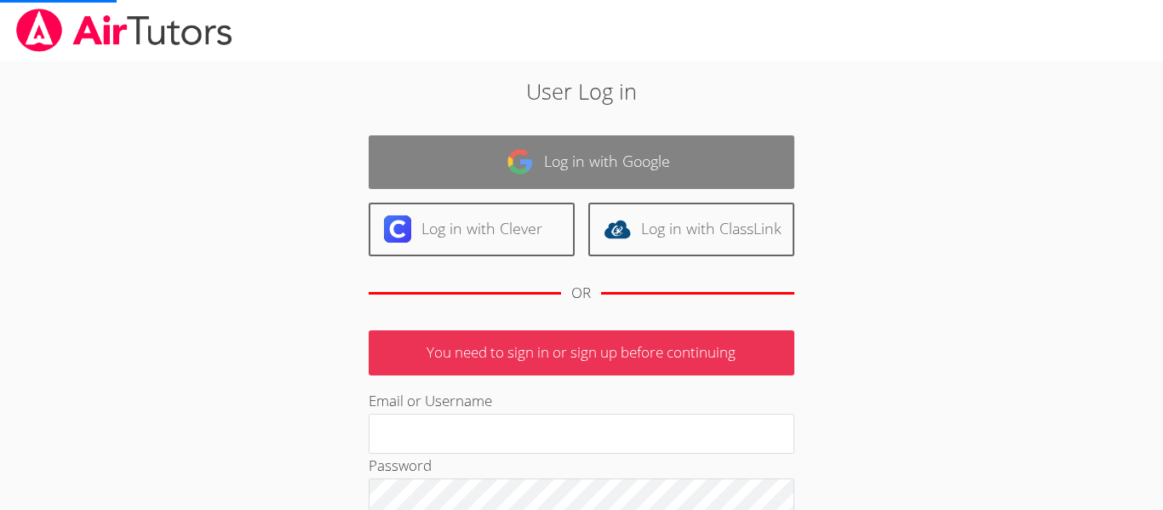
click at [674, 169] on link "Log in with Google" at bounding box center [582, 162] width 426 height 54
click at [598, 148] on link "Log in with Google" at bounding box center [582, 162] width 426 height 54
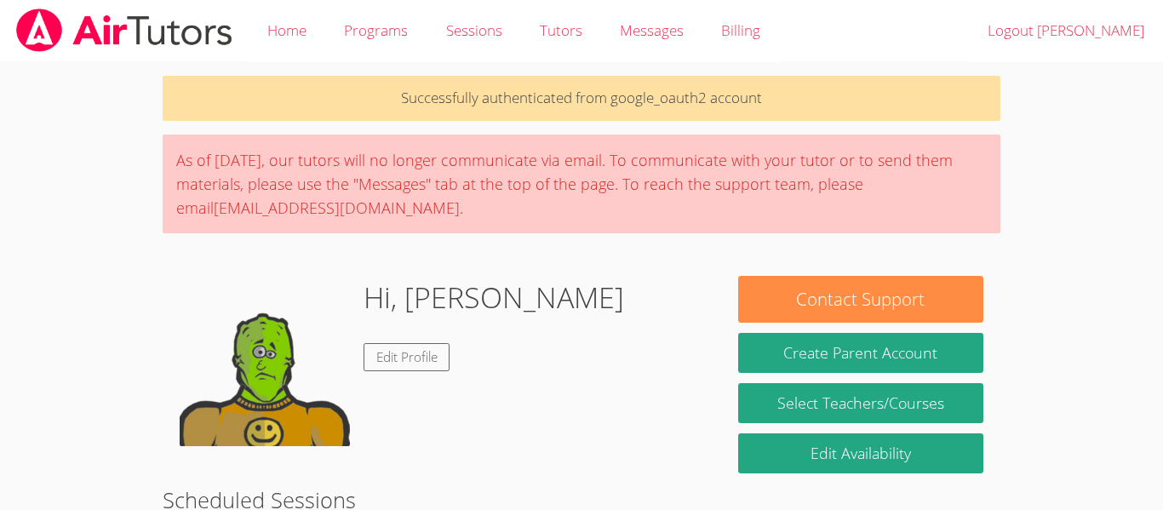
scroll to position [305, 0]
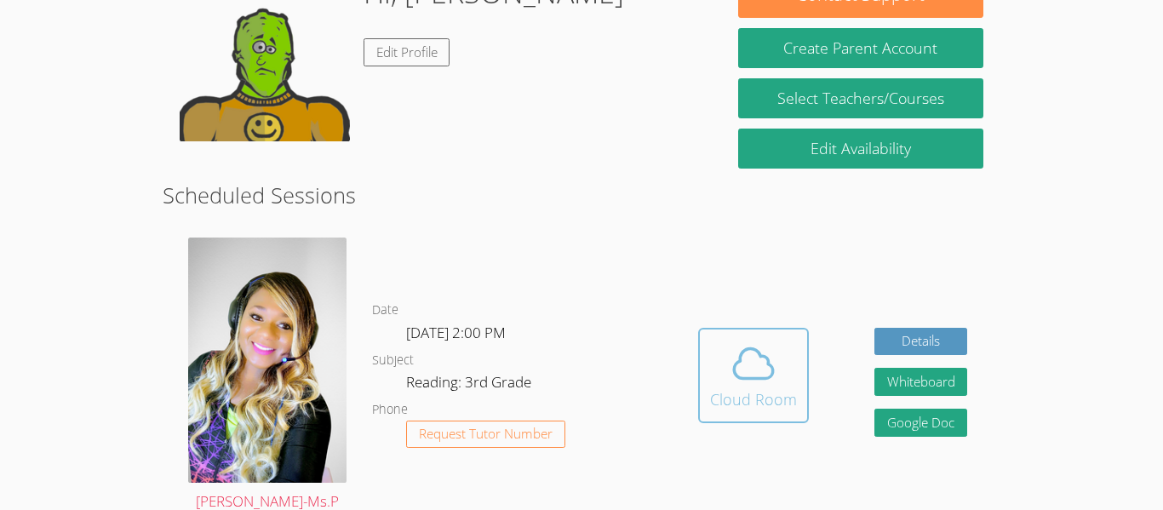
click at [771, 351] on icon at bounding box center [754, 364] width 48 height 48
click at [768, 342] on icon at bounding box center [754, 364] width 48 height 48
click at [789, 449] on div "Hidden Cloud Room Details Whiteboard Hidden Google Doc" at bounding box center [832, 388] width 335 height 327
click at [751, 369] on icon at bounding box center [754, 364] width 48 height 48
click at [776, 344] on icon at bounding box center [754, 364] width 48 height 48
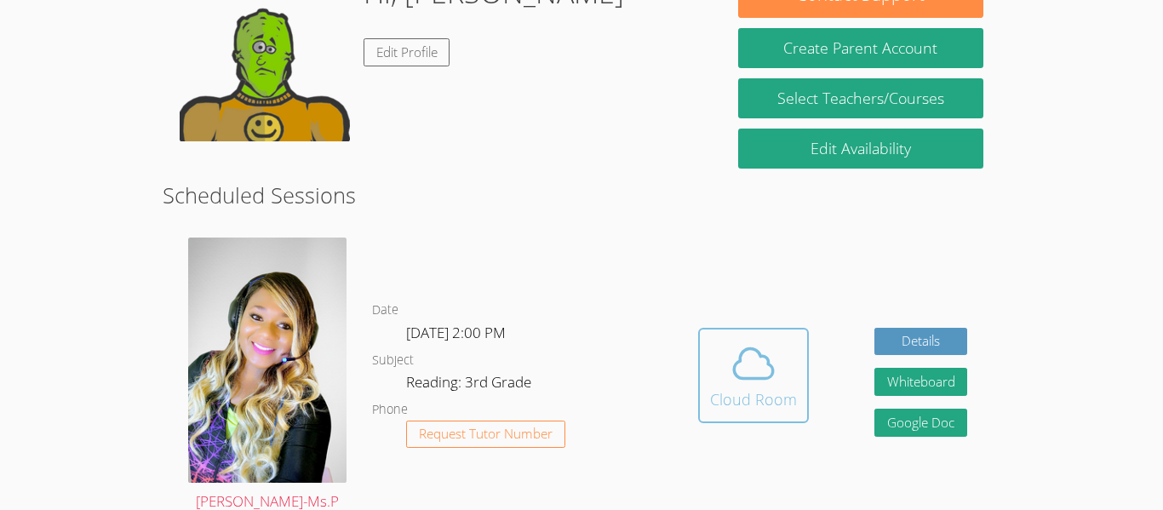
click at [750, 357] on icon at bounding box center [754, 364] width 48 height 48
click at [714, 387] on div "Cloud Room" at bounding box center [753, 399] width 87 height 24
click at [749, 361] on icon at bounding box center [754, 364] width 48 height 48
click at [785, 340] on span at bounding box center [753, 364] width 87 height 48
click at [760, 387] on div "Cloud Room" at bounding box center [753, 399] width 87 height 24
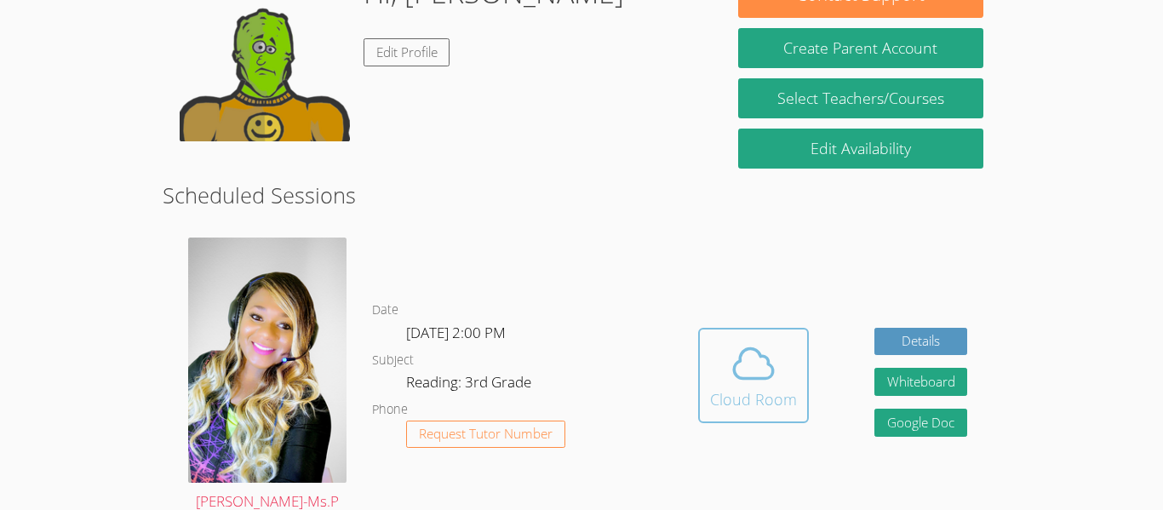
click at [750, 328] on button "Cloud Room" at bounding box center [753, 375] width 111 height 95
click at [701, 349] on button "Cloud Room" at bounding box center [753, 375] width 111 height 95
click at [735, 340] on icon at bounding box center [754, 364] width 48 height 48
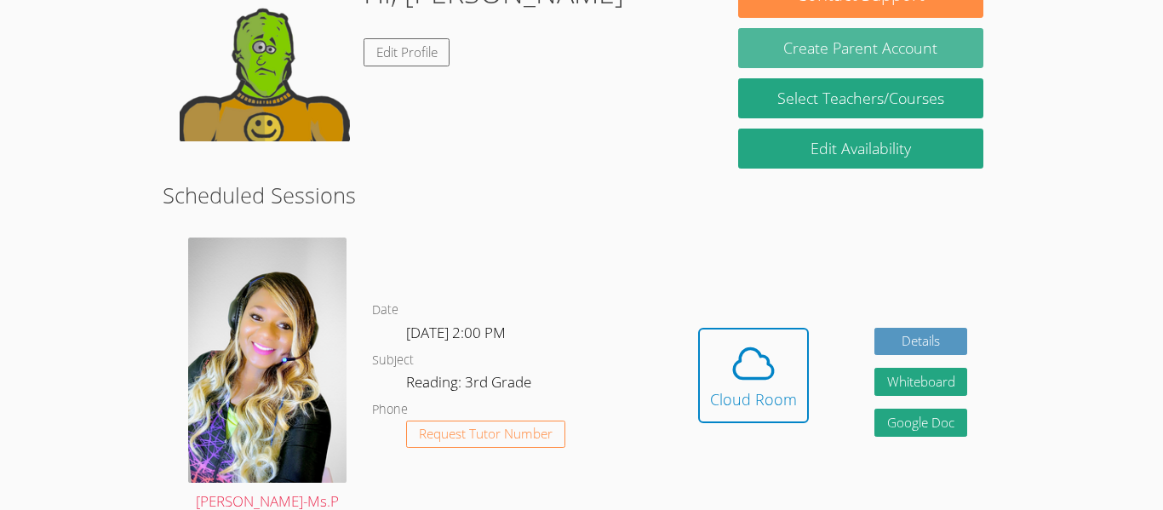
click at [961, 40] on button "Create Parent Account" at bounding box center [860, 48] width 245 height 40
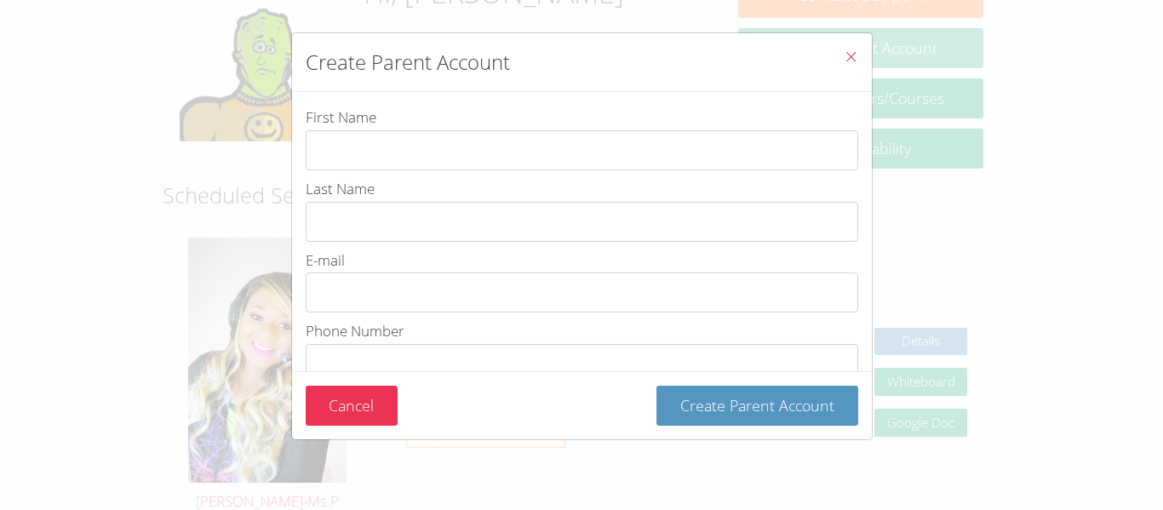
type input "Abraham"
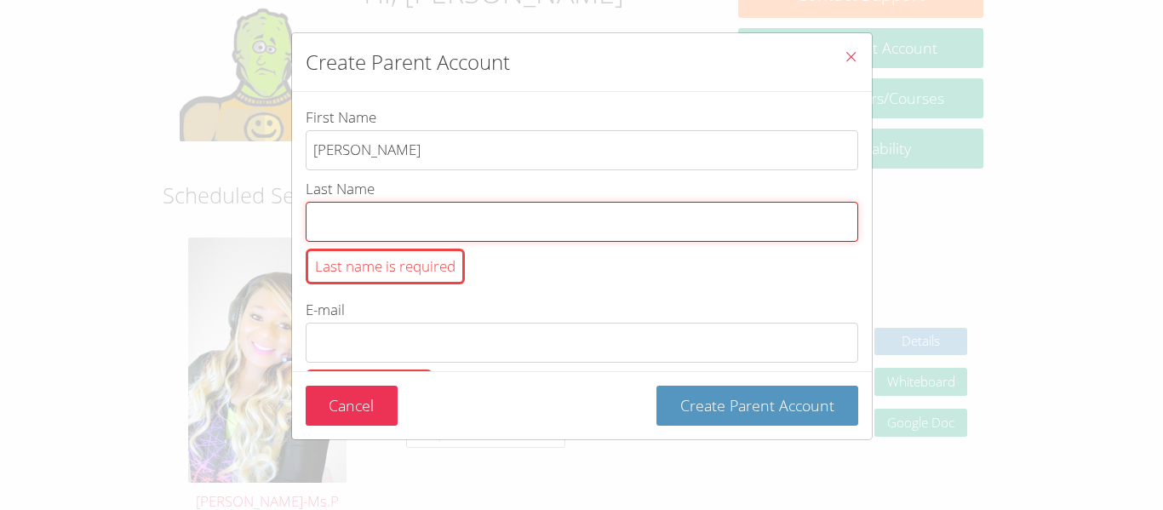
click at [548, 232] on input "Last Name Last name is required" at bounding box center [582, 222] width 553 height 40
type input "Duarte"
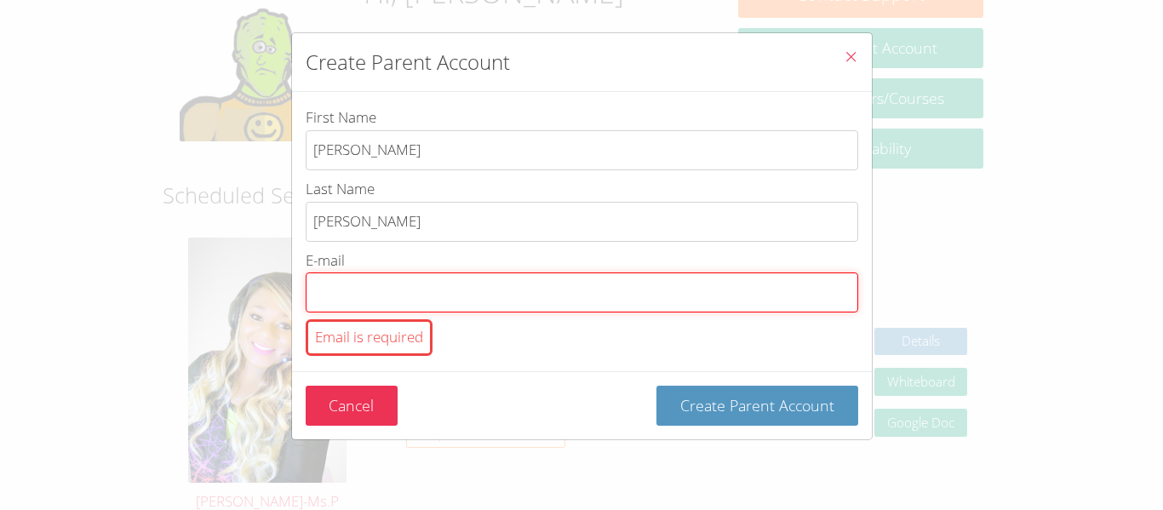
click at [507, 281] on input "E-mail Email is required" at bounding box center [582, 292] width 553 height 40
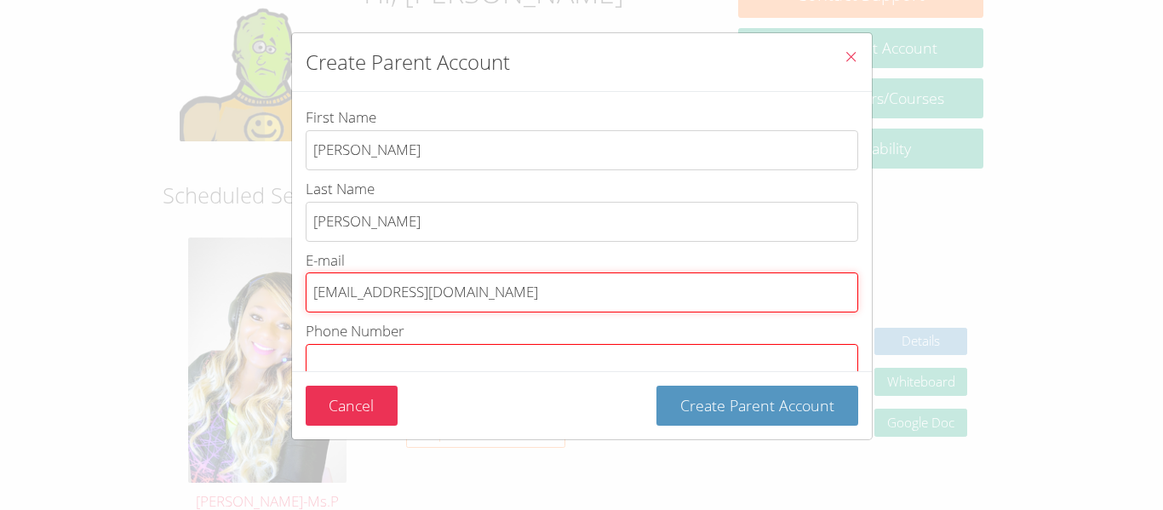
type input "abrahamduarte9484@icloud.com"
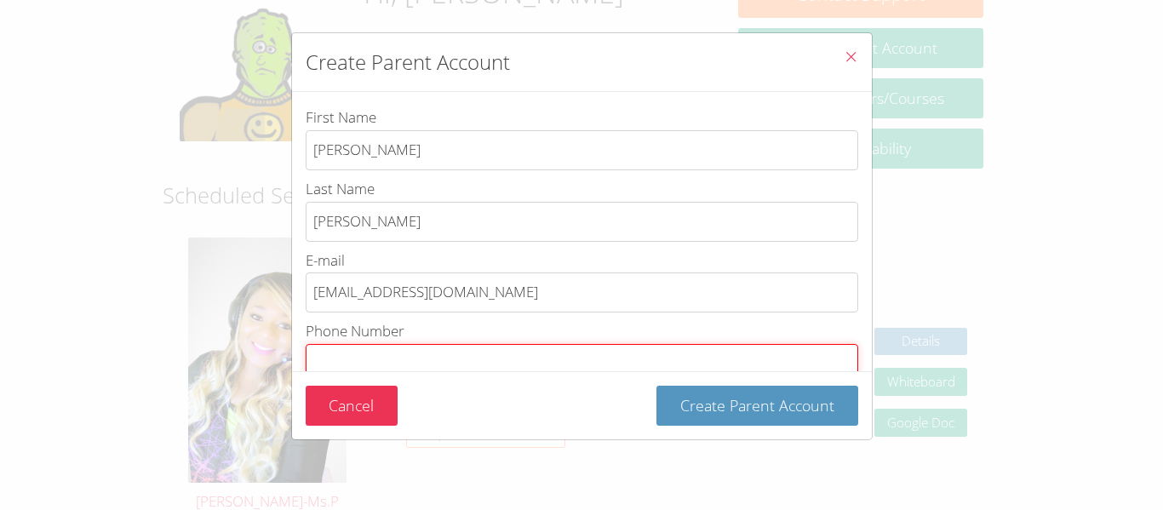
click at [399, 352] on input "Phone Number Phone number is required" at bounding box center [582, 364] width 553 height 40
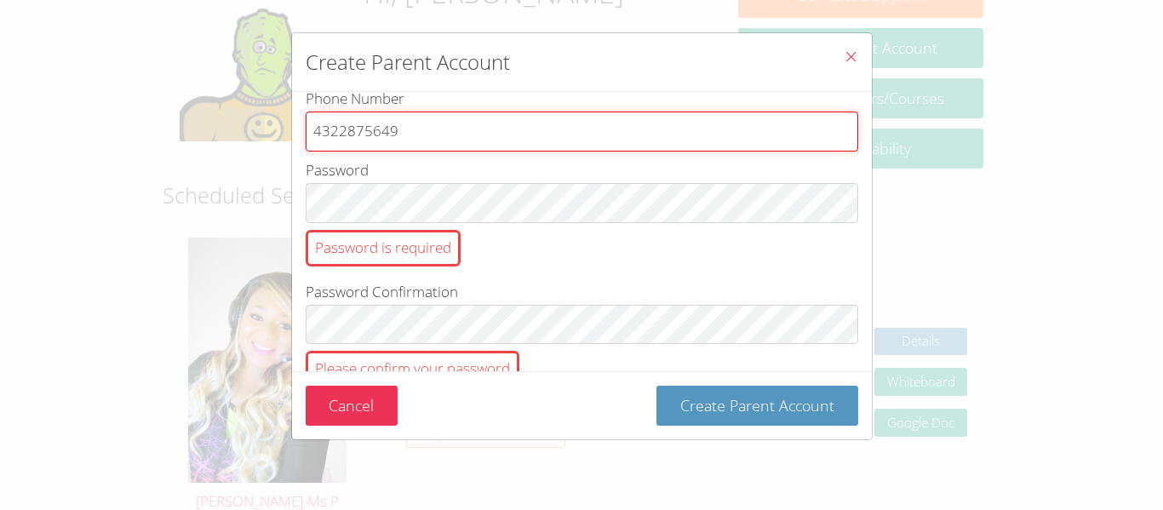
scroll to position [238, 0]
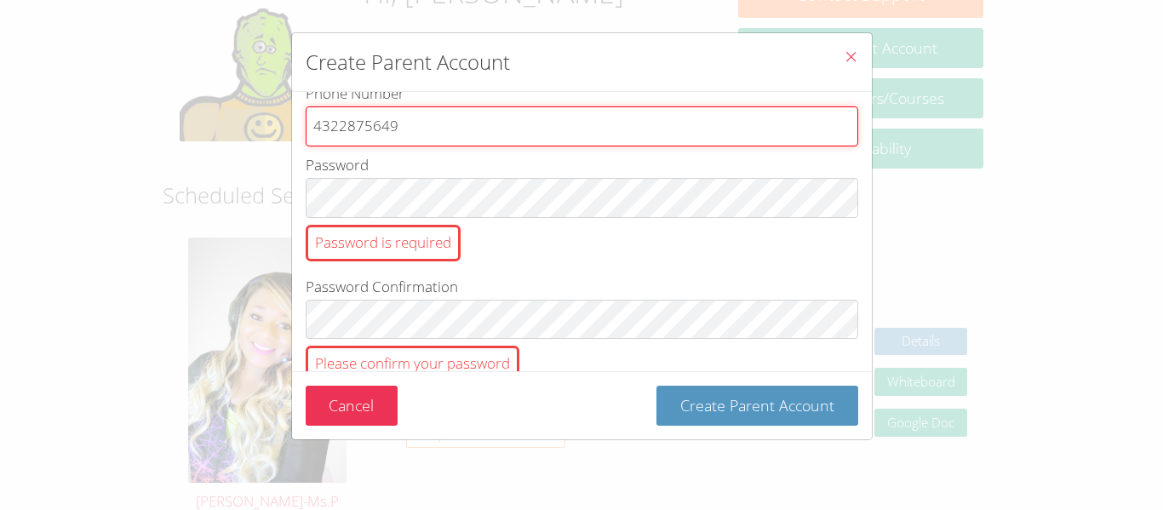
type input "4322875649"
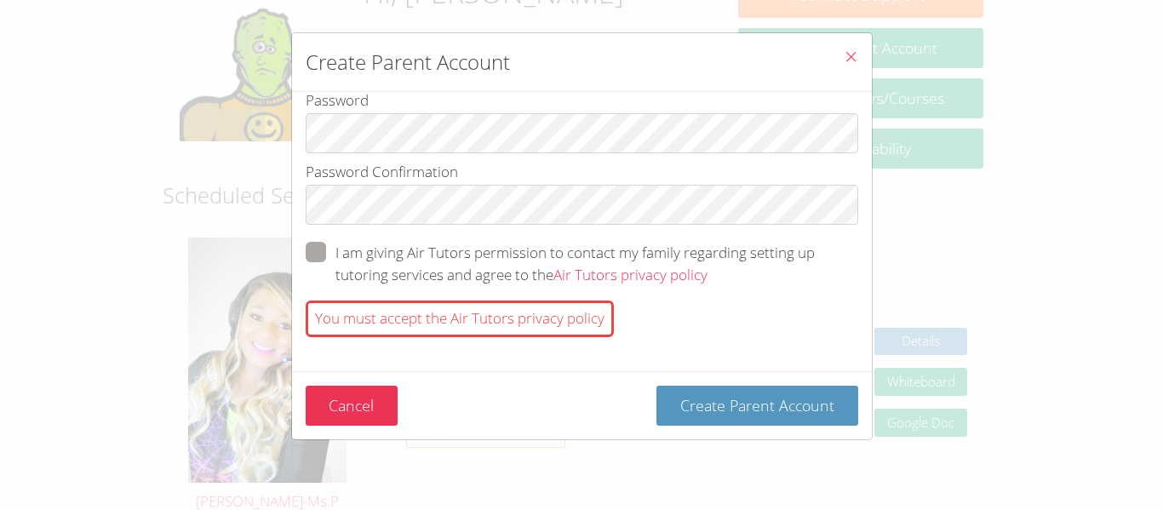
click at [366, 253] on label "I am giving Air Tutors permission to contact my family regarding setting up tut…" at bounding box center [582, 264] width 553 height 44
click at [708, 253] on input "I am giving Air Tutors permission to contact my family regarding setting up tut…" at bounding box center [715, 249] width 14 height 14
checkbox input "true"
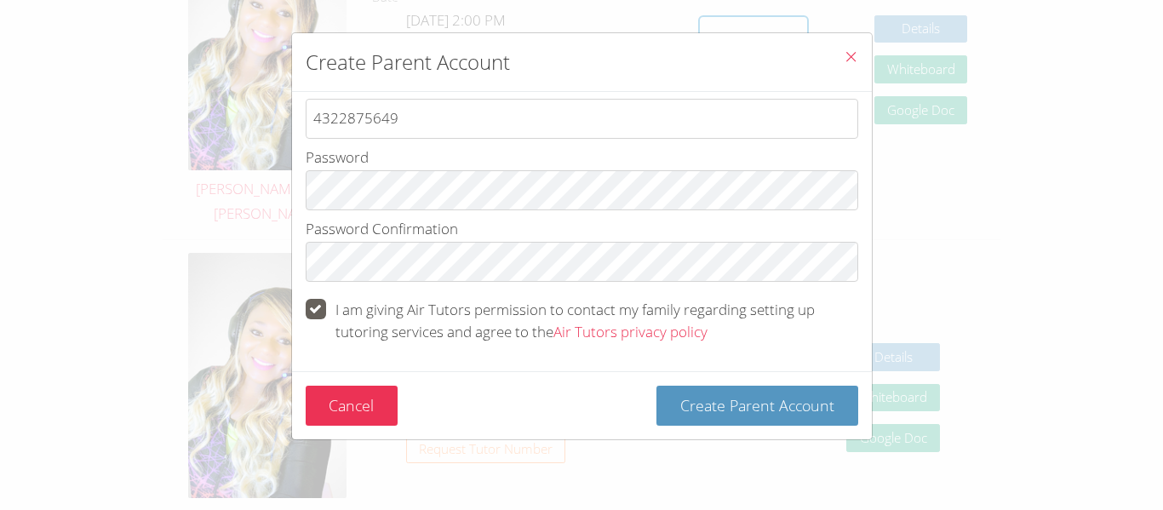
scroll to position [626, 0]
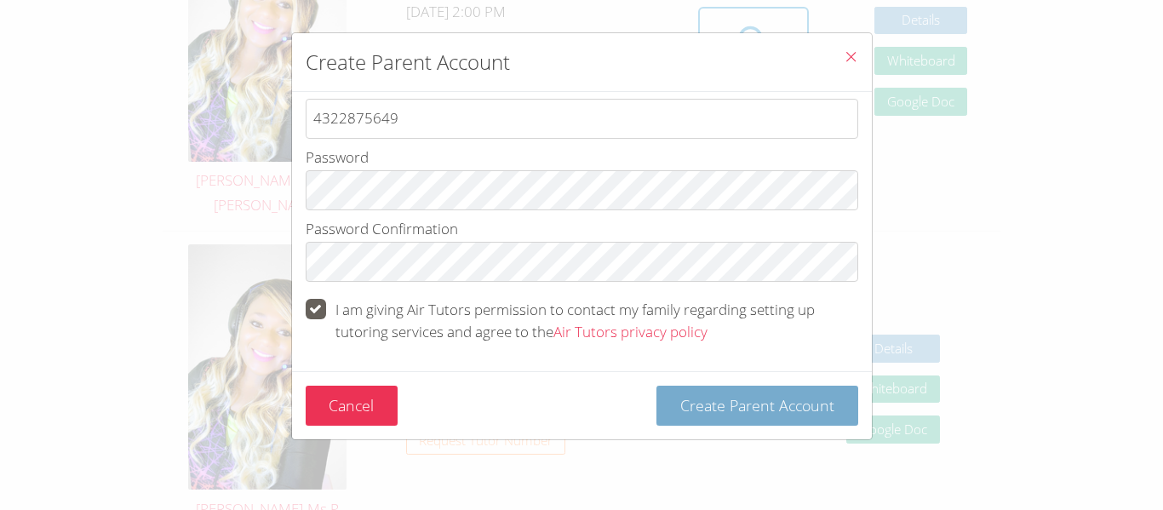
click at [760, 417] on button "Create Parent Account" at bounding box center [758, 406] width 202 height 40
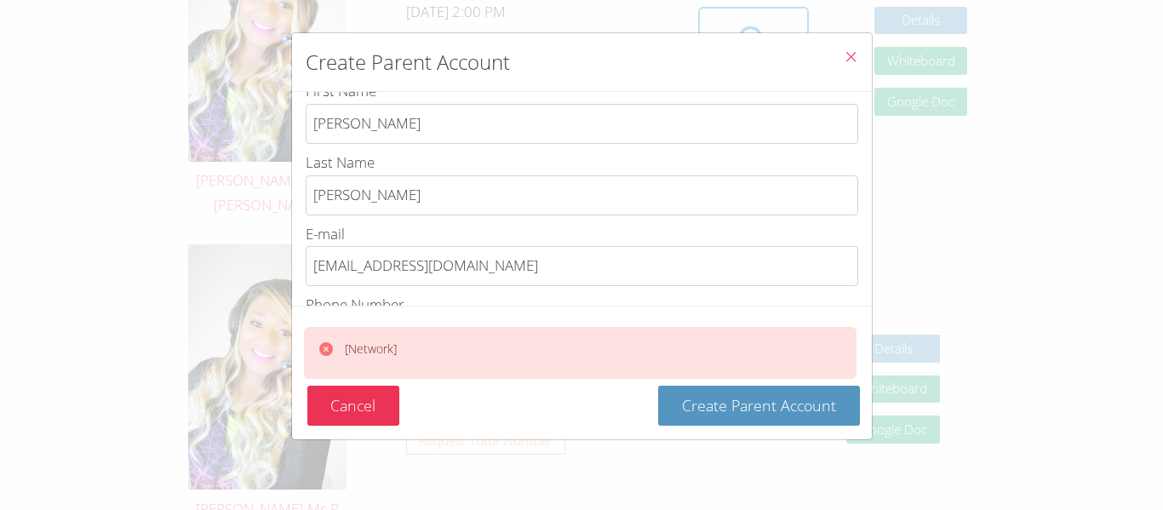
scroll to position [0, 0]
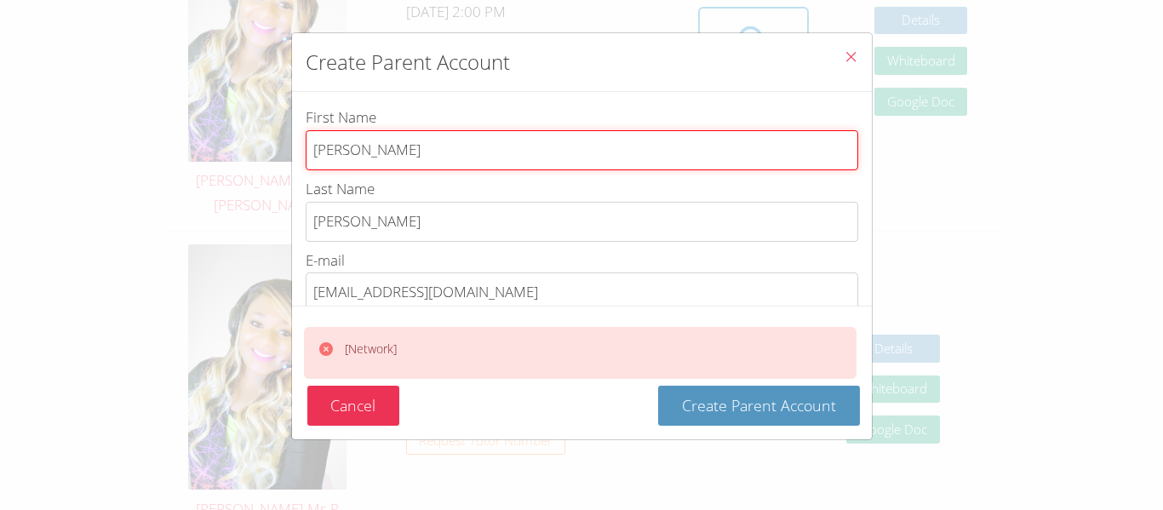
click at [778, 158] on input "Abraham" at bounding box center [582, 150] width 553 height 40
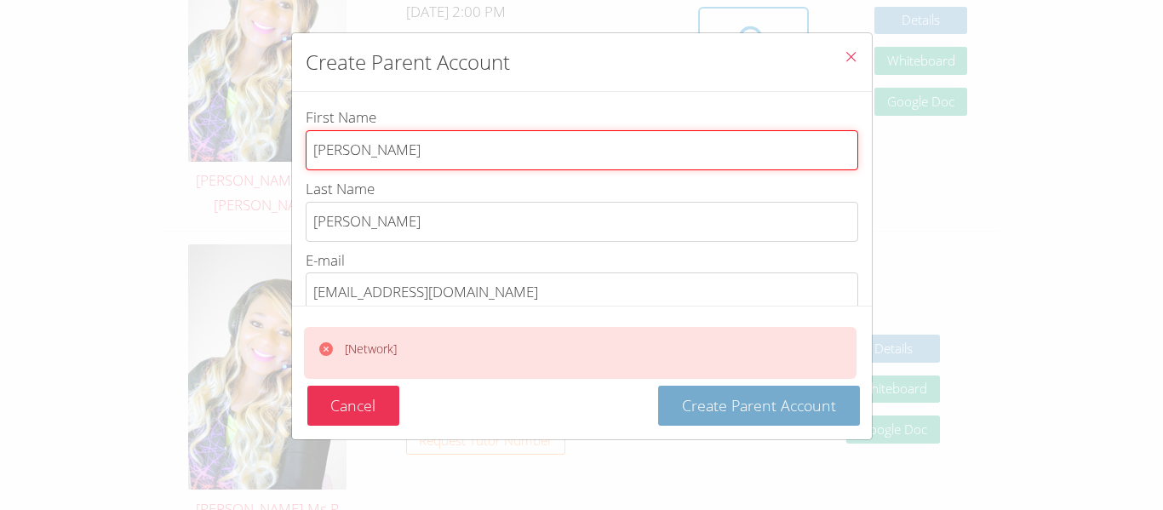
type input "Abraha"
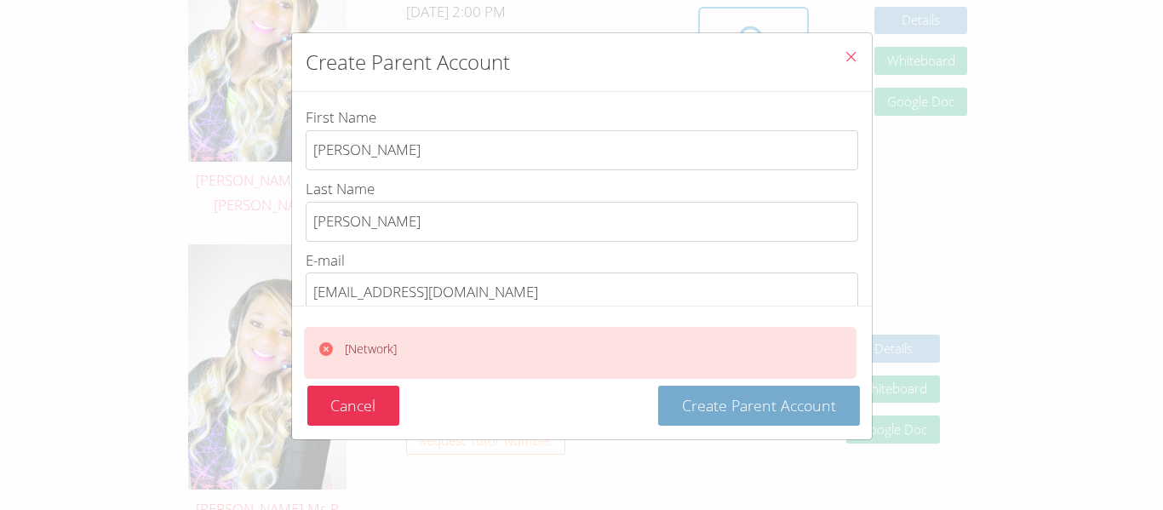
click at [738, 404] on span "Create Parent Account" at bounding box center [759, 405] width 154 height 20
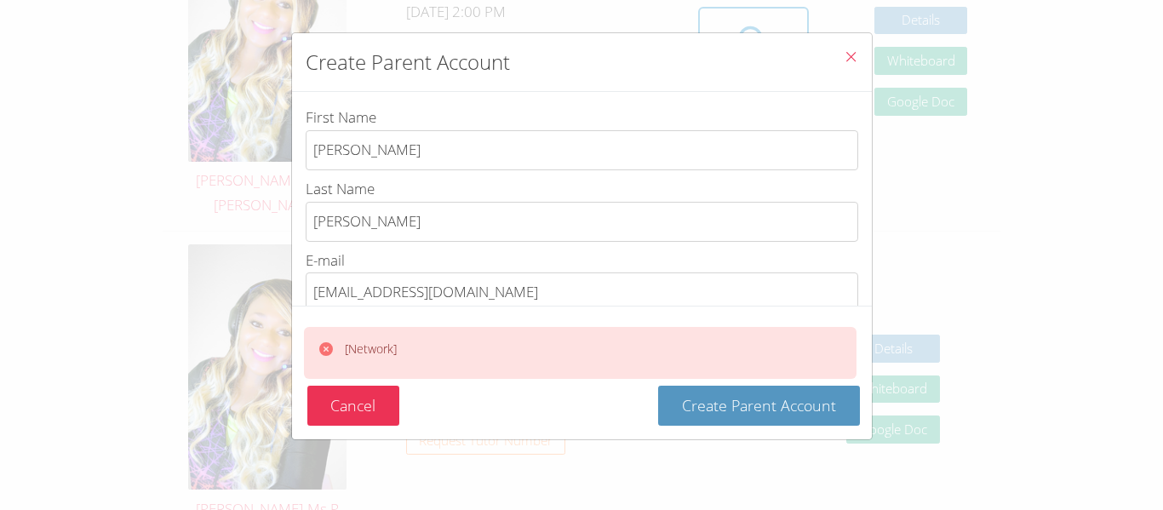
click at [852, 65] on span "Close" at bounding box center [851, 59] width 14 height 20
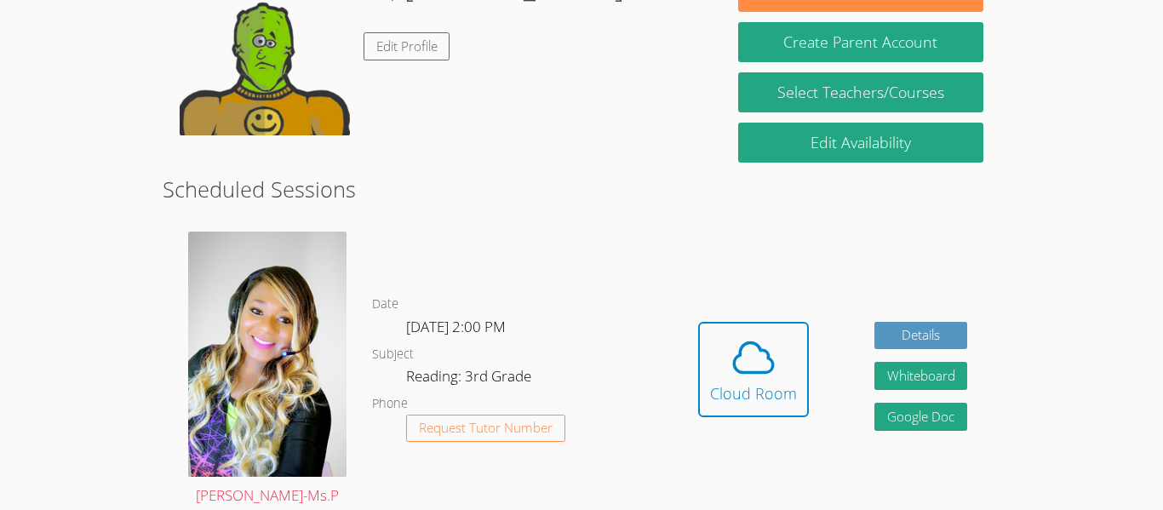
scroll to position [286, 0]
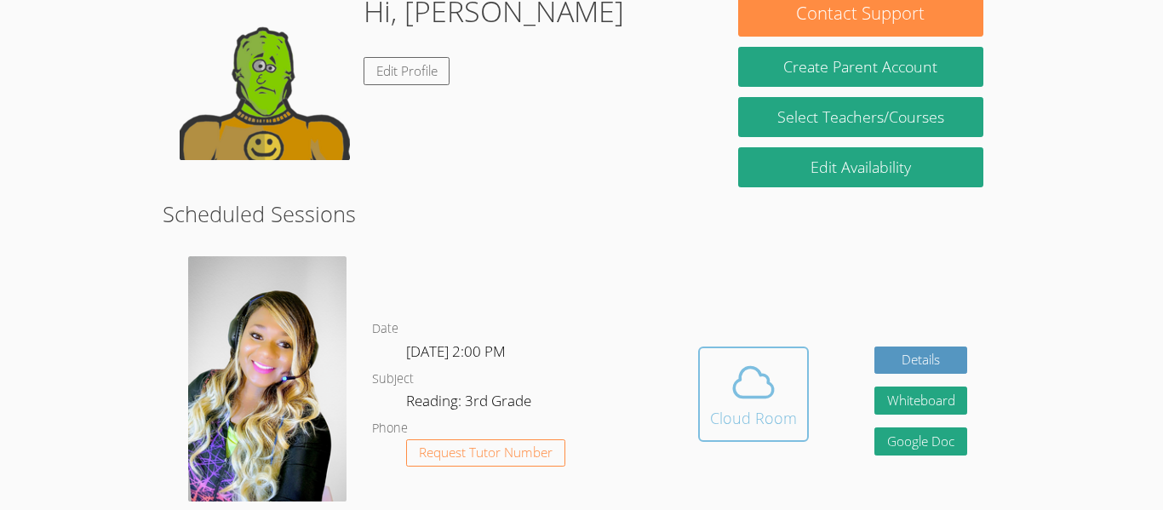
click at [712, 406] on div "Cloud Room" at bounding box center [753, 418] width 87 height 24
click at [774, 370] on icon at bounding box center [754, 383] width 48 height 48
click at [727, 406] on div "Cloud Room" at bounding box center [753, 418] width 87 height 24
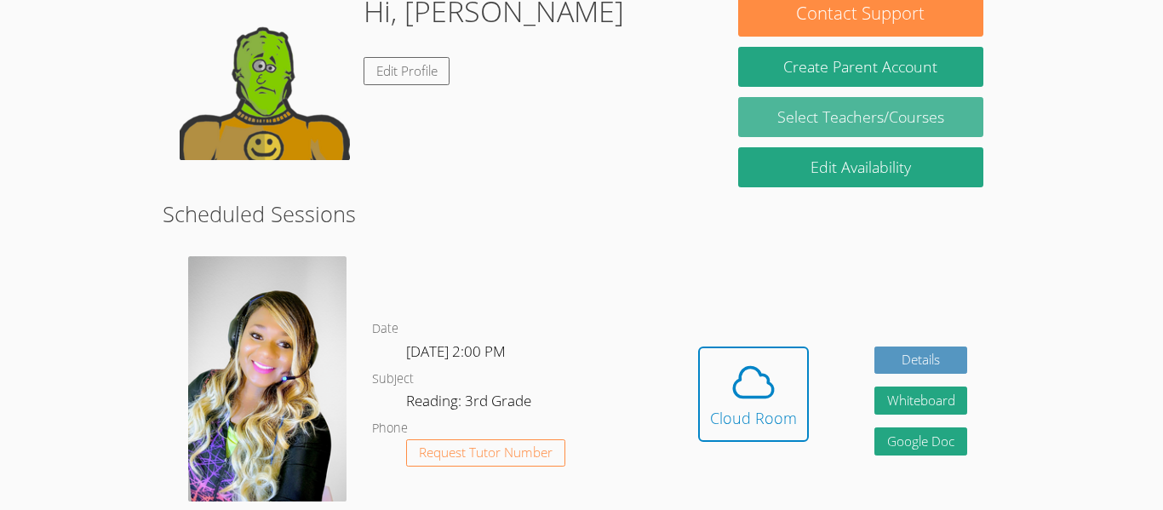
click at [932, 126] on link "Select Teachers/Courses" at bounding box center [860, 117] width 245 height 40
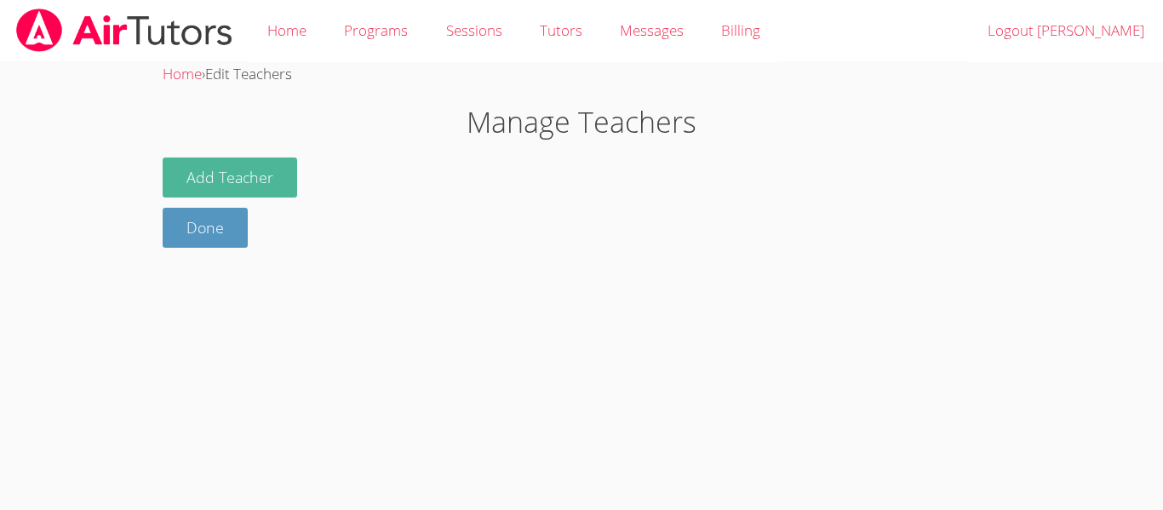
click at [278, 169] on button "Add Teacher" at bounding box center [230, 178] width 135 height 40
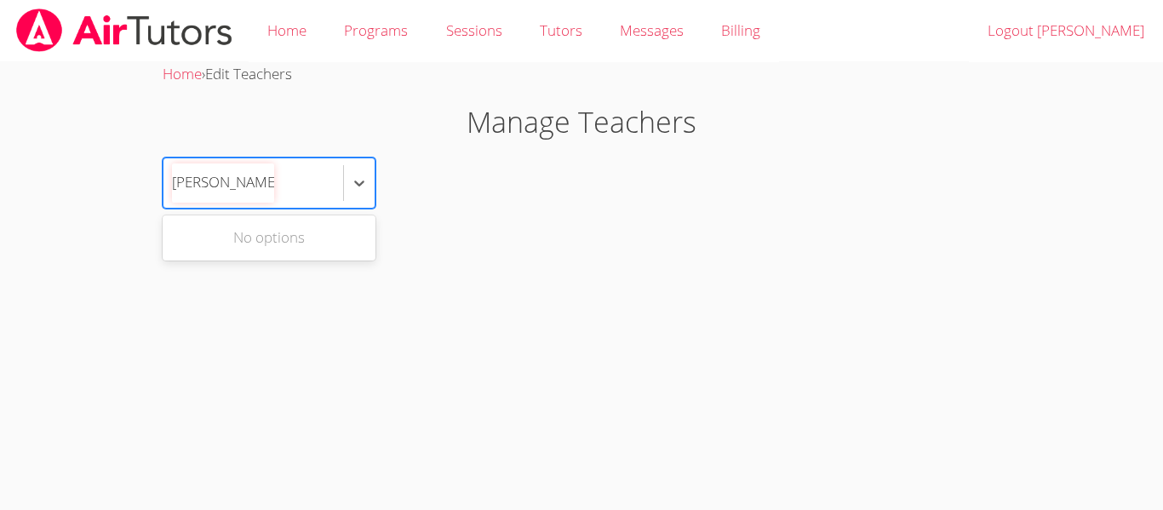
type input "Brittaney heton"
click at [472, 336] on body "Home Programs Sessions Tutors Messages Billing Logout ABRAHAM Home › Edit Teach…" at bounding box center [581, 255] width 1163 height 510
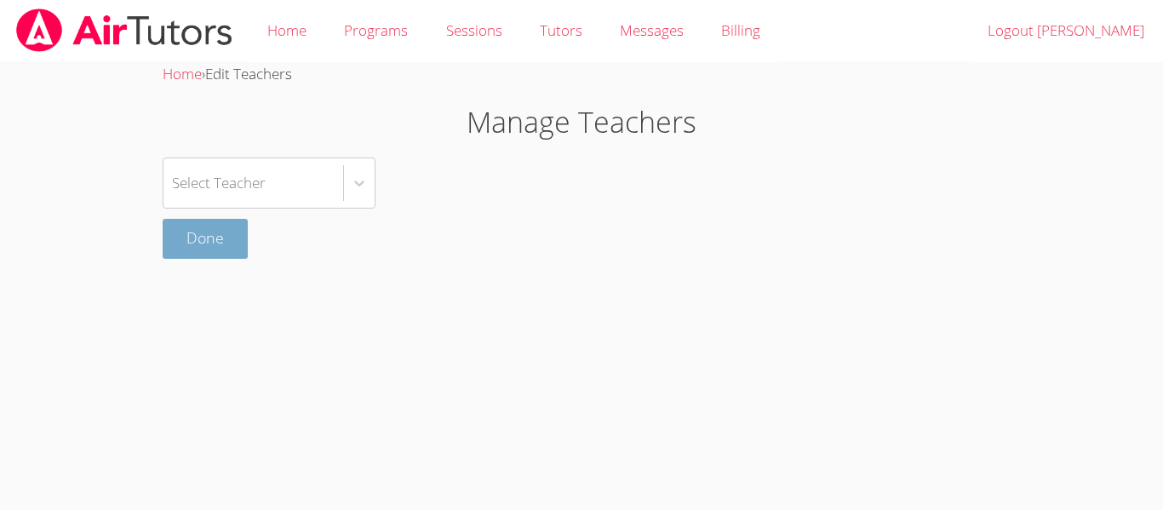
click at [198, 234] on link "Done" at bounding box center [205, 239] width 85 height 40
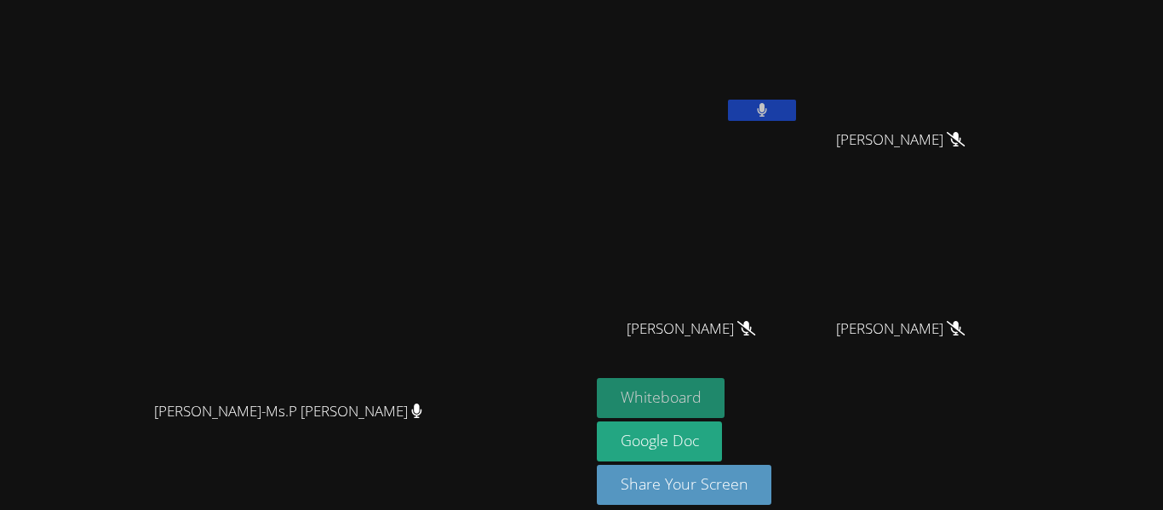
click at [726, 407] on button "Whiteboard" at bounding box center [661, 398] width 129 height 40
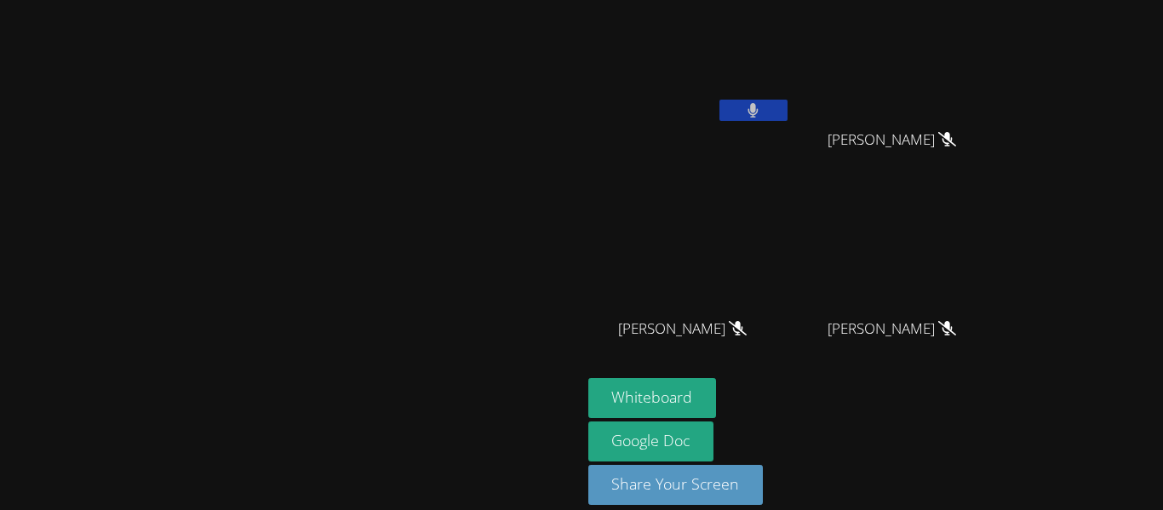
click at [788, 101] on button at bounding box center [754, 110] width 68 height 21
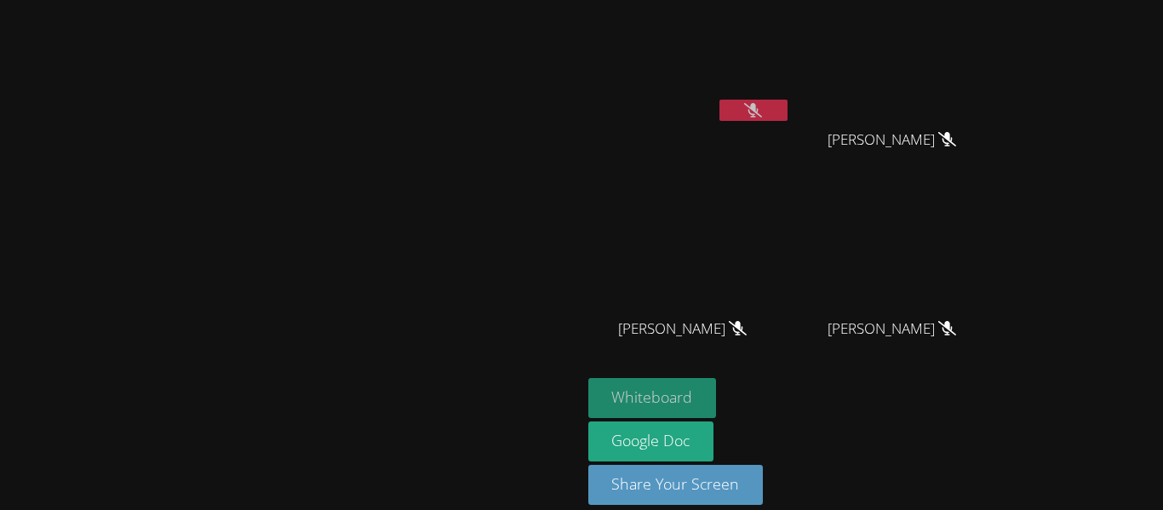
click at [717, 398] on button "Whiteboard" at bounding box center [652, 398] width 129 height 40
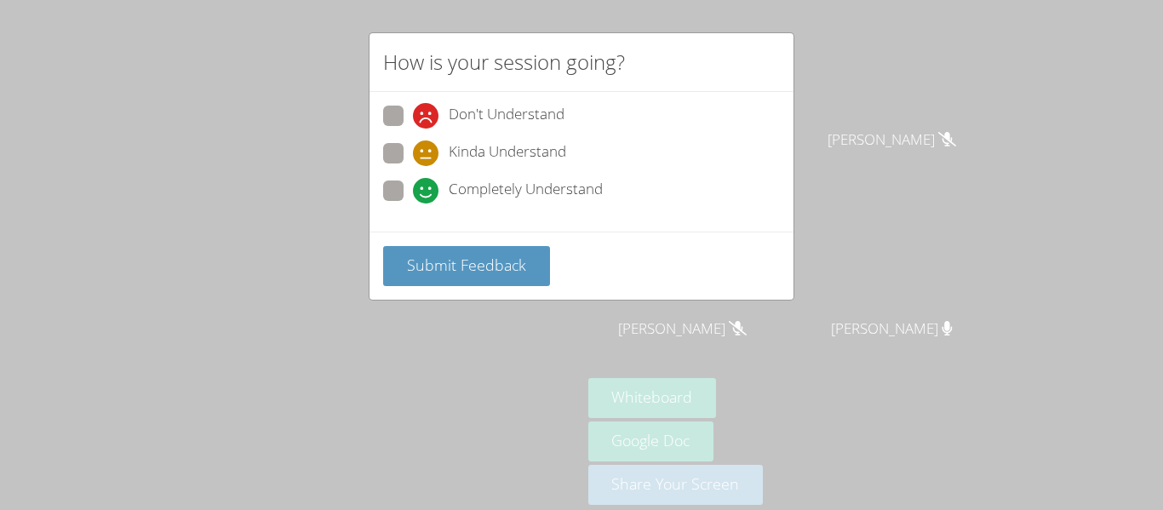
click at [577, 185] on span "Completely Understand" at bounding box center [526, 191] width 154 height 26
click at [427, 185] on input "Completely Understand" at bounding box center [420, 188] width 14 height 14
radio input "true"
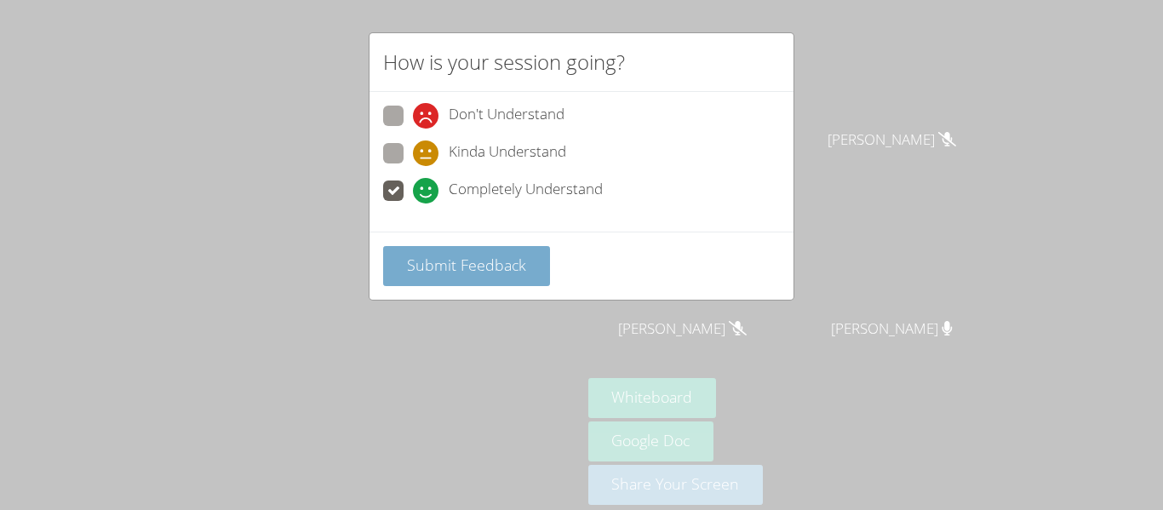
click at [426, 251] on button "Submit Feedback" at bounding box center [466, 266] width 167 height 40
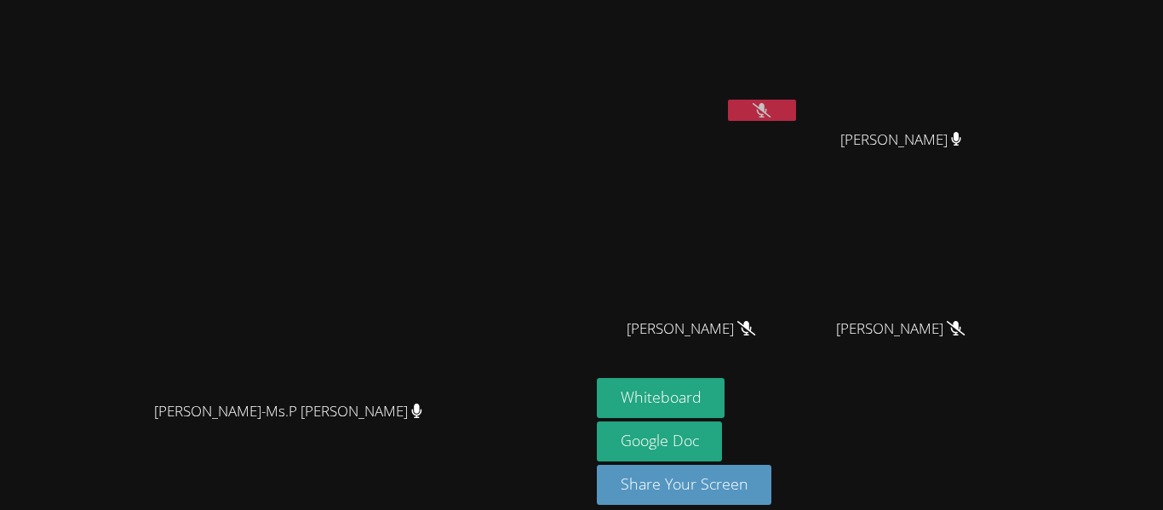
click at [796, 104] on button at bounding box center [762, 110] width 68 height 21
drag, startPoint x: 904, startPoint y: 108, endPoint x: 907, endPoint y: 84, distance: 24.1
click at [800, 84] on div "[PERSON_NAME]" at bounding box center [698, 68] width 203 height 122
click at [800, 130] on div "[PERSON_NAME]" at bounding box center [698, 98] width 203 height 182
click at [796, 118] on button at bounding box center [762, 110] width 68 height 21
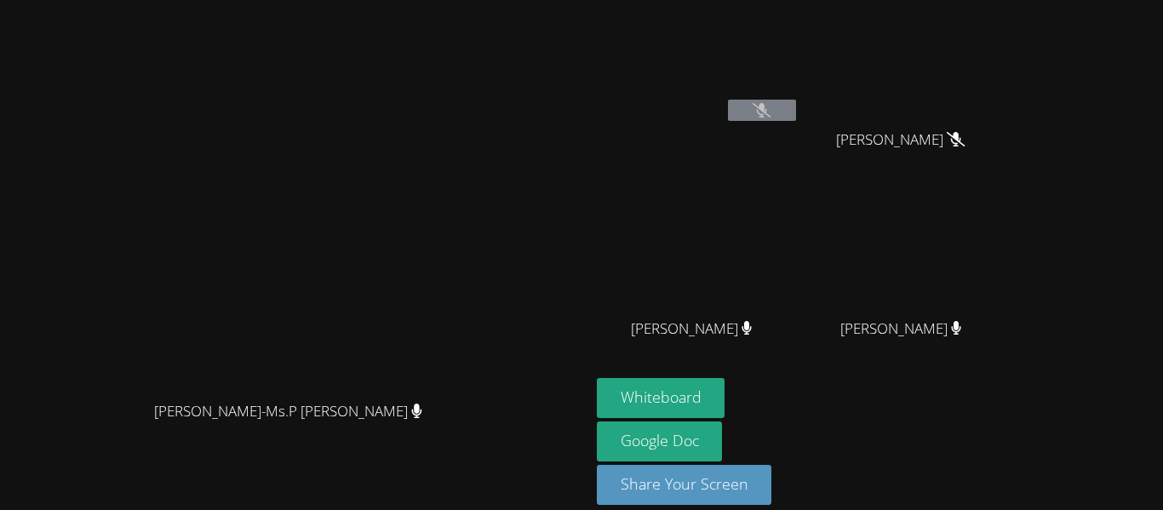
click at [796, 106] on button at bounding box center [762, 110] width 68 height 21
drag, startPoint x: 915, startPoint y: 112, endPoint x: 587, endPoint y: -36, distance: 360.2
click at [587, 0] on html "[PERSON_NAME]-Ms.P [PERSON_NAME]-Ms.P [PERSON_NAME] [PERSON_NAME] [PERSON_NAME]…" at bounding box center [581, 255] width 1163 height 510
click at [590, 12] on main "[PERSON_NAME]-Ms.P [PERSON_NAME]-Ms.P [PERSON_NAME]" at bounding box center [295, 264] width 590 height 529
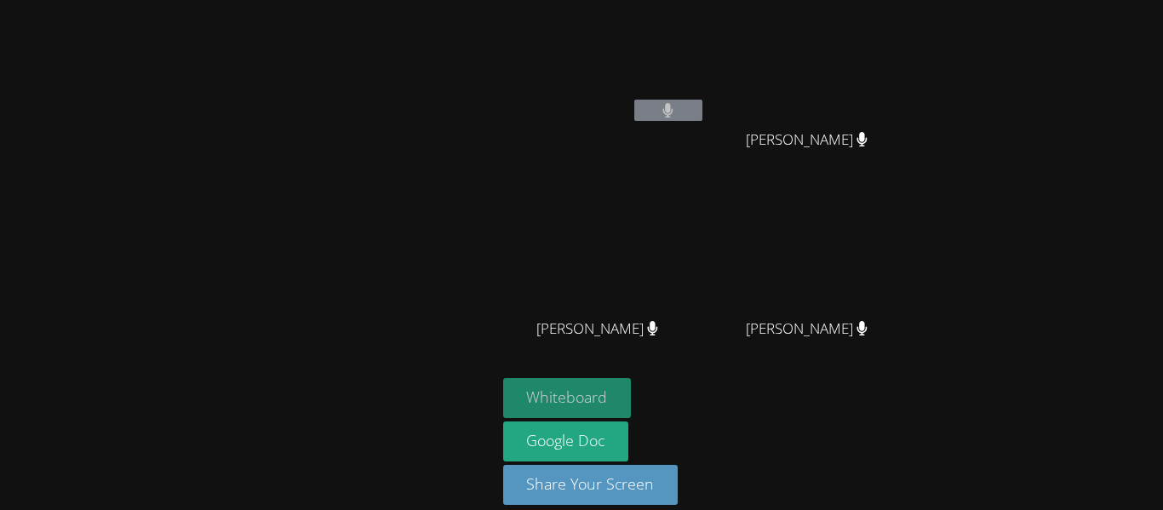
click at [611, 386] on button "Whiteboard" at bounding box center [567, 398] width 129 height 40
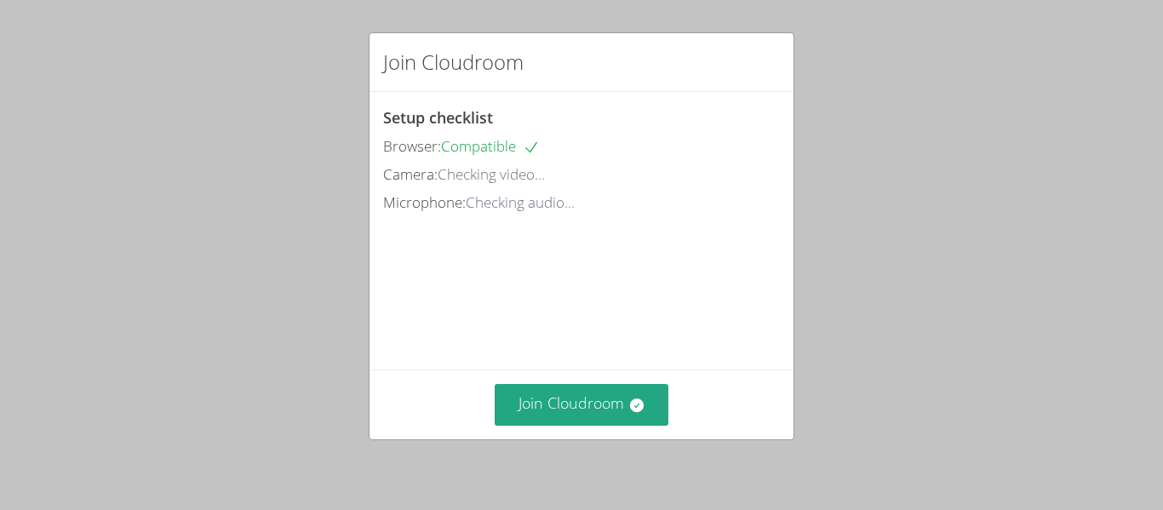
click at [632, 380] on div "Join Cloudroom" at bounding box center [582, 405] width 424 height 70
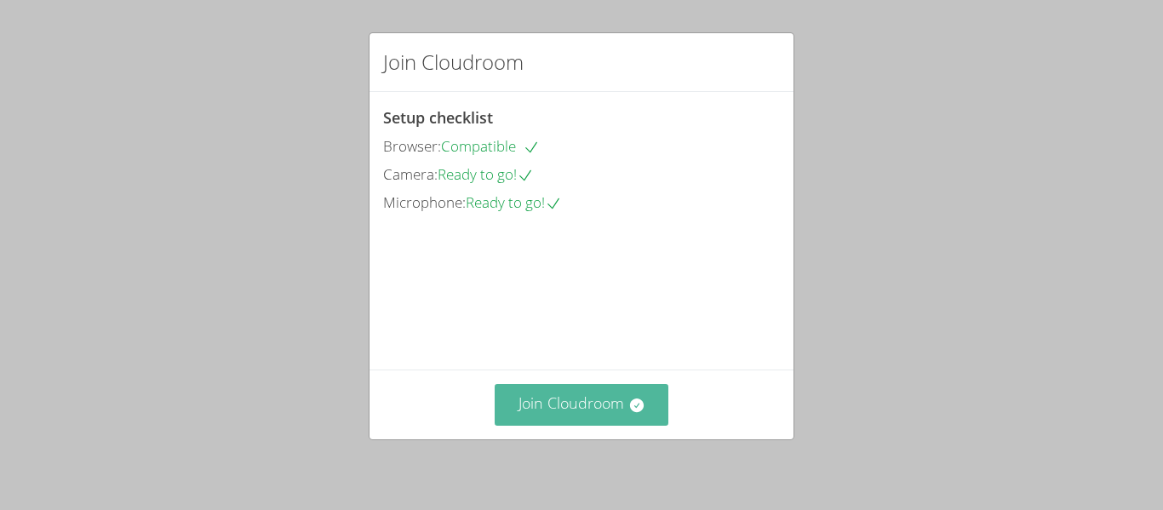
click at [612, 402] on button "Join Cloudroom" at bounding box center [582, 405] width 175 height 42
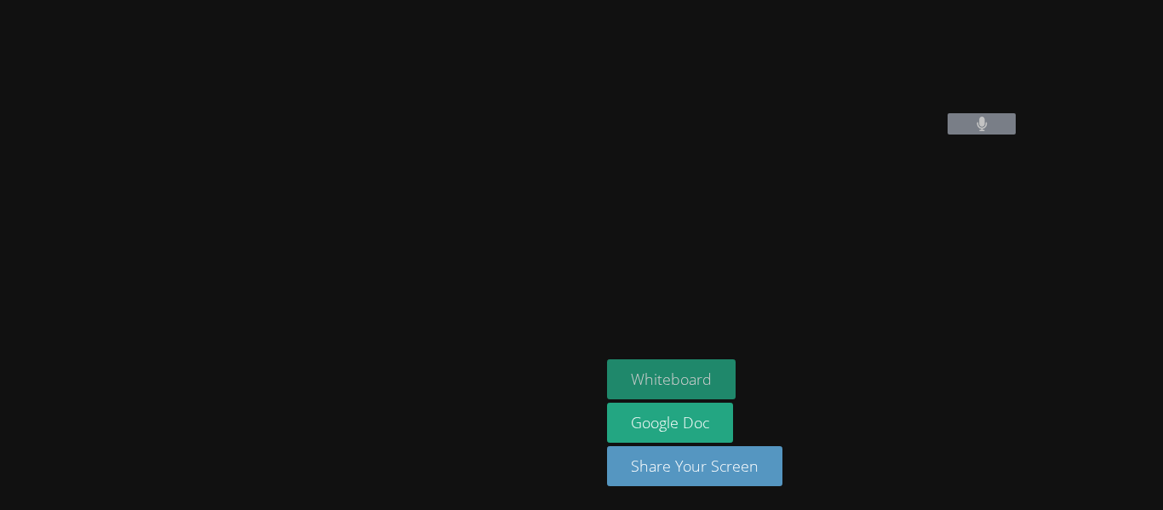
click at [607, 389] on button "Whiteboard" at bounding box center [671, 379] width 129 height 40
click at [607, 359] on button "Whiteboard" at bounding box center [671, 379] width 129 height 40
click at [763, 404] on div "Whiteboard Google Doc Share Your Screen" at bounding box center [813, 429] width 412 height 141
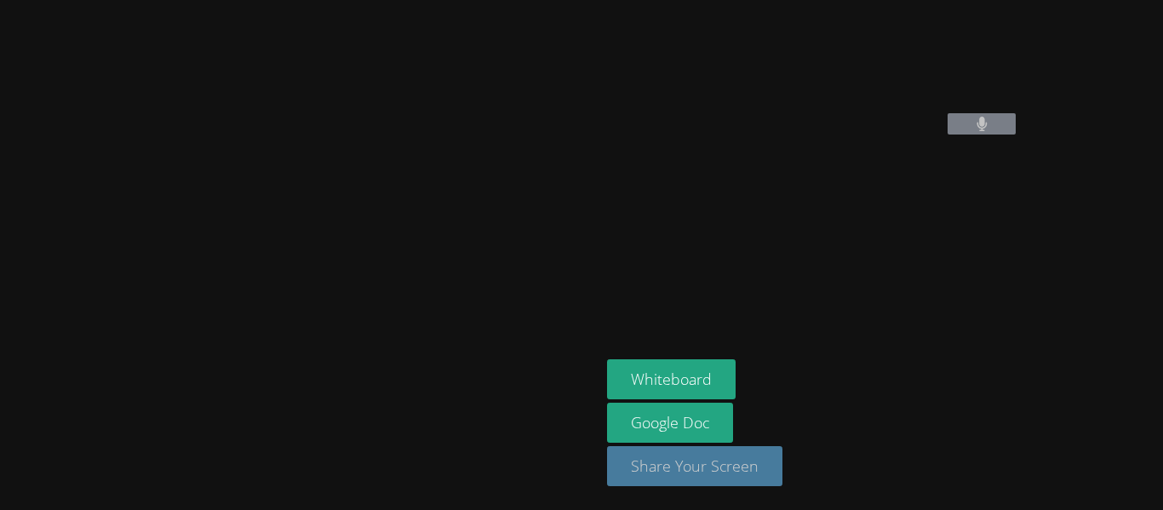
click at [640, 465] on button "Share Your Screen" at bounding box center [694, 466] width 175 height 40
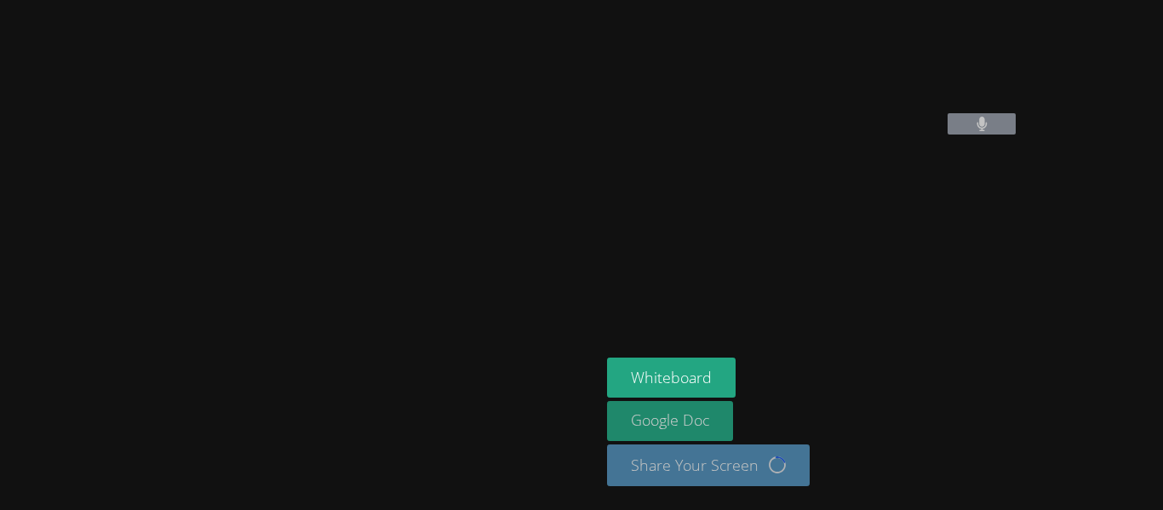
click at [623, 431] on link "Google Doc" at bounding box center [670, 421] width 126 height 40
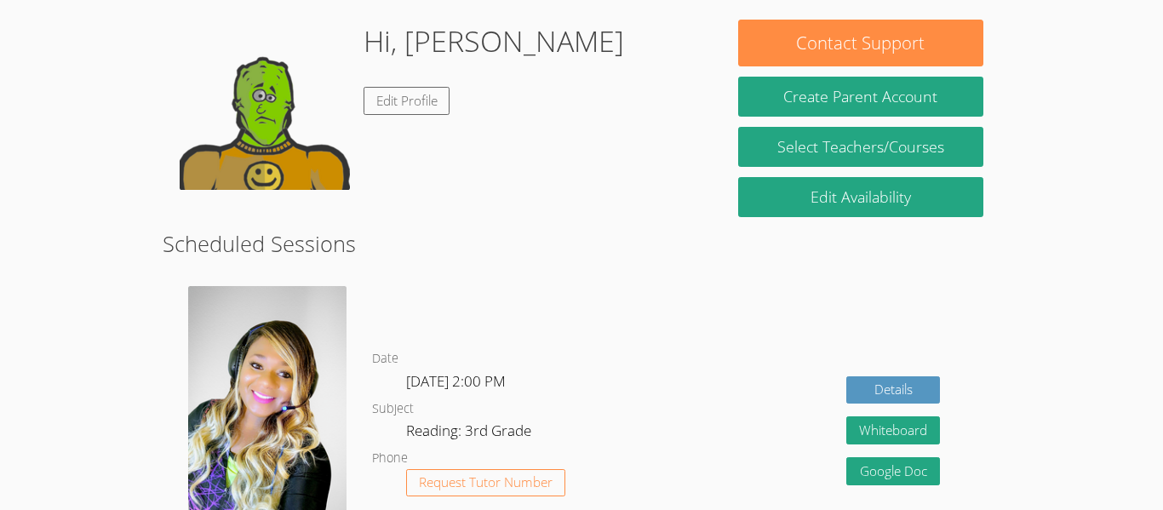
scroll to position [260, 0]
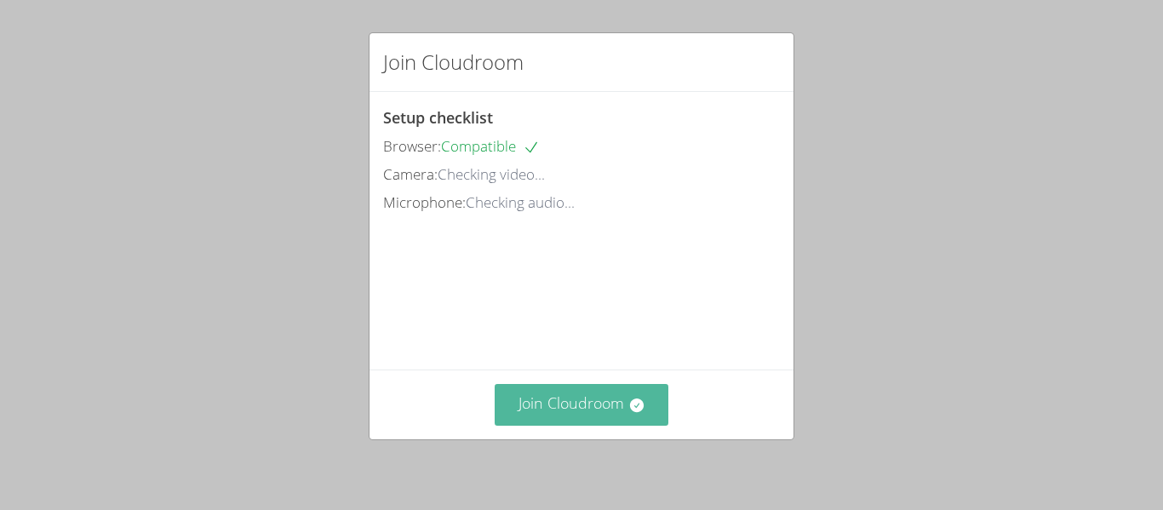
click at [603, 401] on button "Join Cloudroom" at bounding box center [582, 405] width 175 height 42
click at [638, 397] on icon at bounding box center [636, 405] width 17 height 17
click at [615, 420] on button "Join Cloudroom" at bounding box center [582, 405] width 175 height 42
click at [542, 393] on button "Join Cloudroom" at bounding box center [582, 405] width 175 height 42
click at [617, 403] on button "Join Cloudroom" at bounding box center [582, 405] width 175 height 42
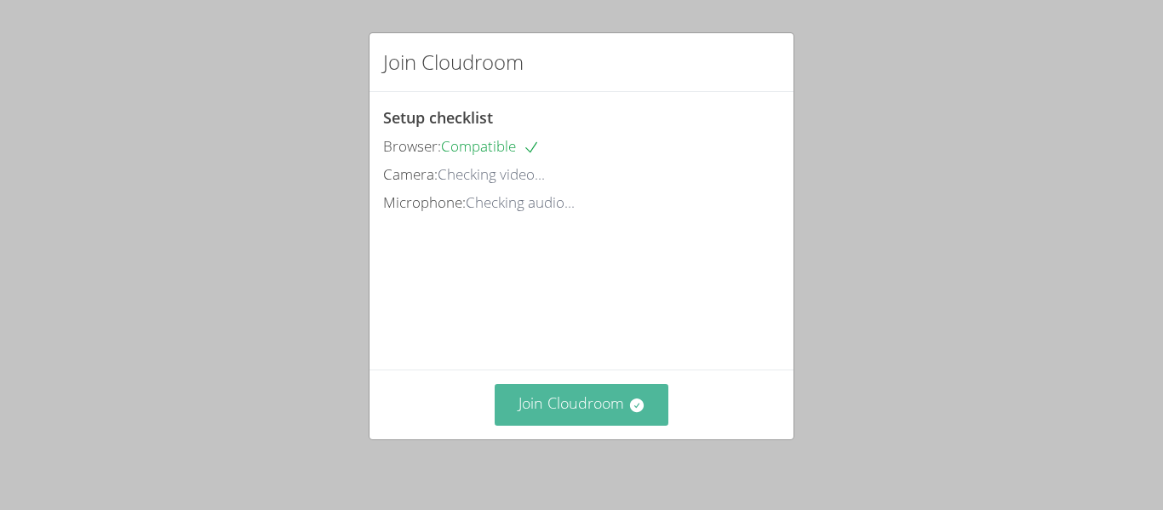
click at [651, 410] on button "Join Cloudroom" at bounding box center [582, 405] width 175 height 42
click at [635, 419] on button "Join Cloudroom" at bounding box center [582, 405] width 175 height 42
click at [577, 407] on button "Join Cloudroom" at bounding box center [582, 405] width 175 height 42
click at [644, 387] on button "Join Cloudroom" at bounding box center [582, 405] width 175 height 42
click at [641, 418] on button "Join Cloudroom" at bounding box center [582, 405] width 175 height 42
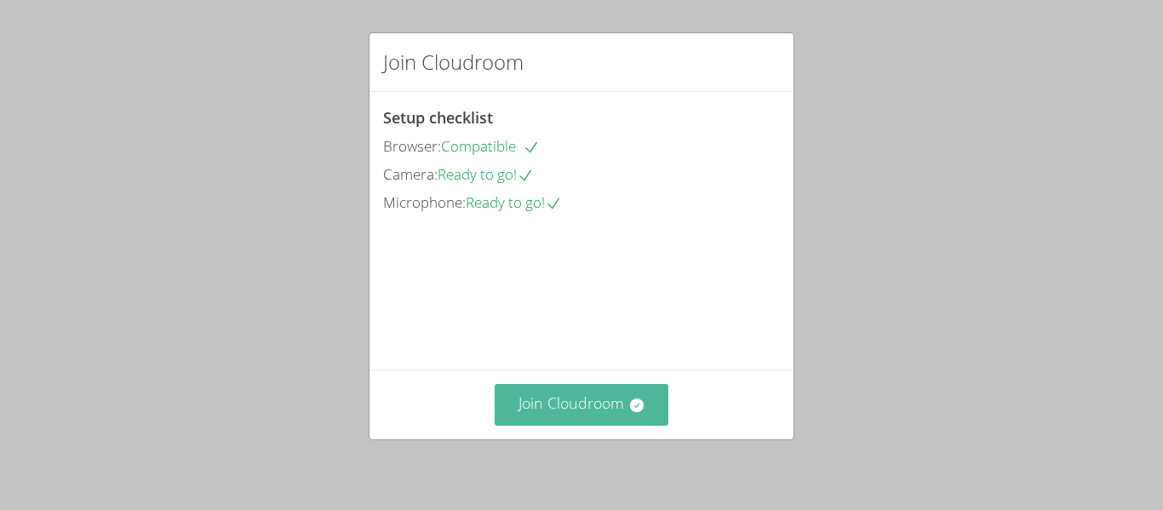
click at [611, 404] on button "Join Cloudroom" at bounding box center [582, 405] width 175 height 42
click at [589, 401] on button "Join Cloudroom" at bounding box center [582, 405] width 175 height 42
click at [598, 399] on button "Join Cloudroom" at bounding box center [582, 405] width 175 height 42
